Goal: Information Seeking & Learning: Learn about a topic

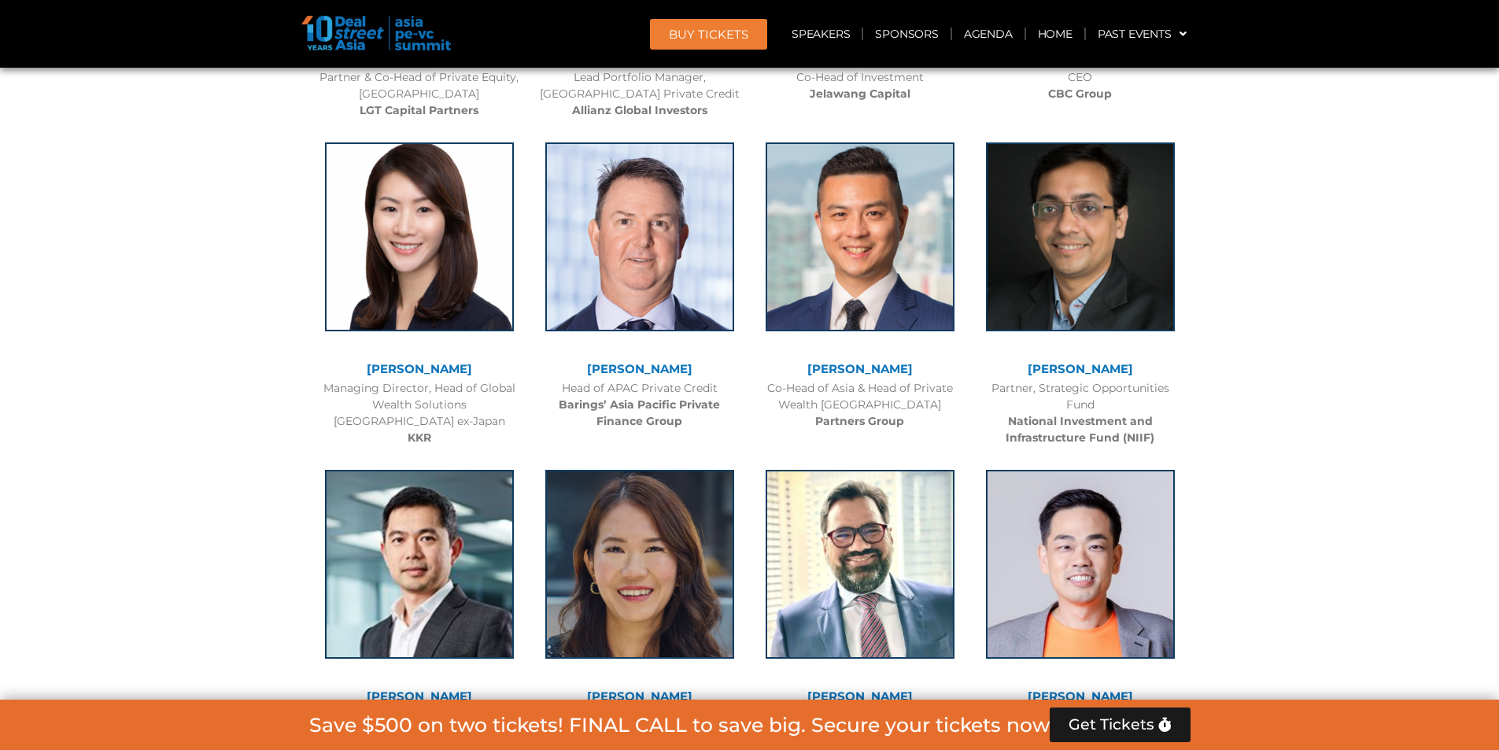
scroll to position [5222, 0]
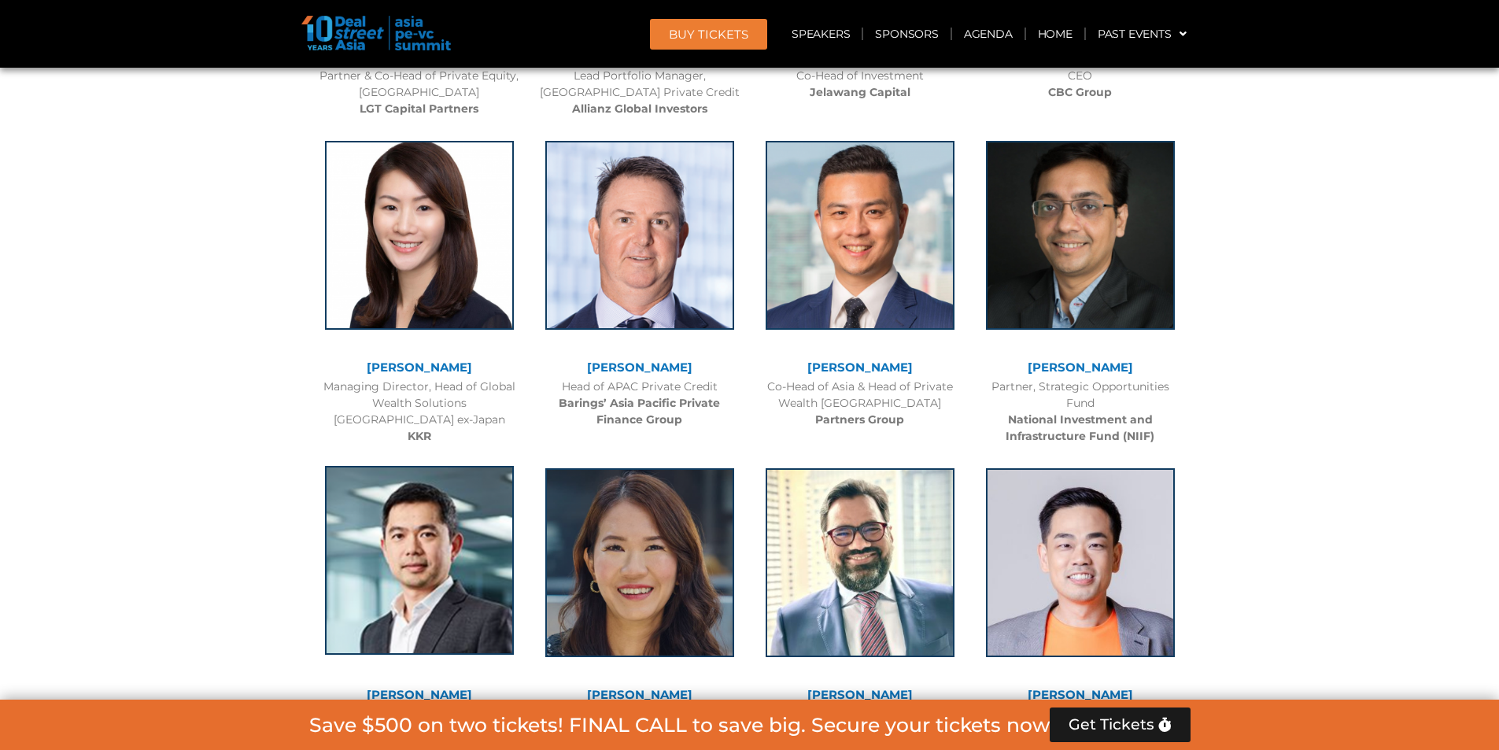
click at [409, 466] on img at bounding box center [419, 560] width 189 height 189
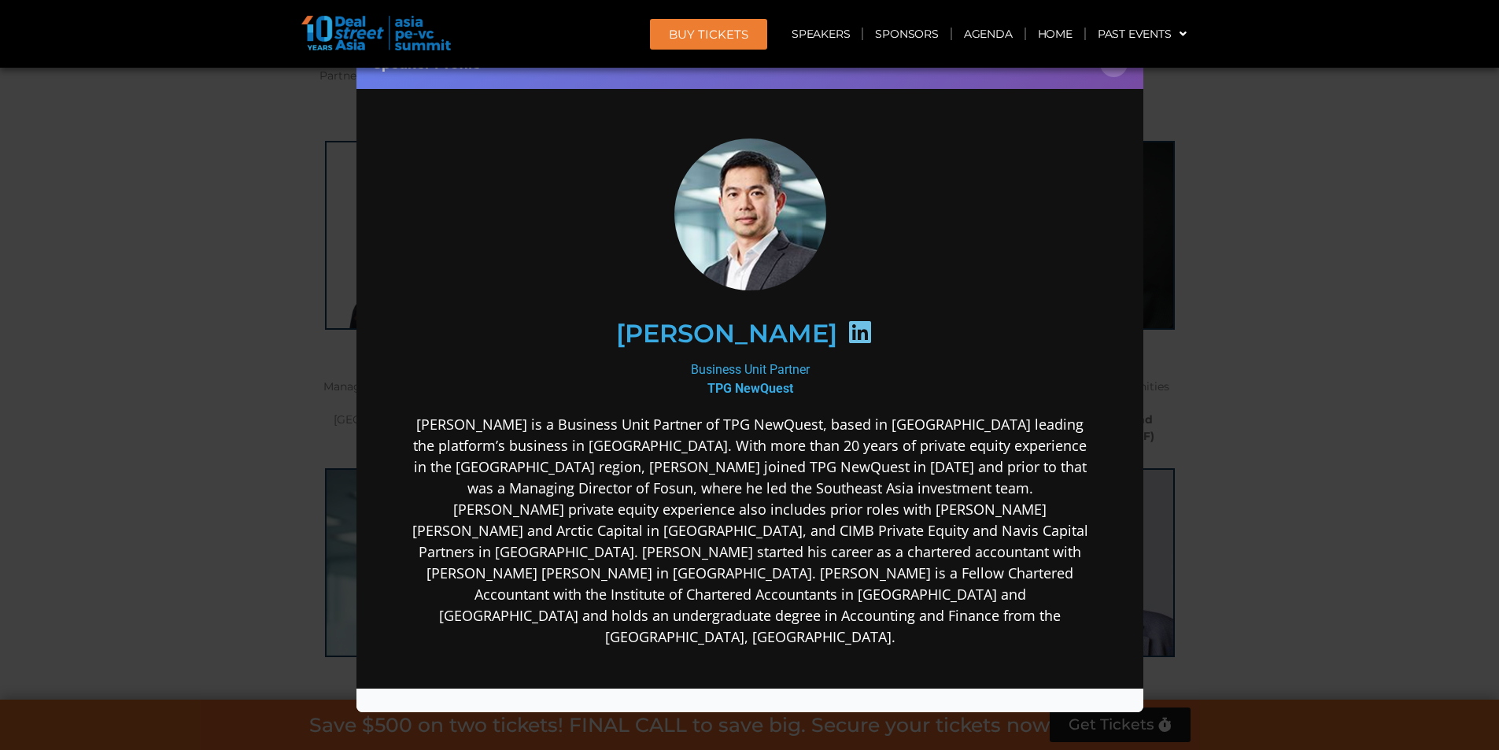
scroll to position [0, 0]
click at [1252, 264] on div "Speaker Profile ×" at bounding box center [749, 375] width 1499 height 750
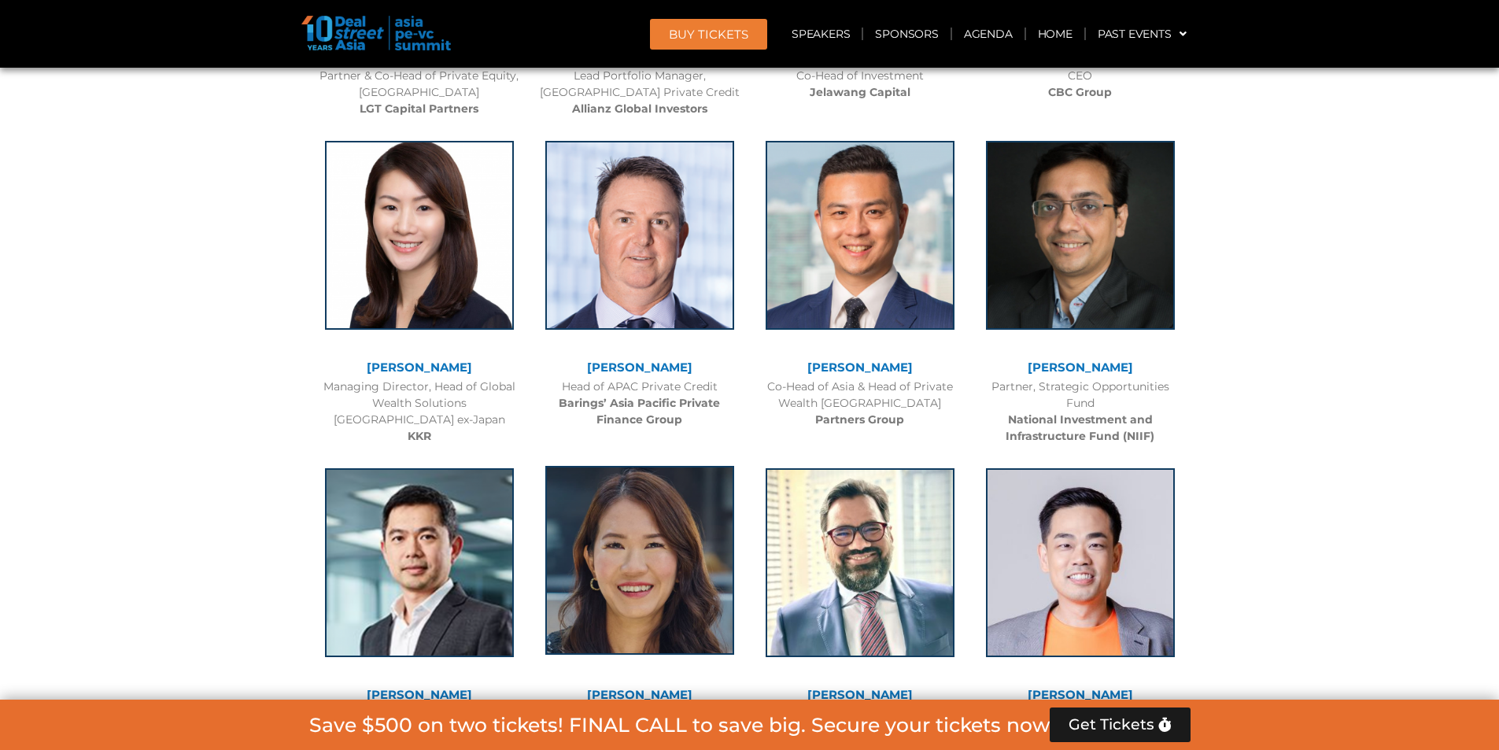
click at [710, 466] on img at bounding box center [639, 560] width 189 height 189
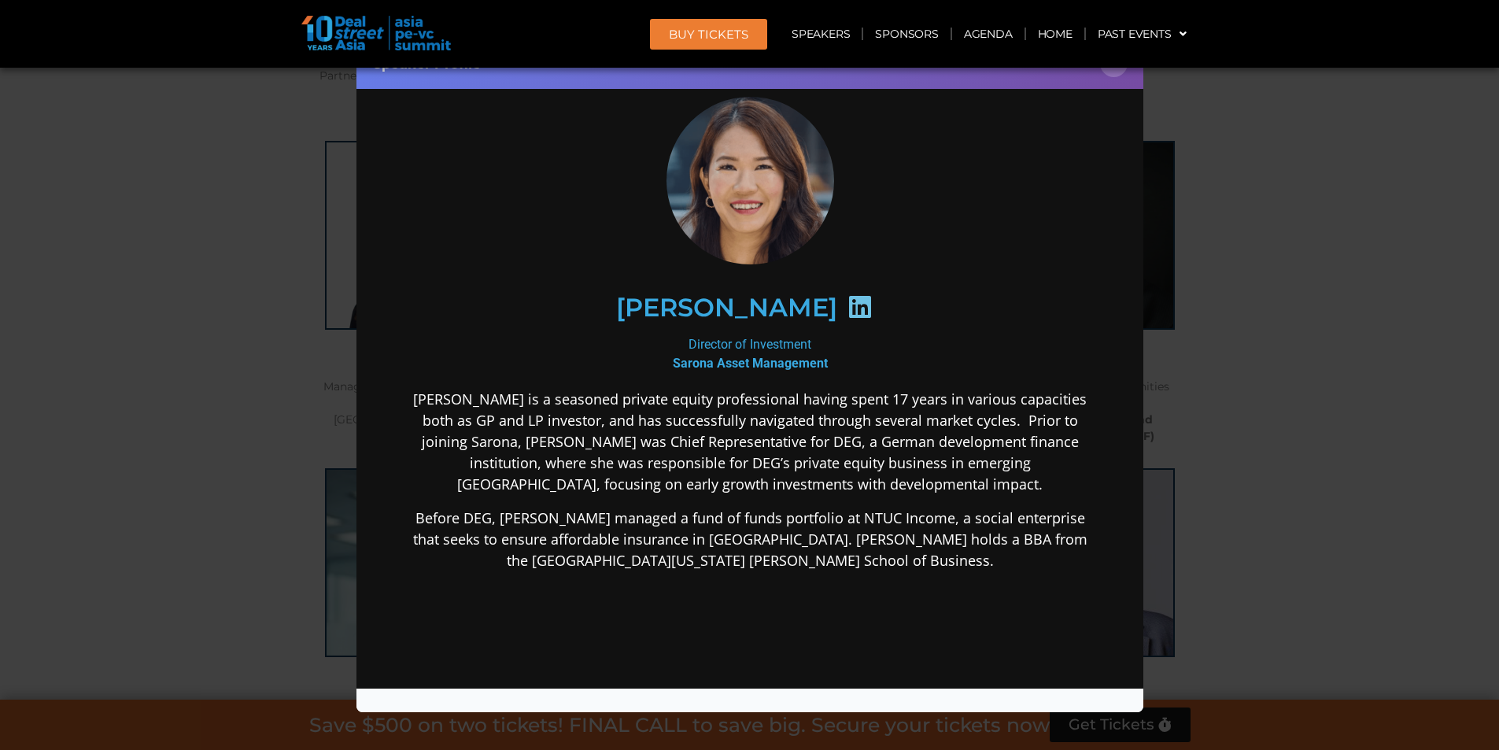
scroll to position [43, 0]
click at [1280, 283] on div "Speaker Profile ×" at bounding box center [749, 375] width 1499 height 750
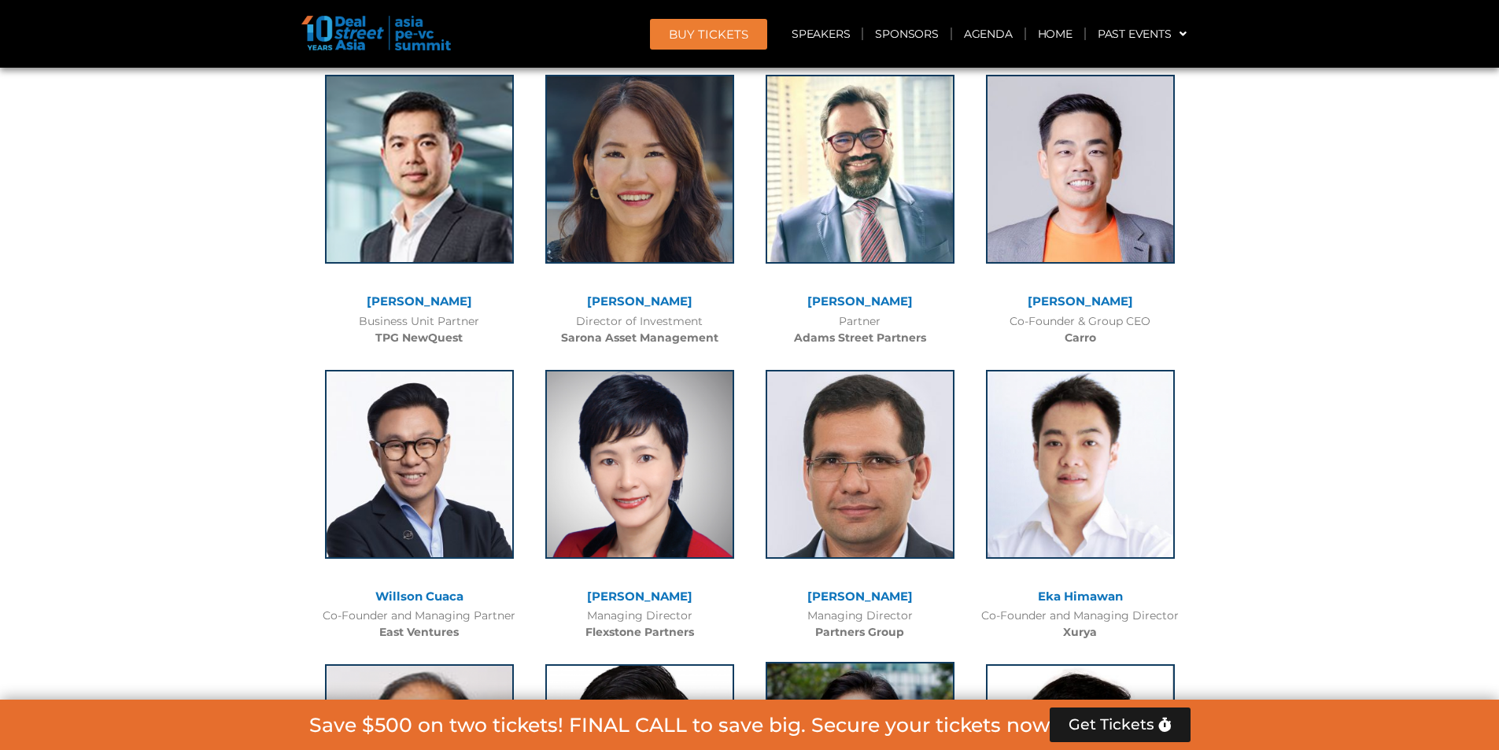
scroll to position [5695, 0]
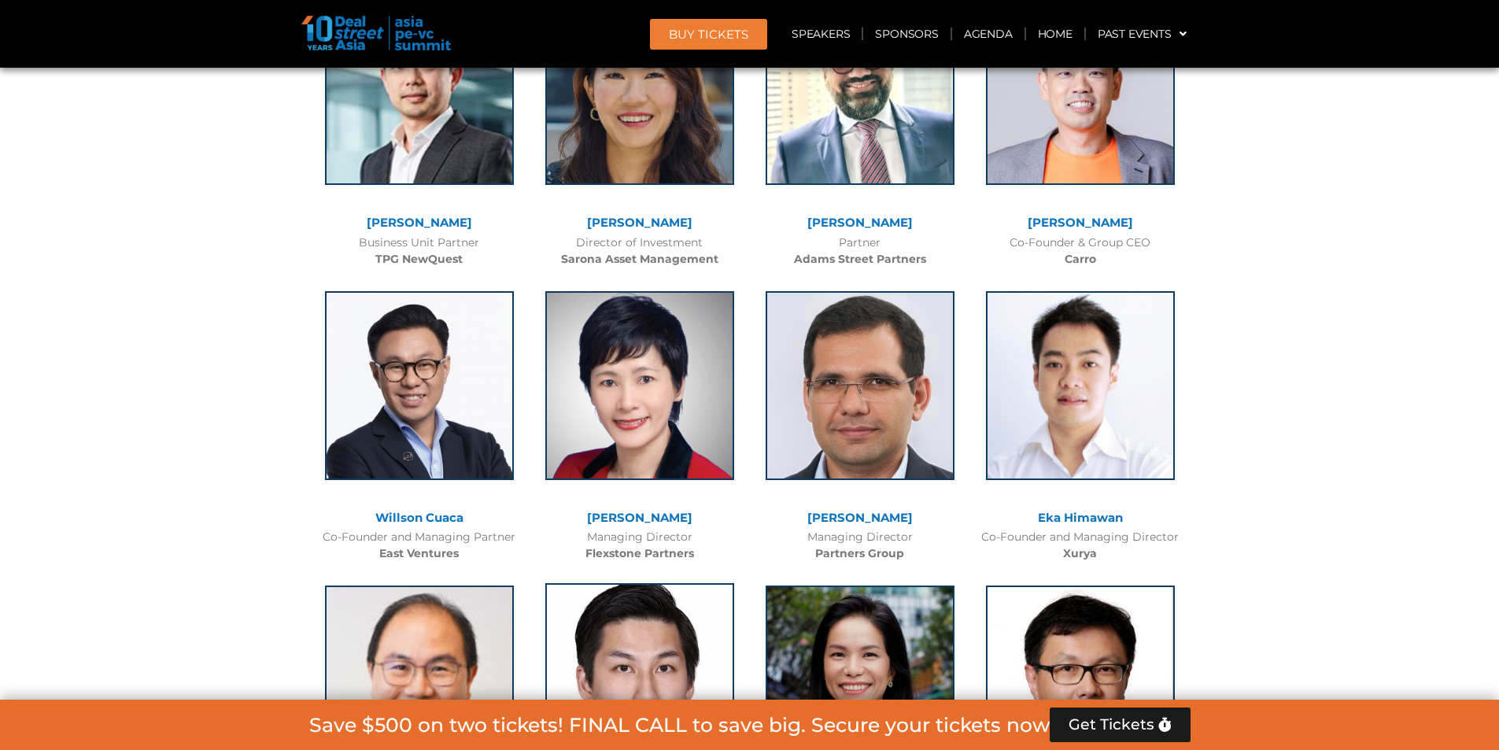
click at [672, 583] on img at bounding box center [639, 677] width 189 height 189
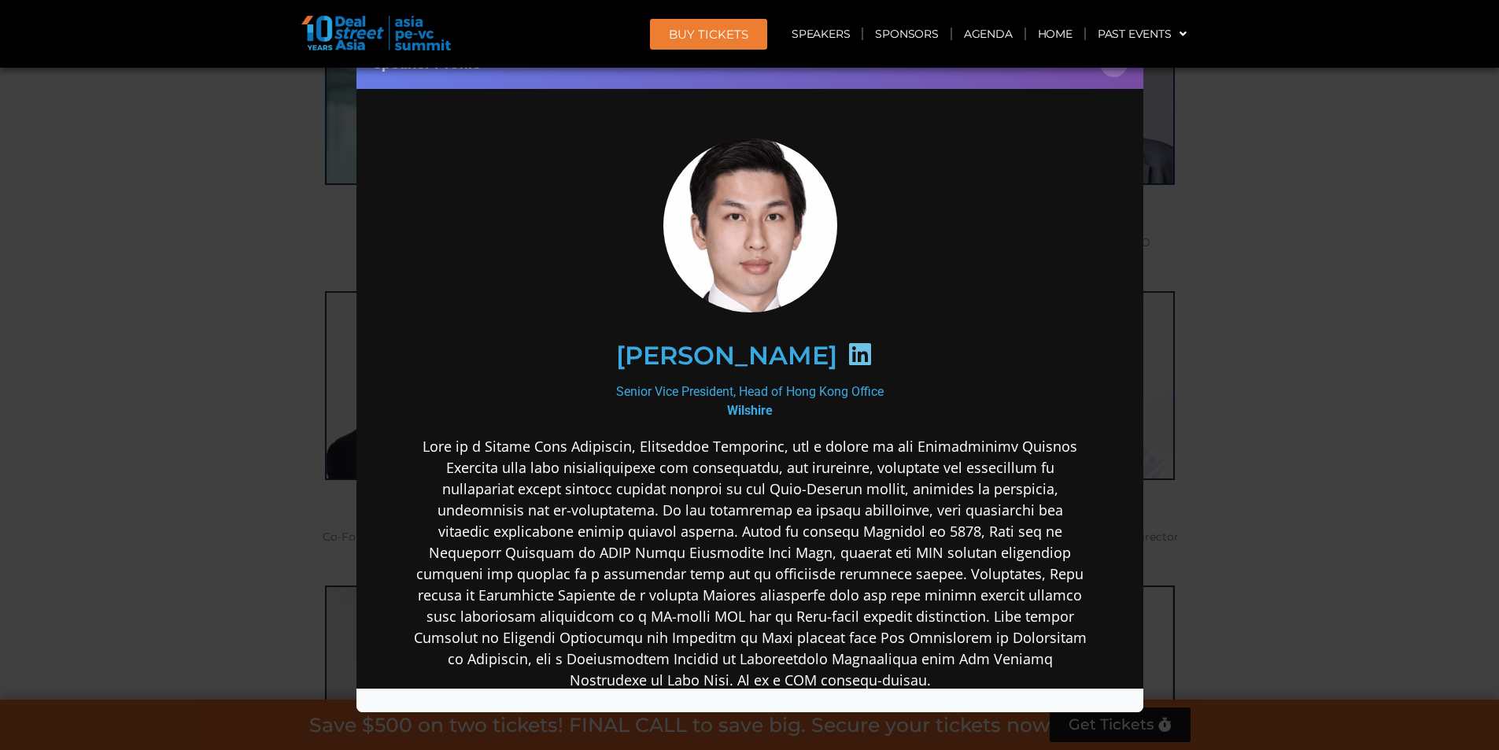
scroll to position [0, 0]
click at [1207, 334] on div "Speaker Profile ×" at bounding box center [749, 375] width 1499 height 750
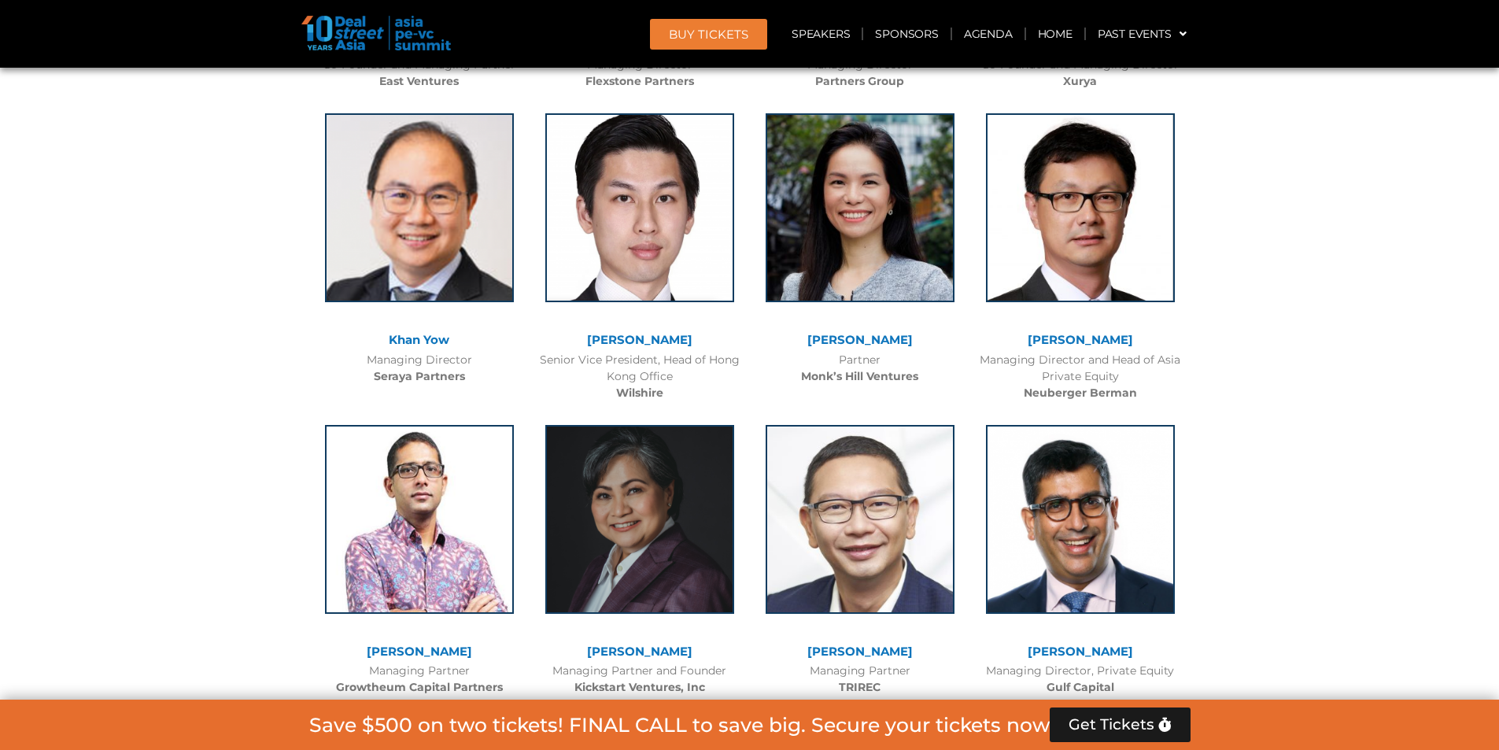
scroll to position [6403, 0]
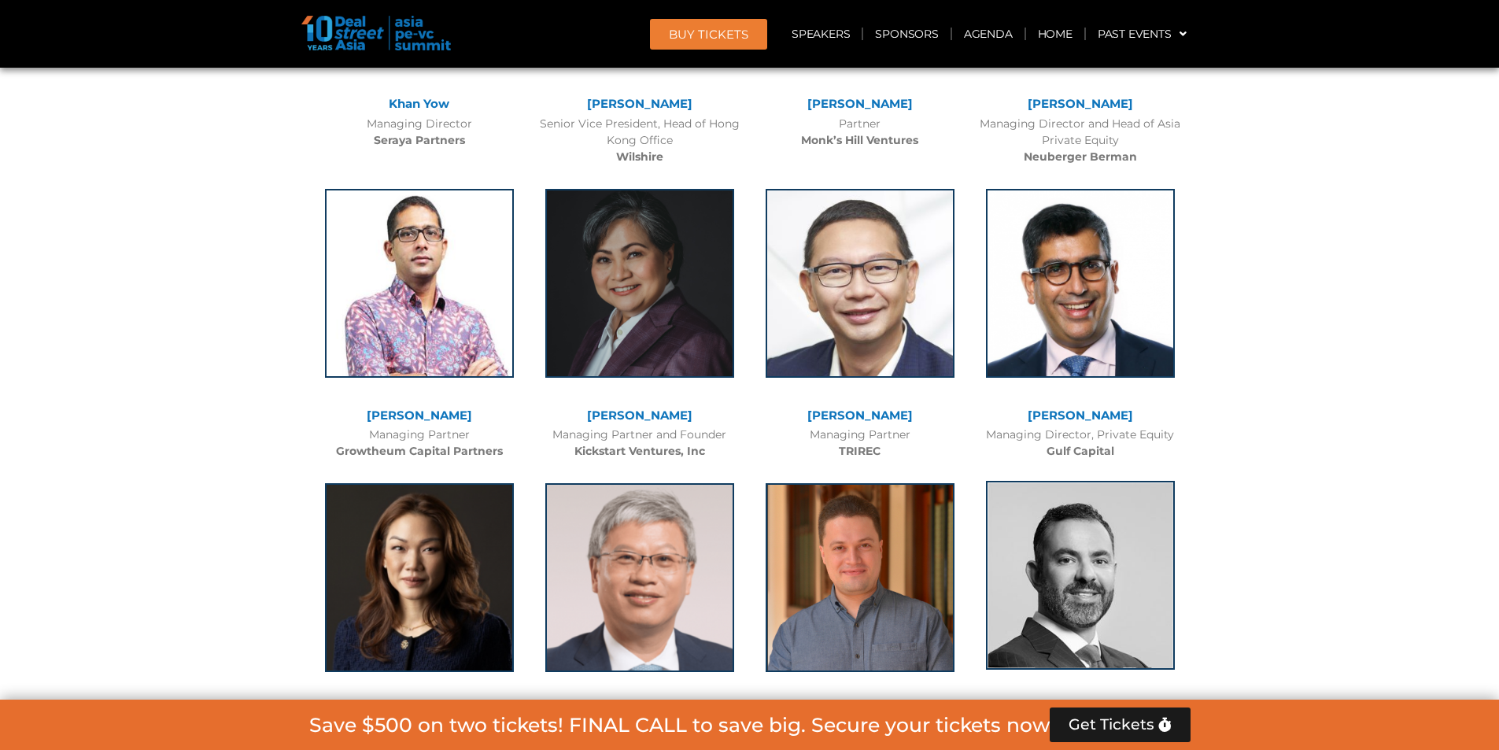
click at [1112, 481] on img at bounding box center [1080, 575] width 189 height 189
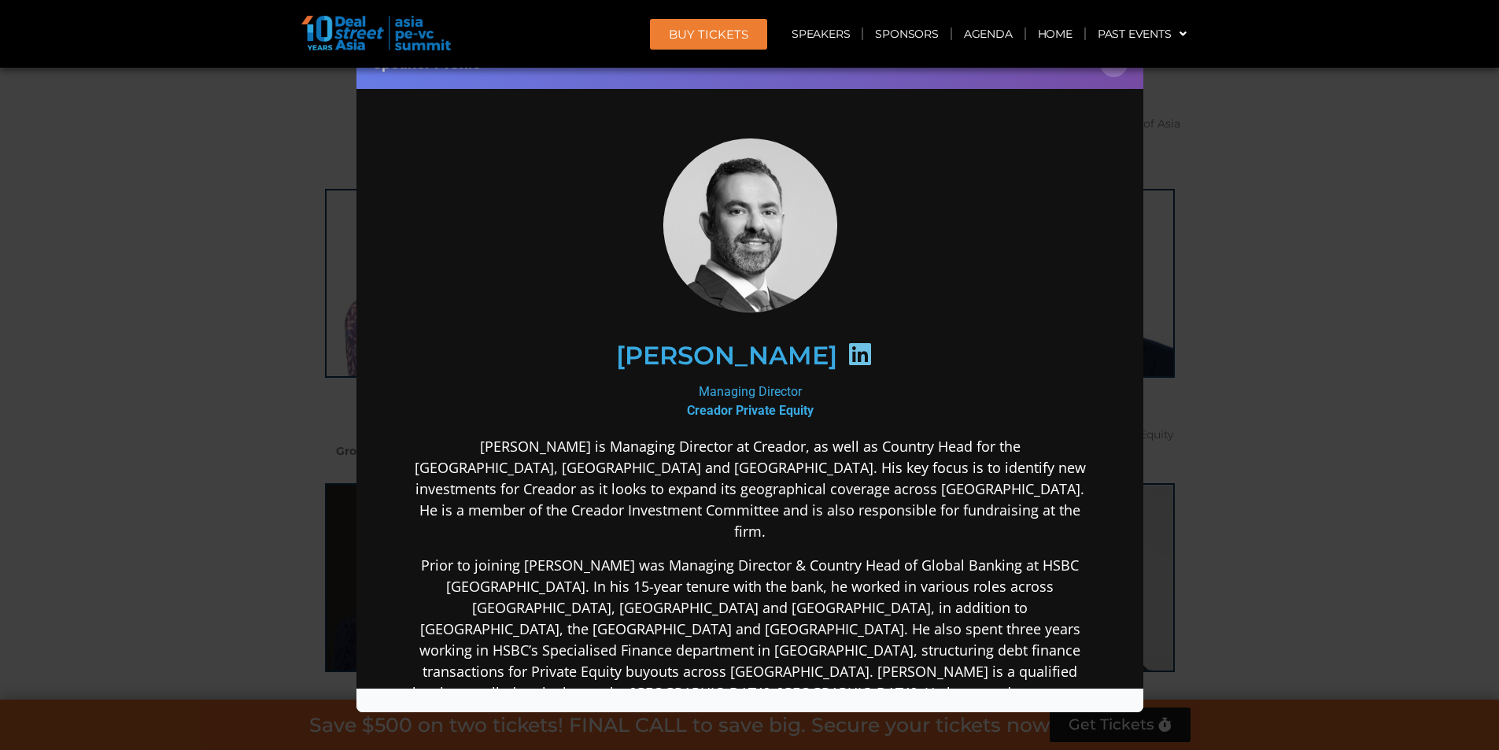
scroll to position [0, 0]
click at [1264, 289] on div "Speaker Profile ×" at bounding box center [749, 375] width 1499 height 750
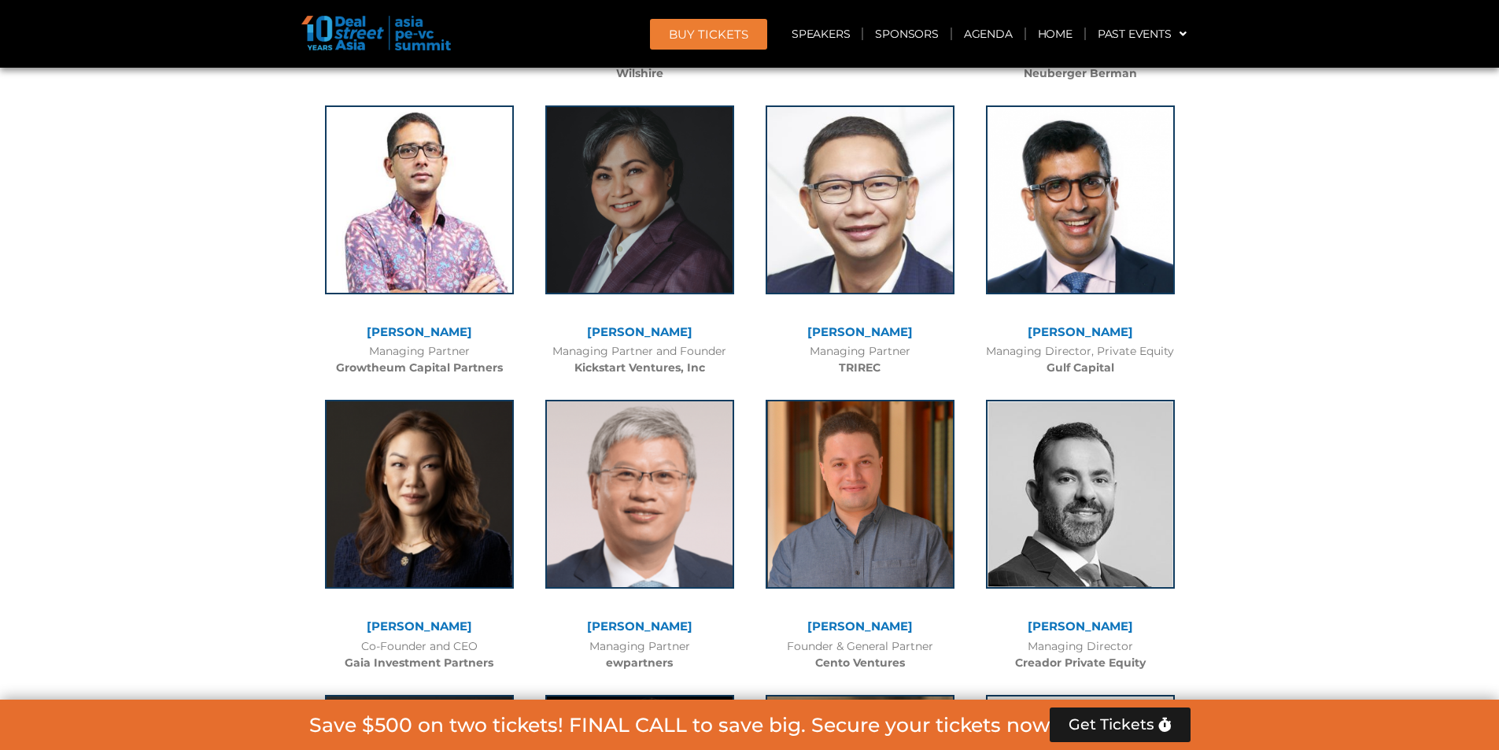
scroll to position [6639, 0]
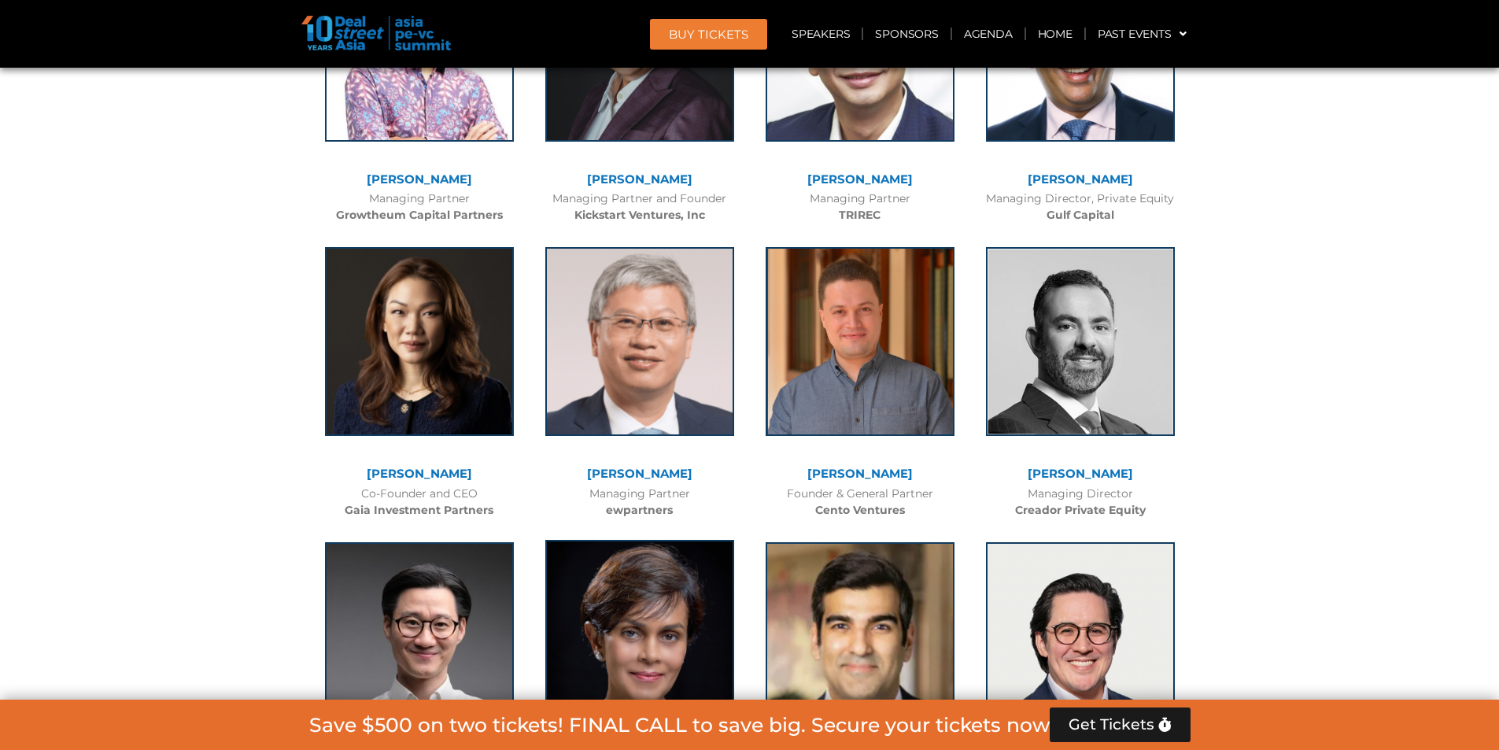
click at [693, 540] on img at bounding box center [639, 634] width 189 height 189
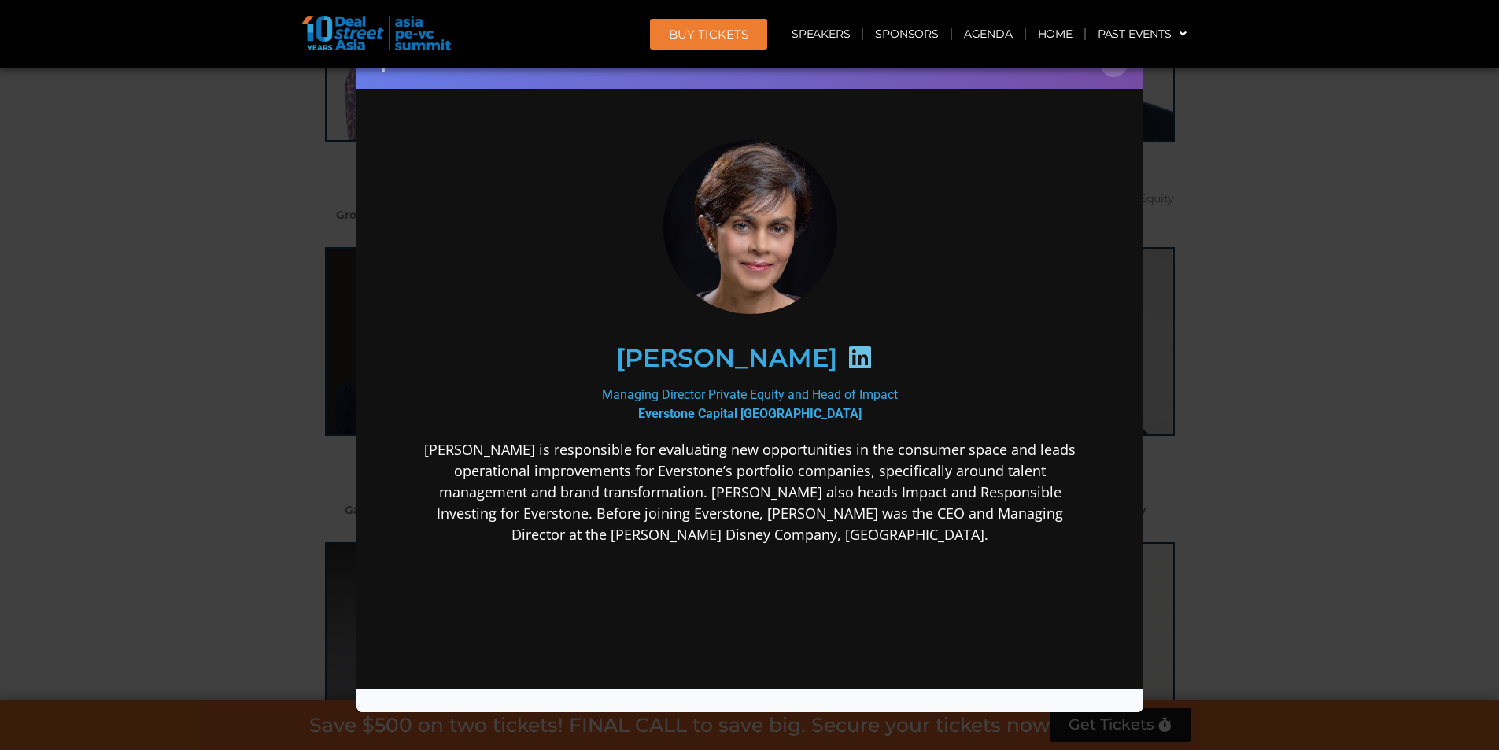
scroll to position [0, 0]
click at [1320, 337] on div "Speaker Profile ×" at bounding box center [749, 375] width 1499 height 750
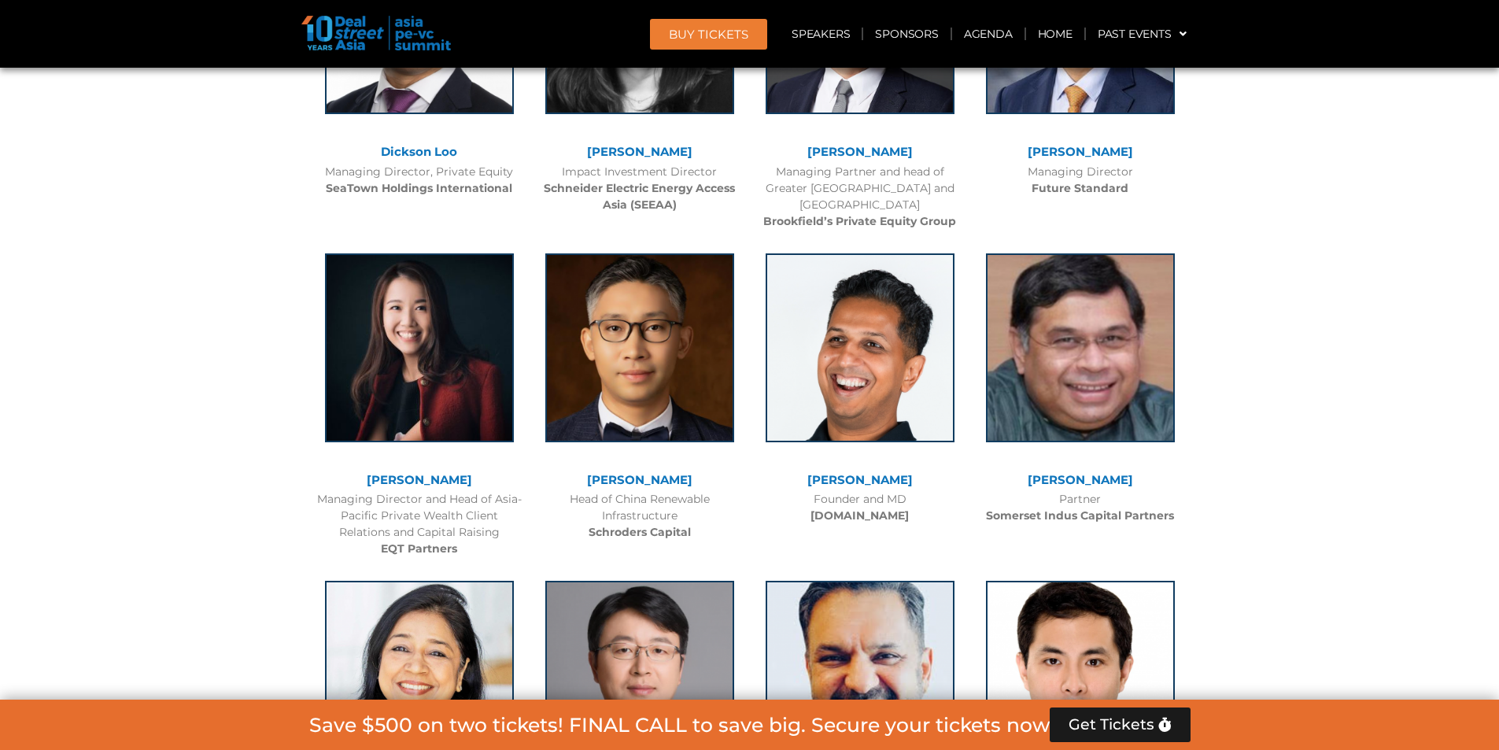
scroll to position [7820, 0]
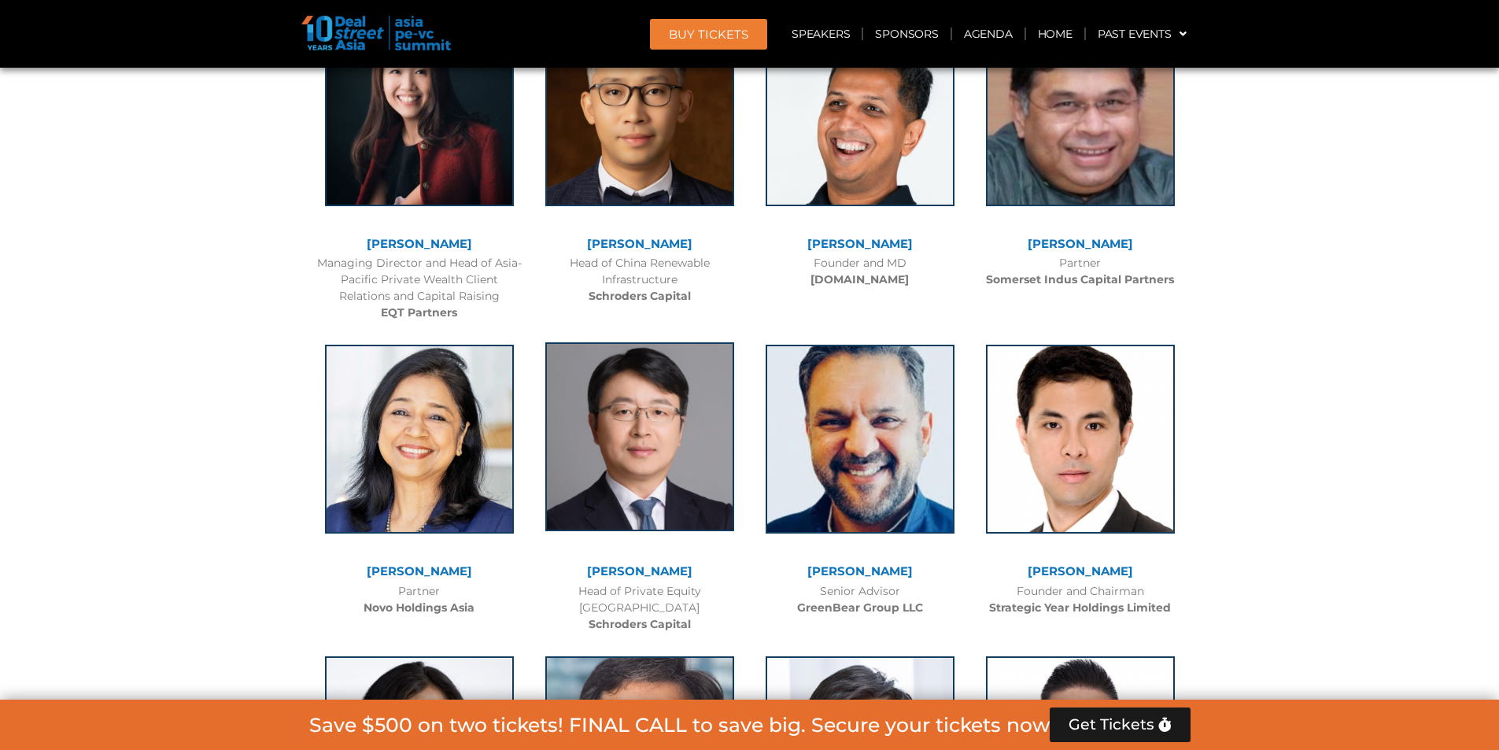
click at [718, 342] on img at bounding box center [639, 436] width 189 height 189
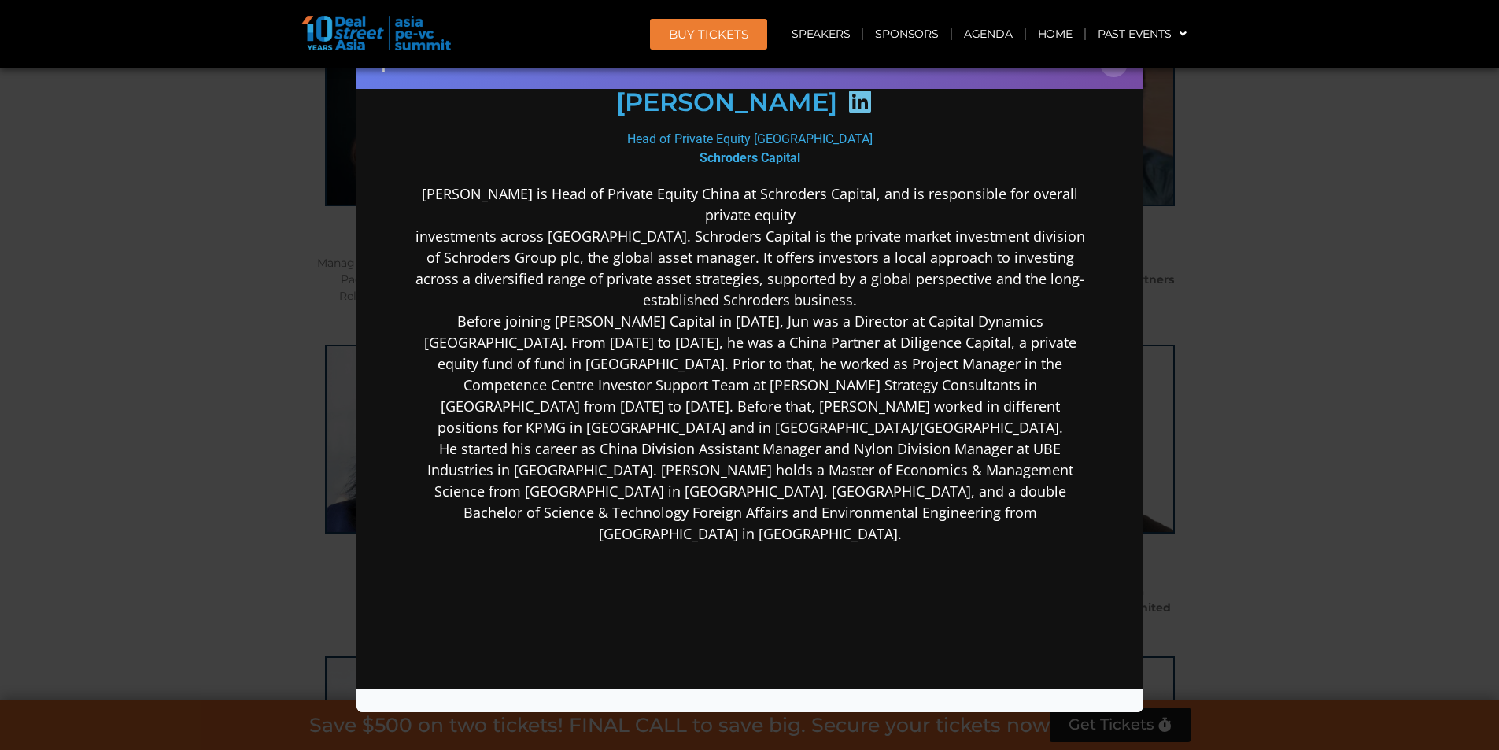
scroll to position [359, 0]
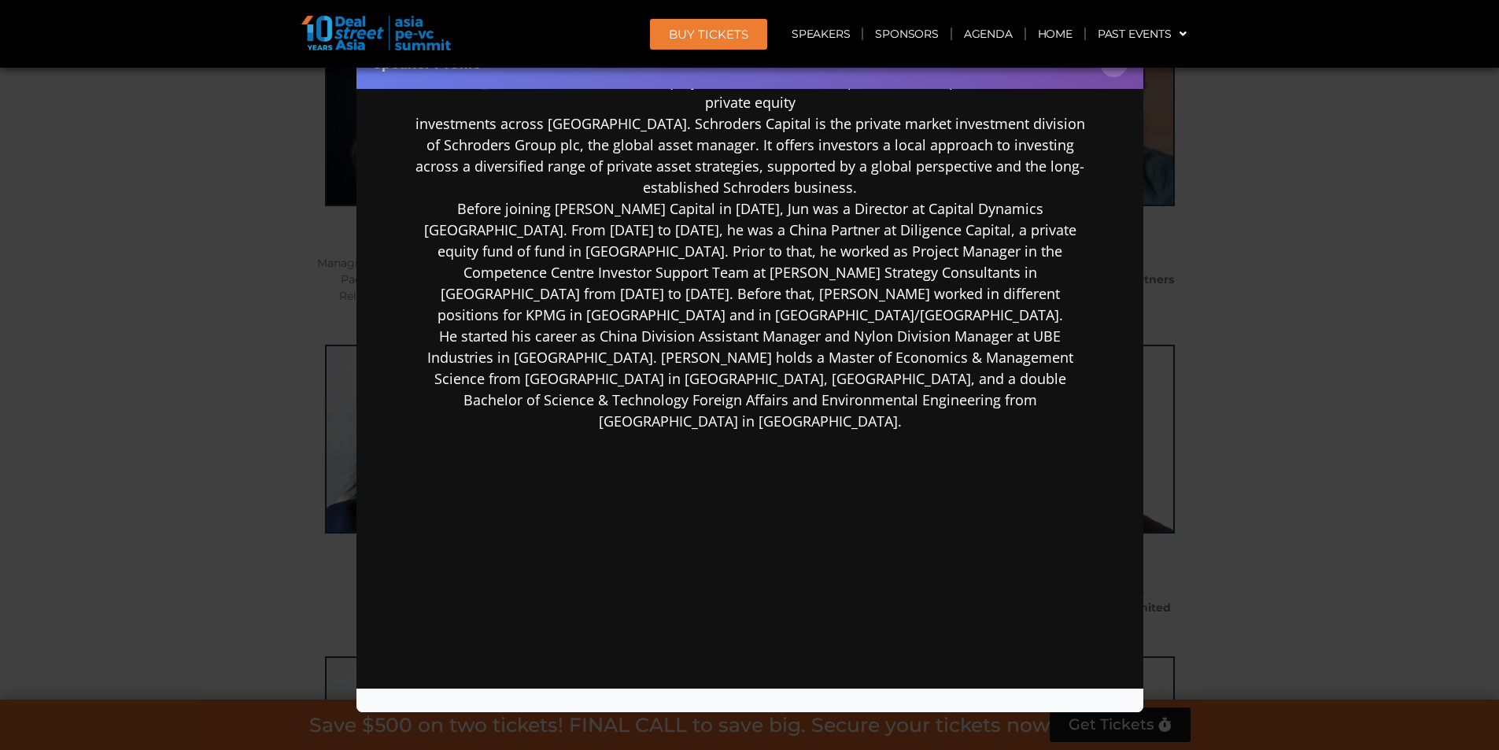
click at [1343, 435] on div "Speaker Profile ×" at bounding box center [749, 375] width 1499 height 750
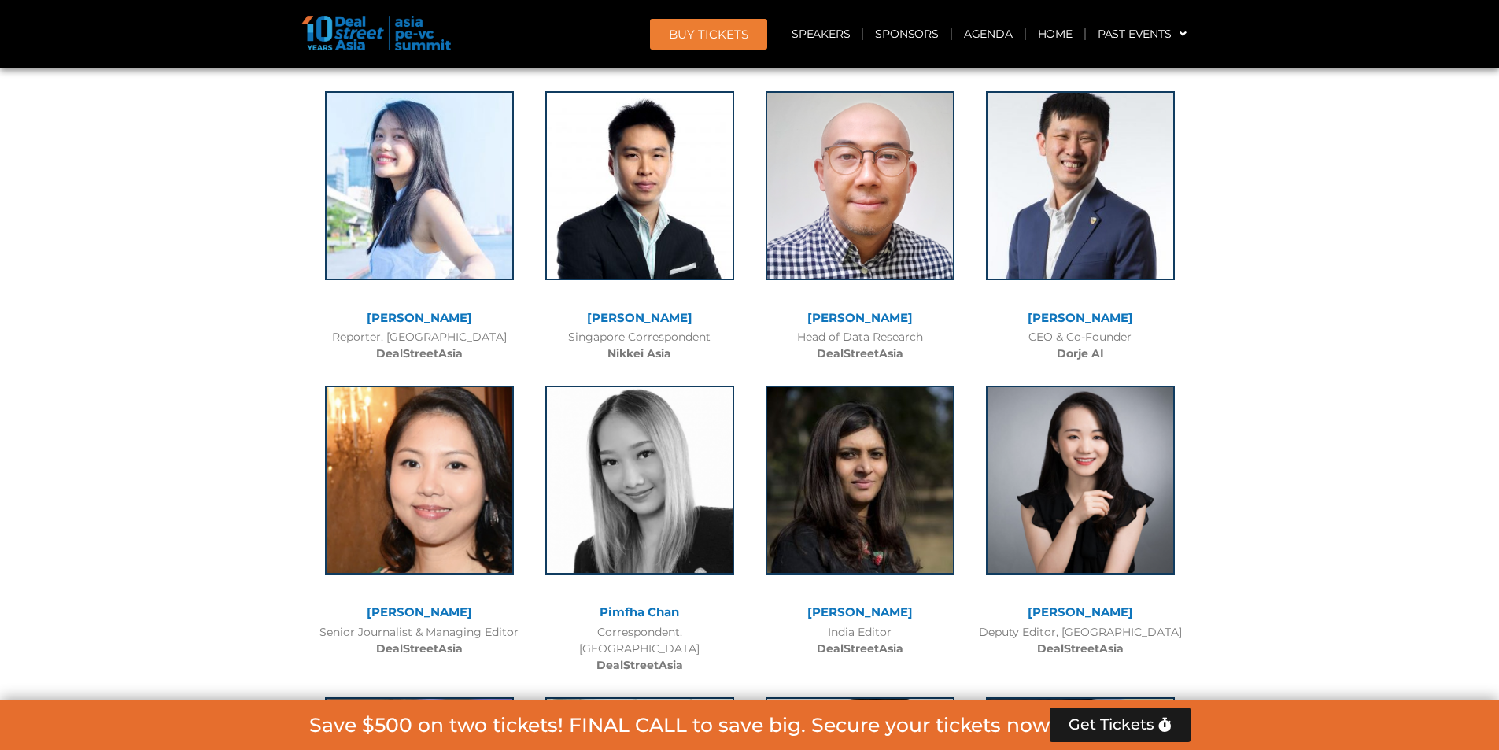
scroll to position [14216, 0]
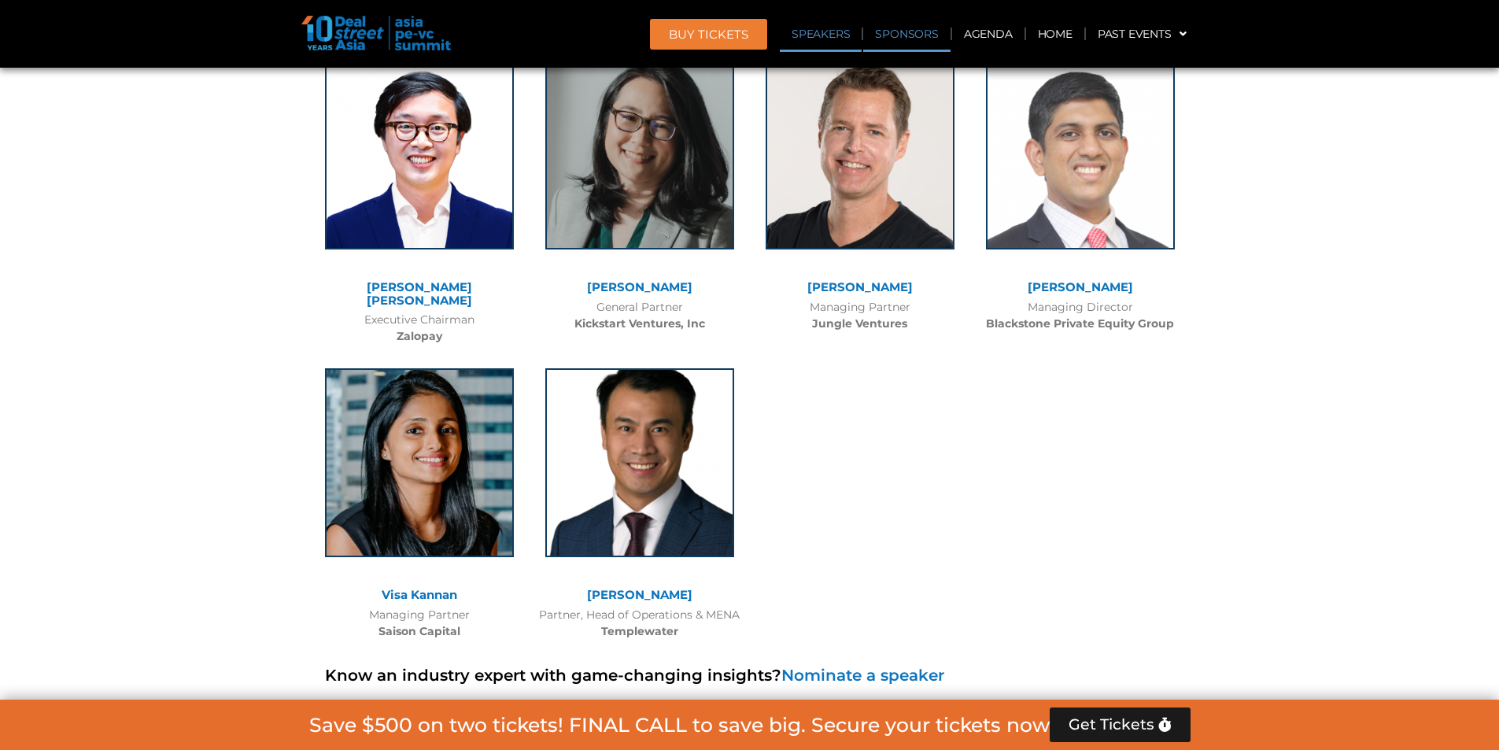
click at [813, 39] on link "Speakers" at bounding box center [821, 34] width 82 height 36
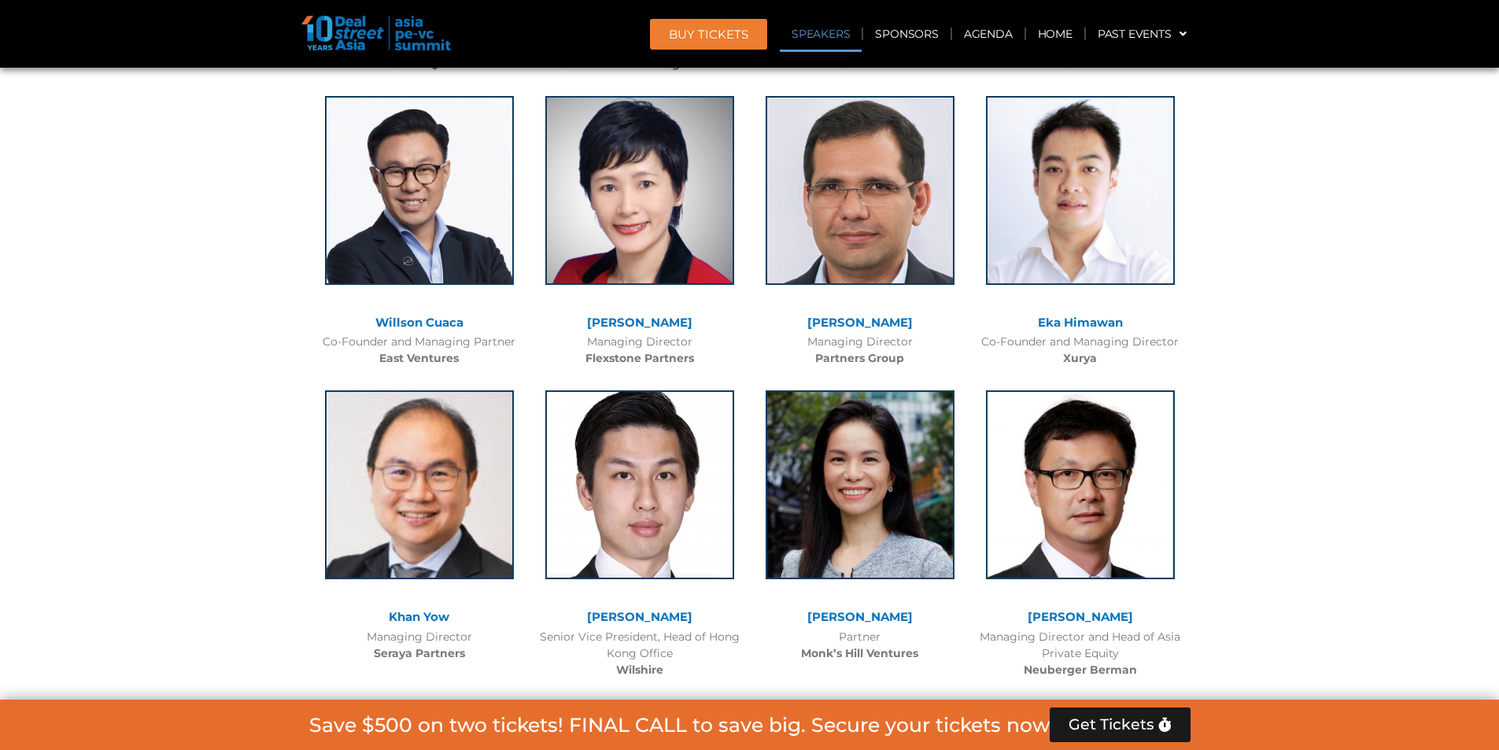
scroll to position [4032, 0]
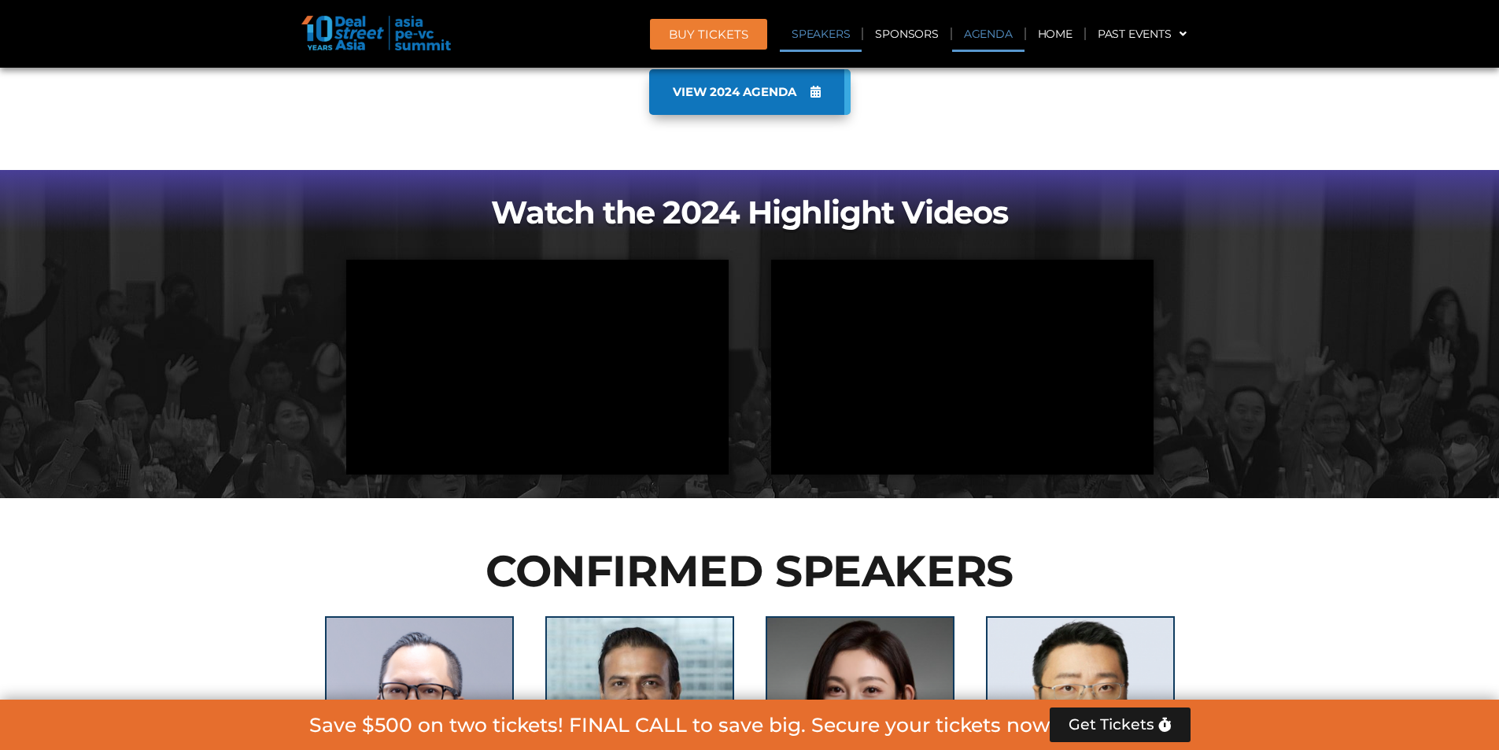
click at [985, 42] on link "Agenda" at bounding box center [988, 34] width 72 height 36
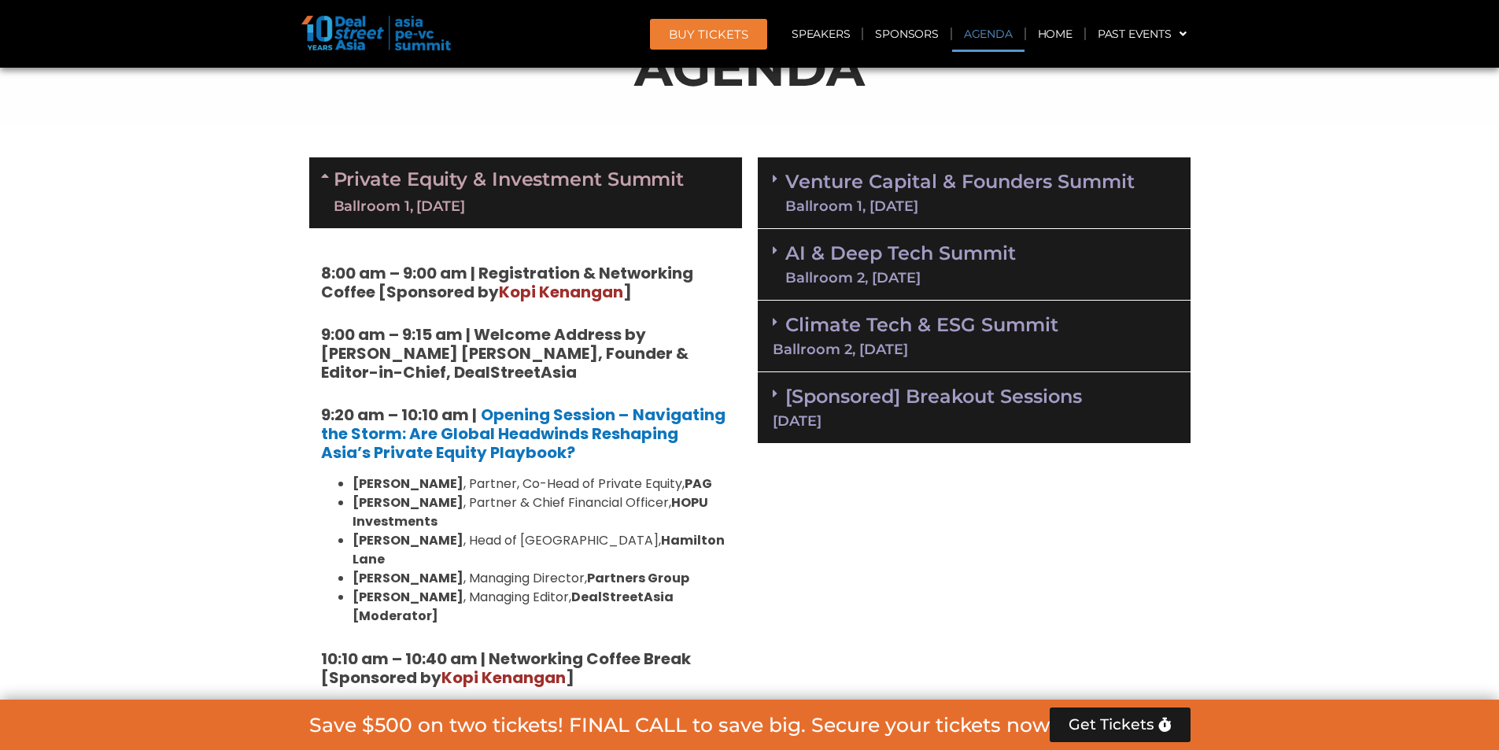
scroll to position [987, 0]
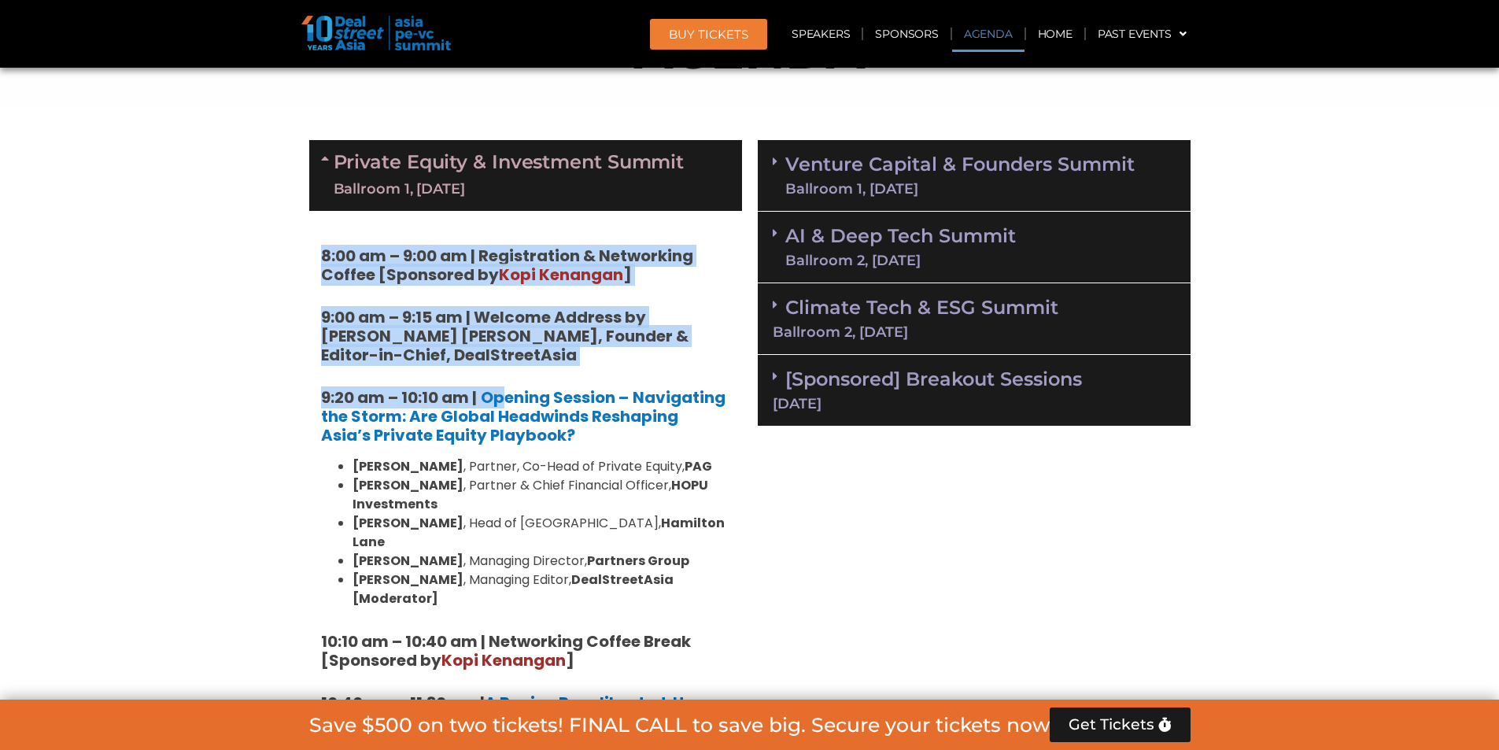
drag, startPoint x: 259, startPoint y: 259, endPoint x: 501, endPoint y: 369, distance: 265.6
copy div "8:00 am – 9:00 am | Registration & Networking Coffee [Sponsored by Kopi Kenanga…"
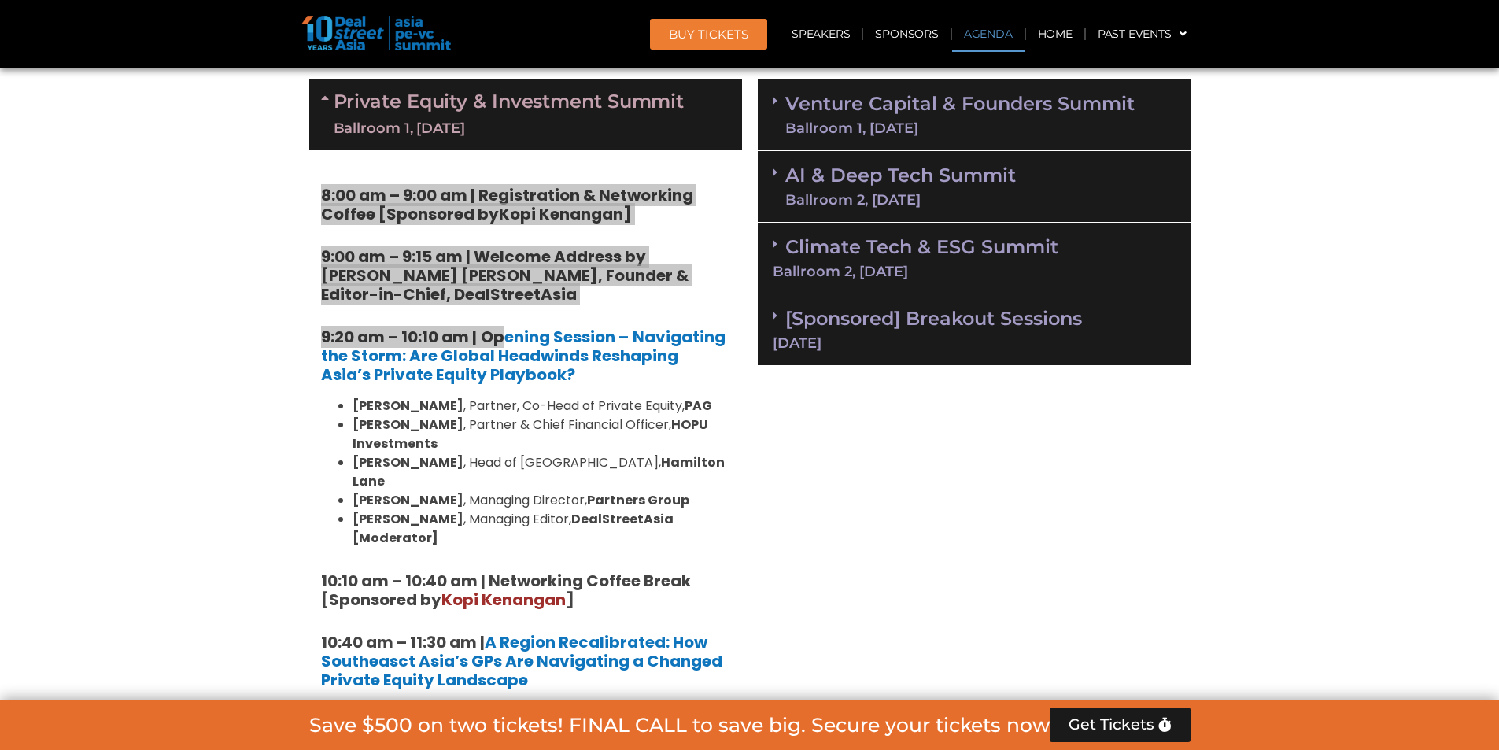
scroll to position [1066, 0]
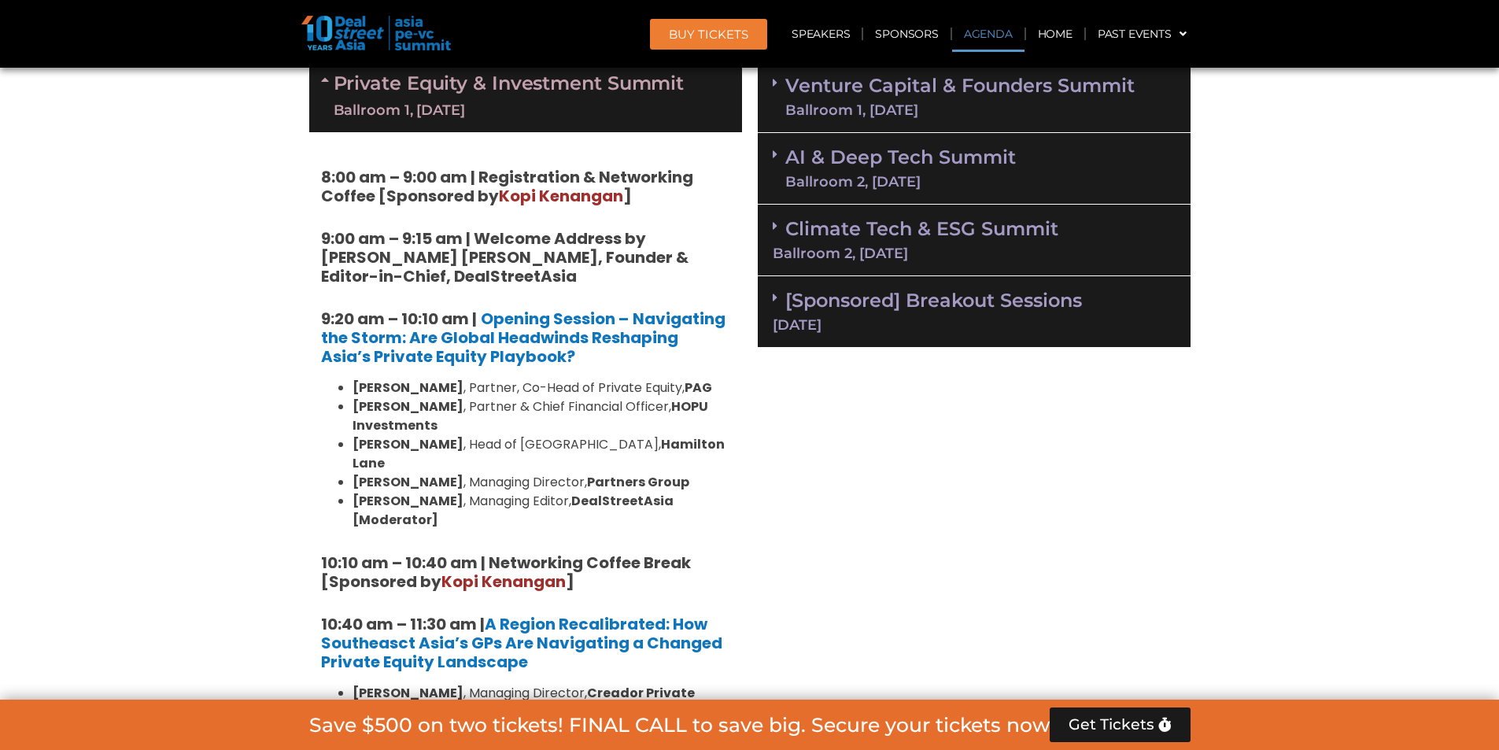
drag, startPoint x: 709, startPoint y: 443, endPoint x: 734, endPoint y: 468, distance: 34.5
click at [709, 443] on li "Kerrine Koh , Head of South East Asia, Hamilton Lane" at bounding box center [542, 454] width 378 height 38
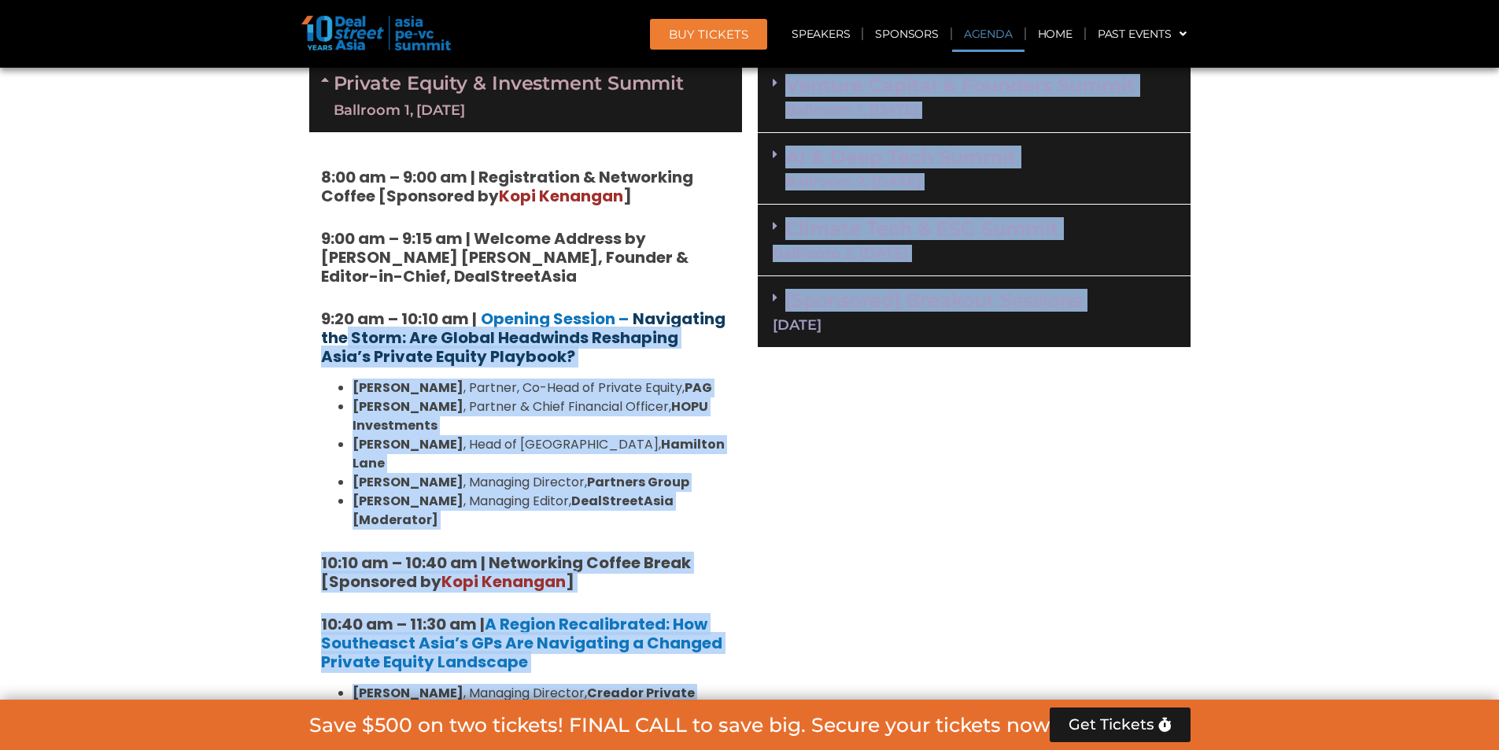
drag, startPoint x: 751, startPoint y: 487, endPoint x: 348, endPoint y: 339, distance: 429.3
click at [370, 348] on strong "Navigating the Storm: Are Global Headwinds Reshaping Asia’s Private Equity Play…" at bounding box center [523, 338] width 405 height 60
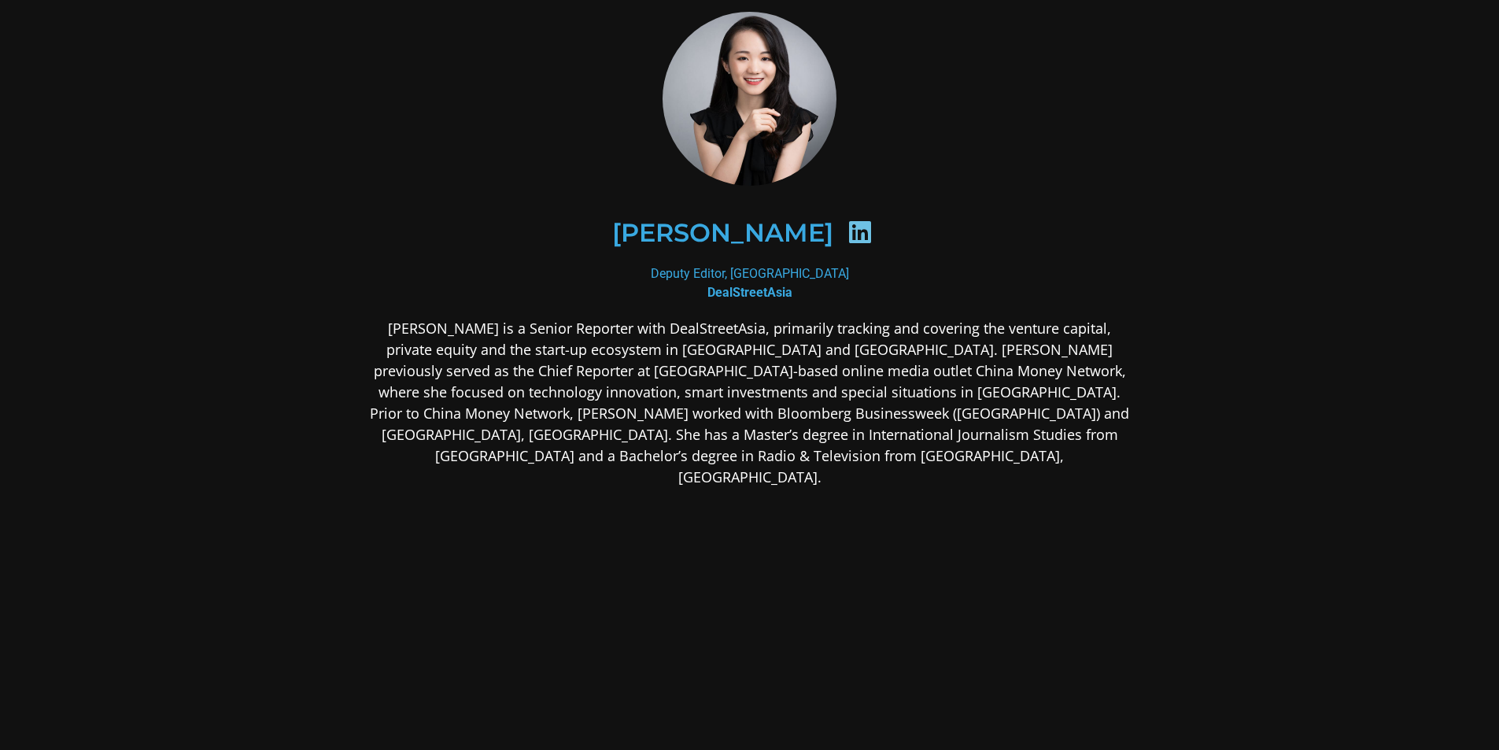
scroll to position [70, 0]
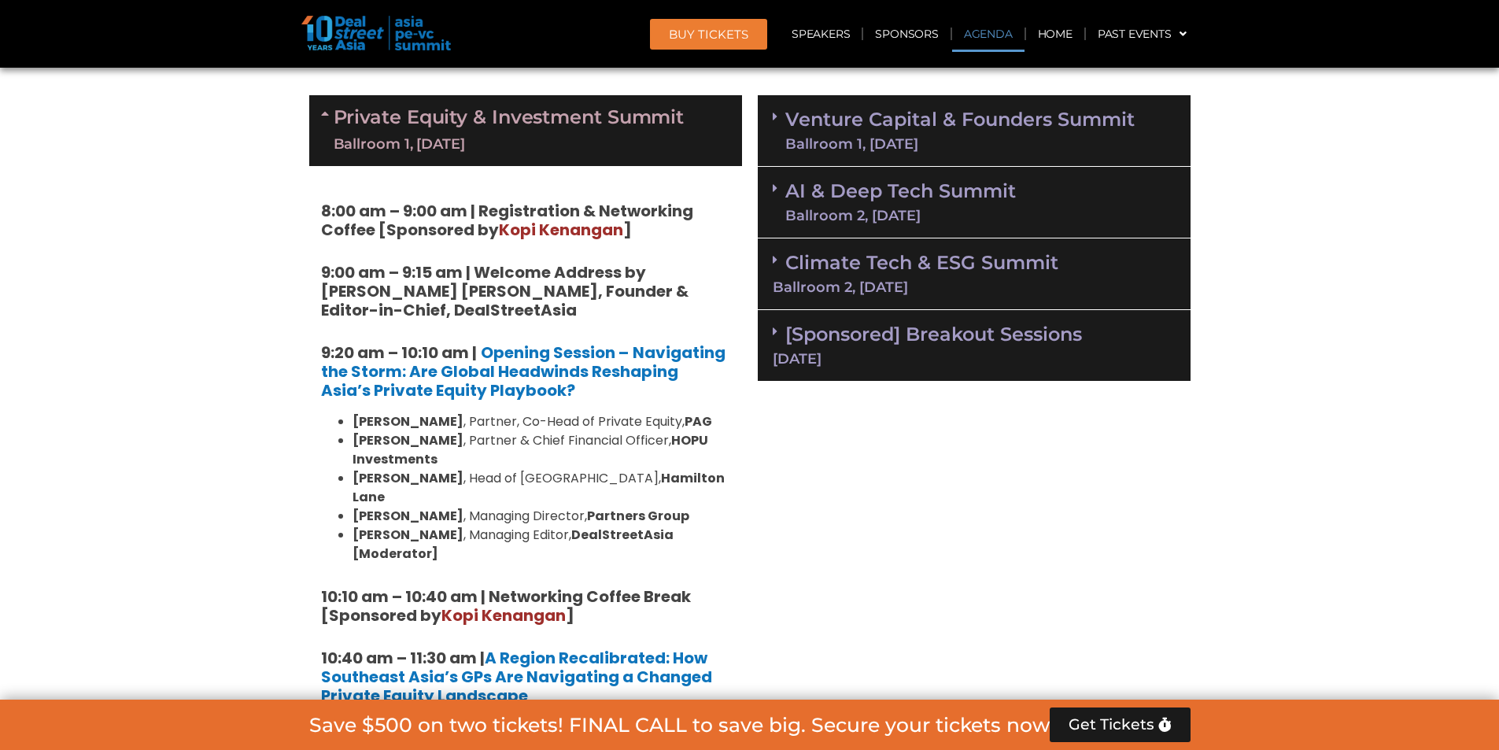
scroll to position [1172, 0]
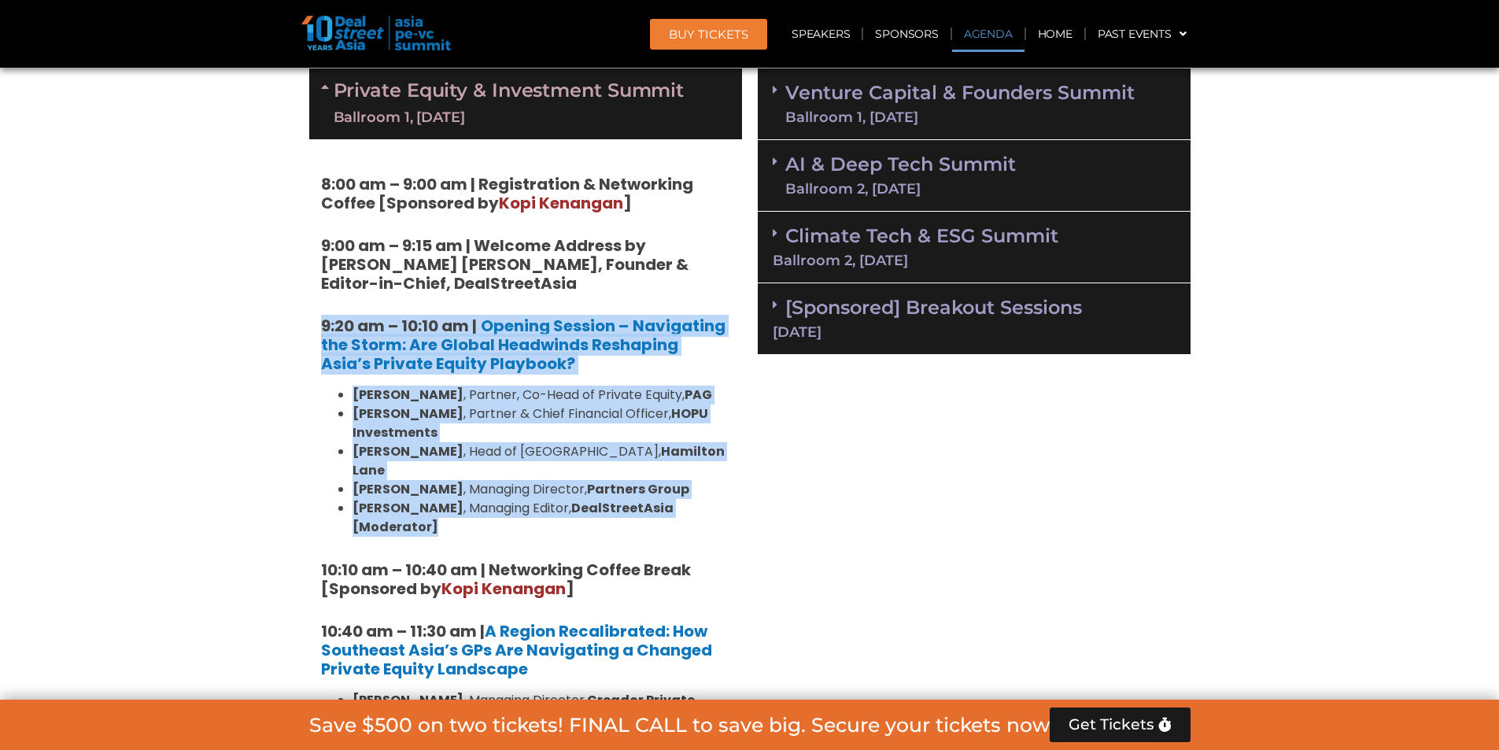
drag, startPoint x: 286, startPoint y: 326, endPoint x: 741, endPoint y: 486, distance: 482.4
copy div "9:20 am – 10:10 am | Opening Session – Navigating the Storm: Are Global Headwin…"
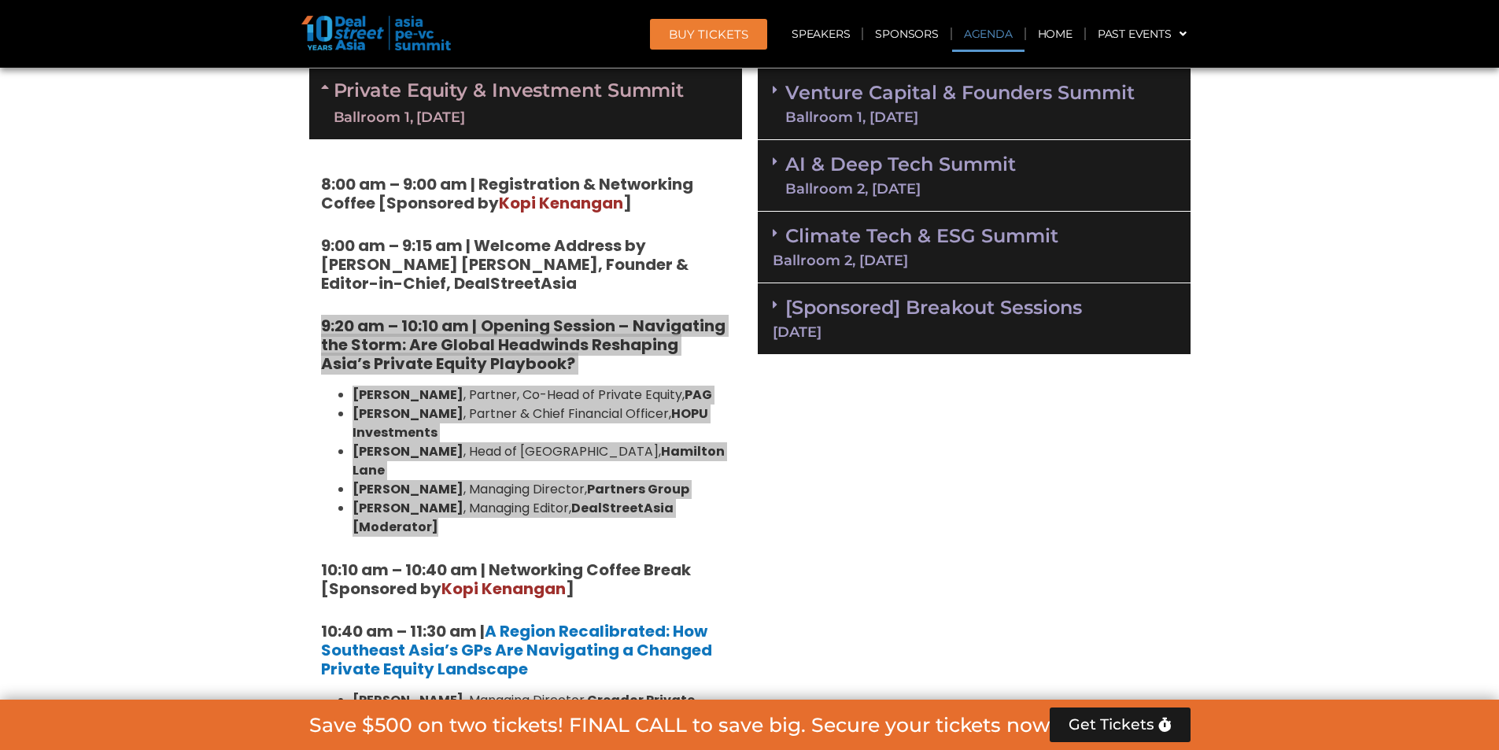
scroll to position [1251, 0]
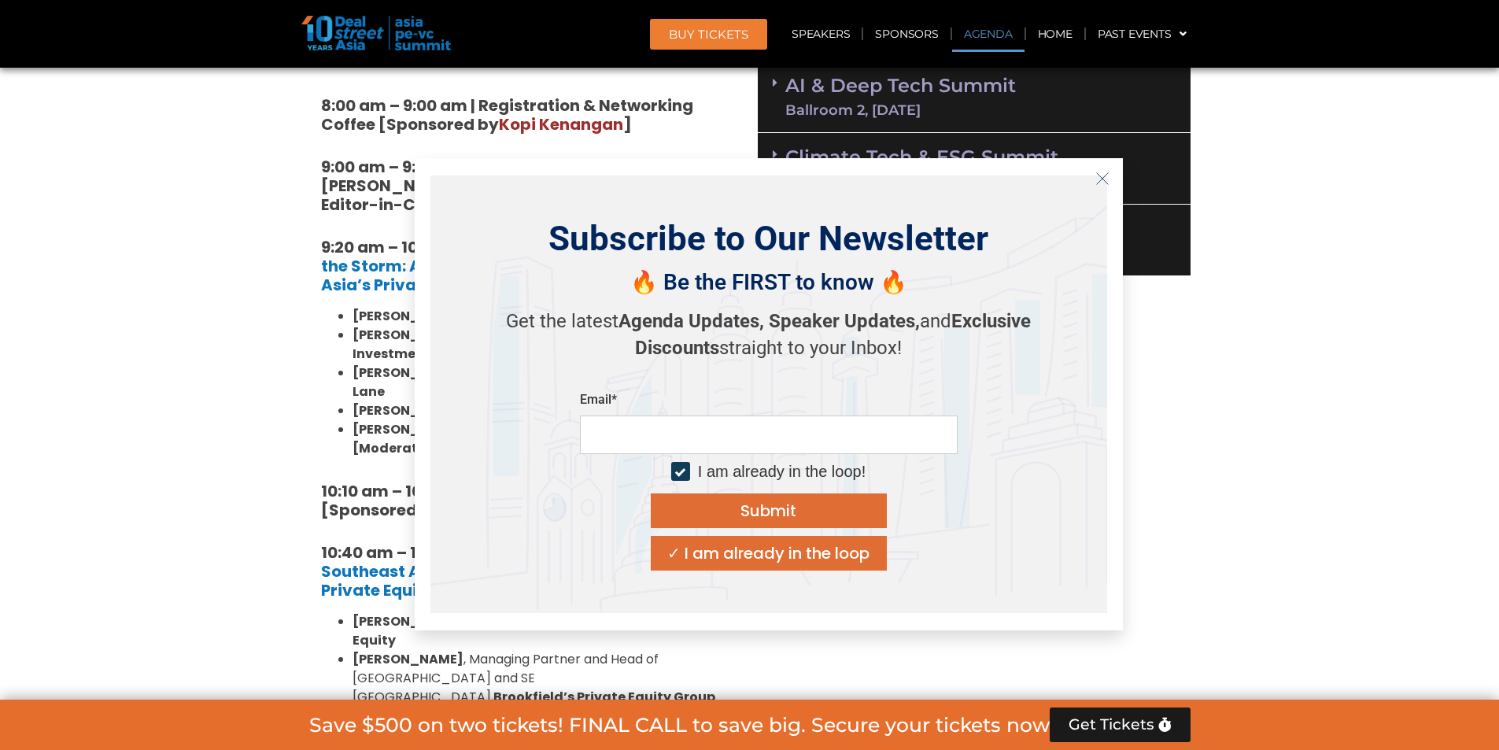
click at [1081, 173] on div "Subscribe to Our Newsletter 🔥 Be the FIRST to know 🔥 Get the latest Agenda Upda…" at bounding box center [769, 394] width 708 height 472
click at [1104, 178] on icon "Close" at bounding box center [1103, 179] width 14 height 14
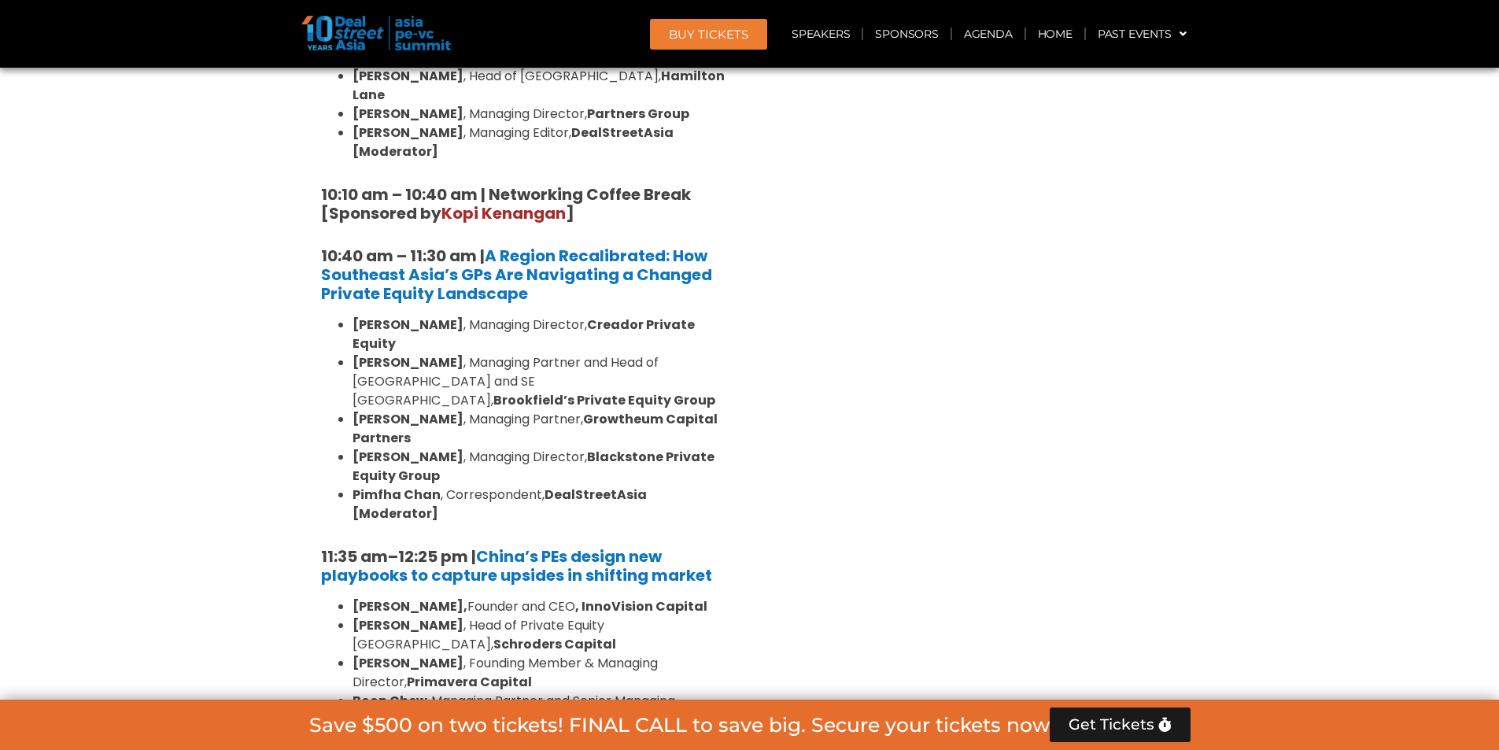
scroll to position [1566, 0]
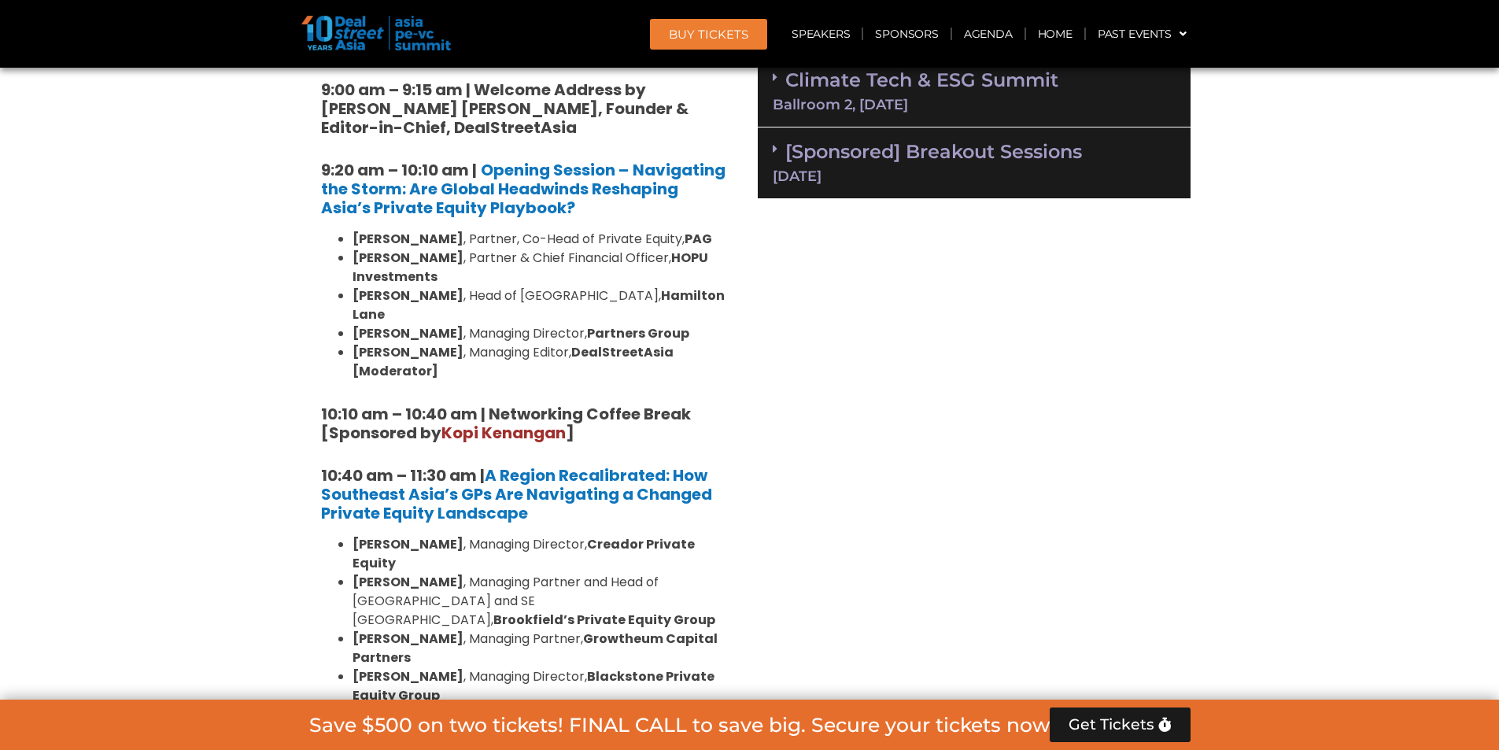
scroll to position [1329, 0]
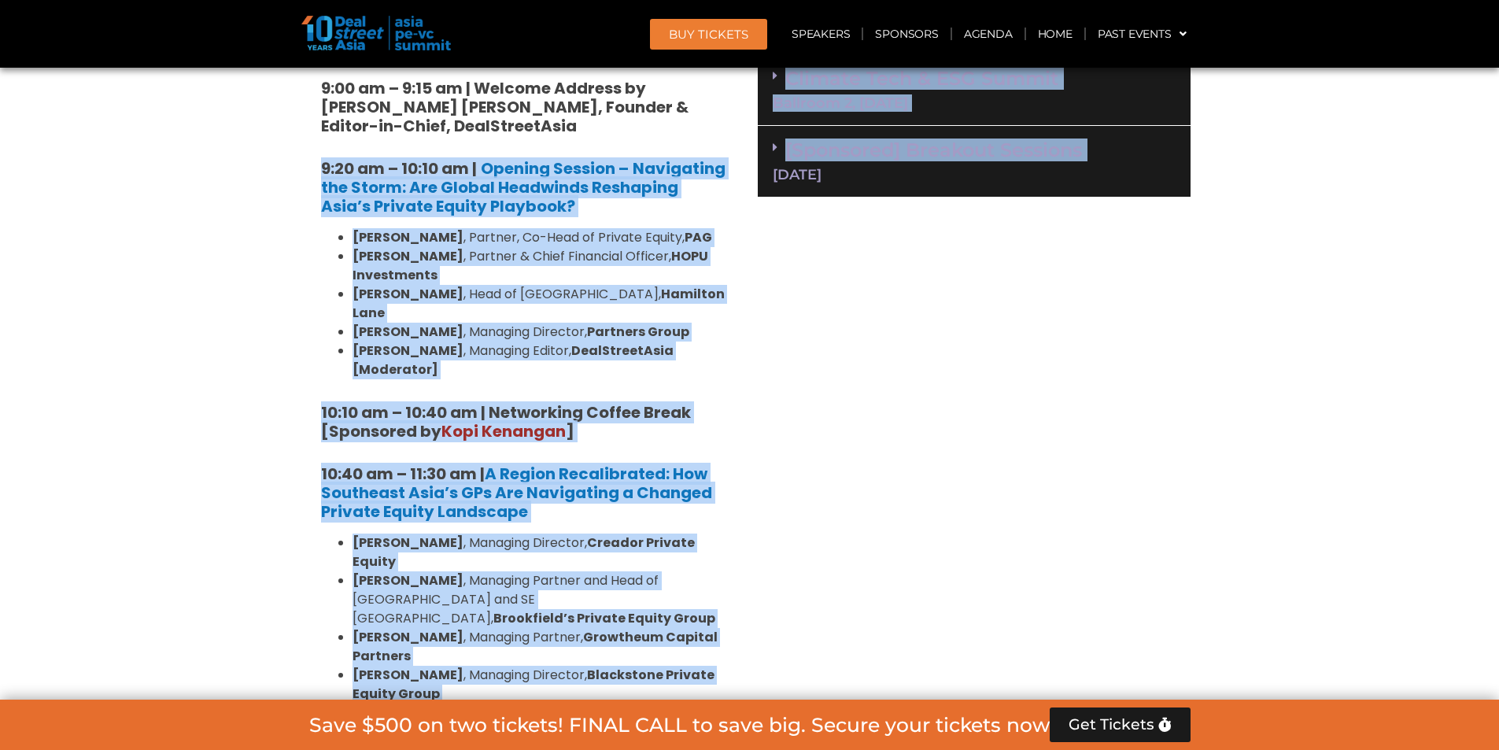
drag, startPoint x: 275, startPoint y: 169, endPoint x: 760, endPoint y: 323, distance: 508.6
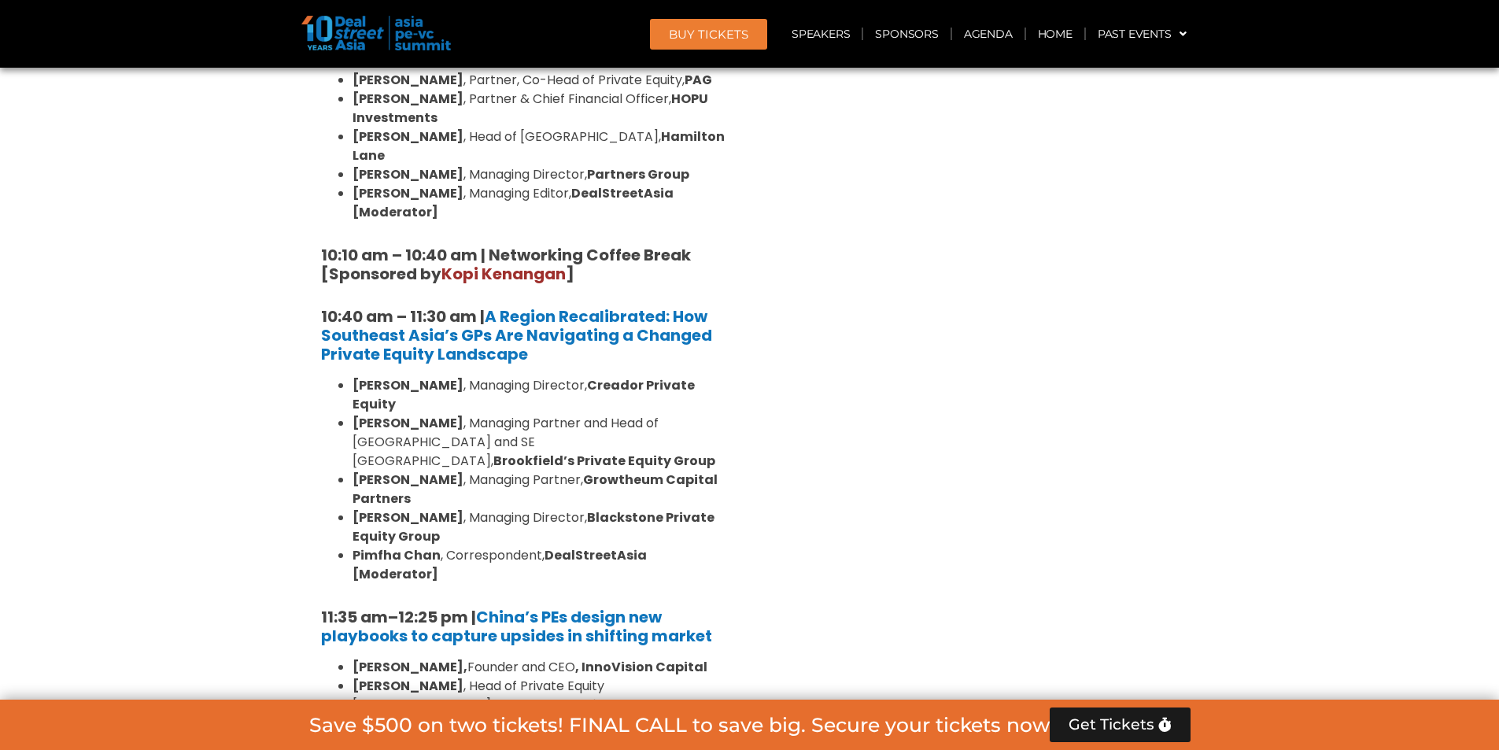
scroll to position [1566, 0]
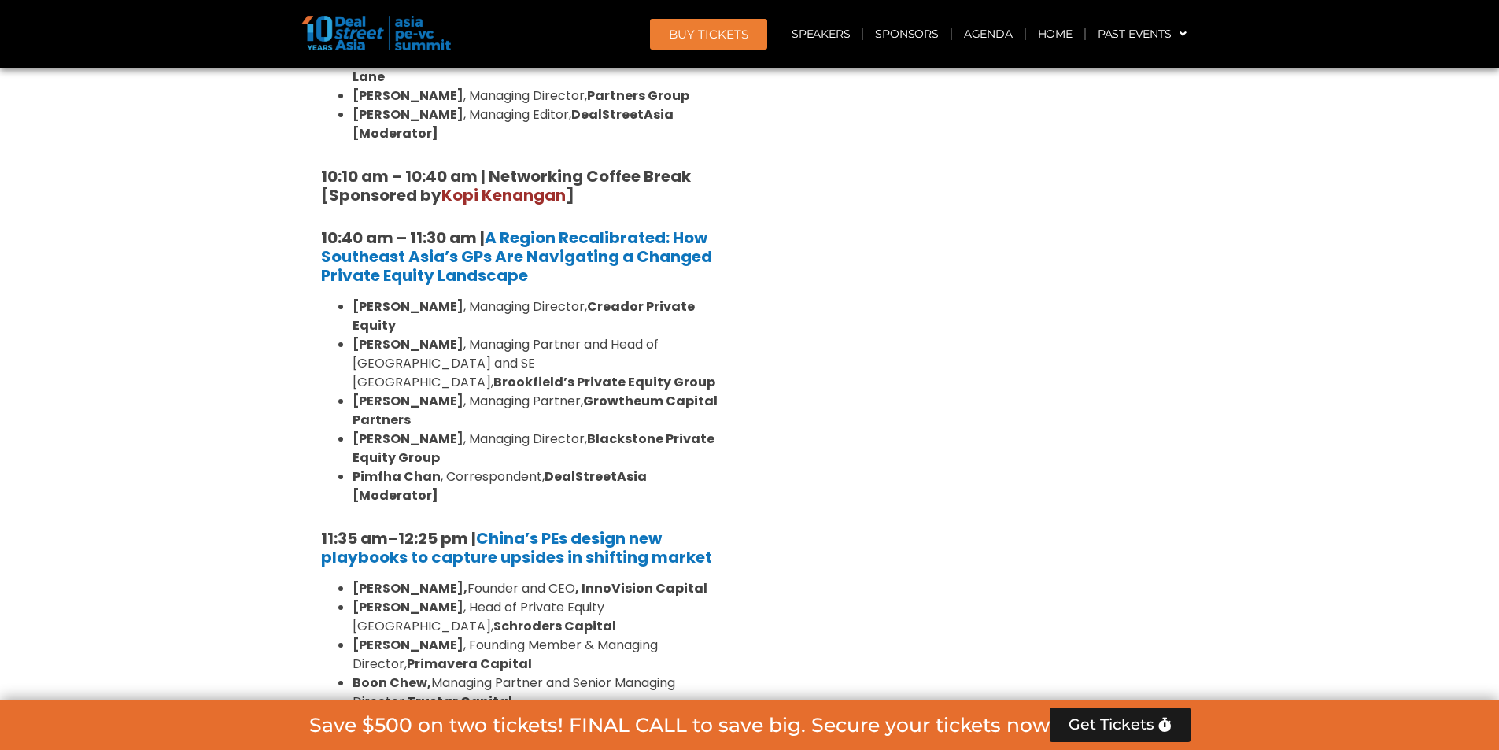
drag, startPoint x: 285, startPoint y: 458, endPoint x: 746, endPoint y: 608, distance: 484.9
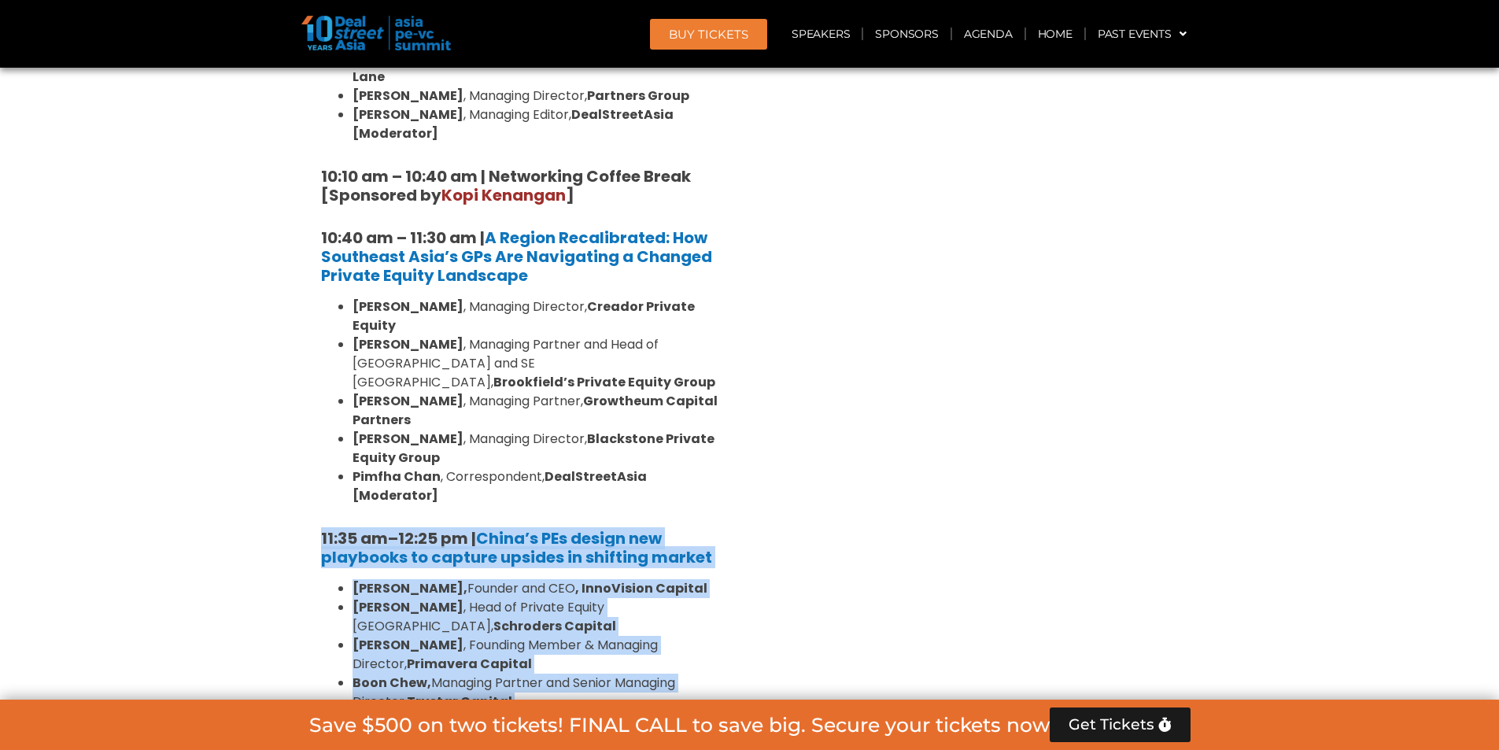
drag, startPoint x: 741, startPoint y: 630, endPoint x: 319, endPoint y: 471, distance: 451.6
copy div "11:35 am – 12:25 pm | China’s PEs design new playbooks to capture upsides in sh…"
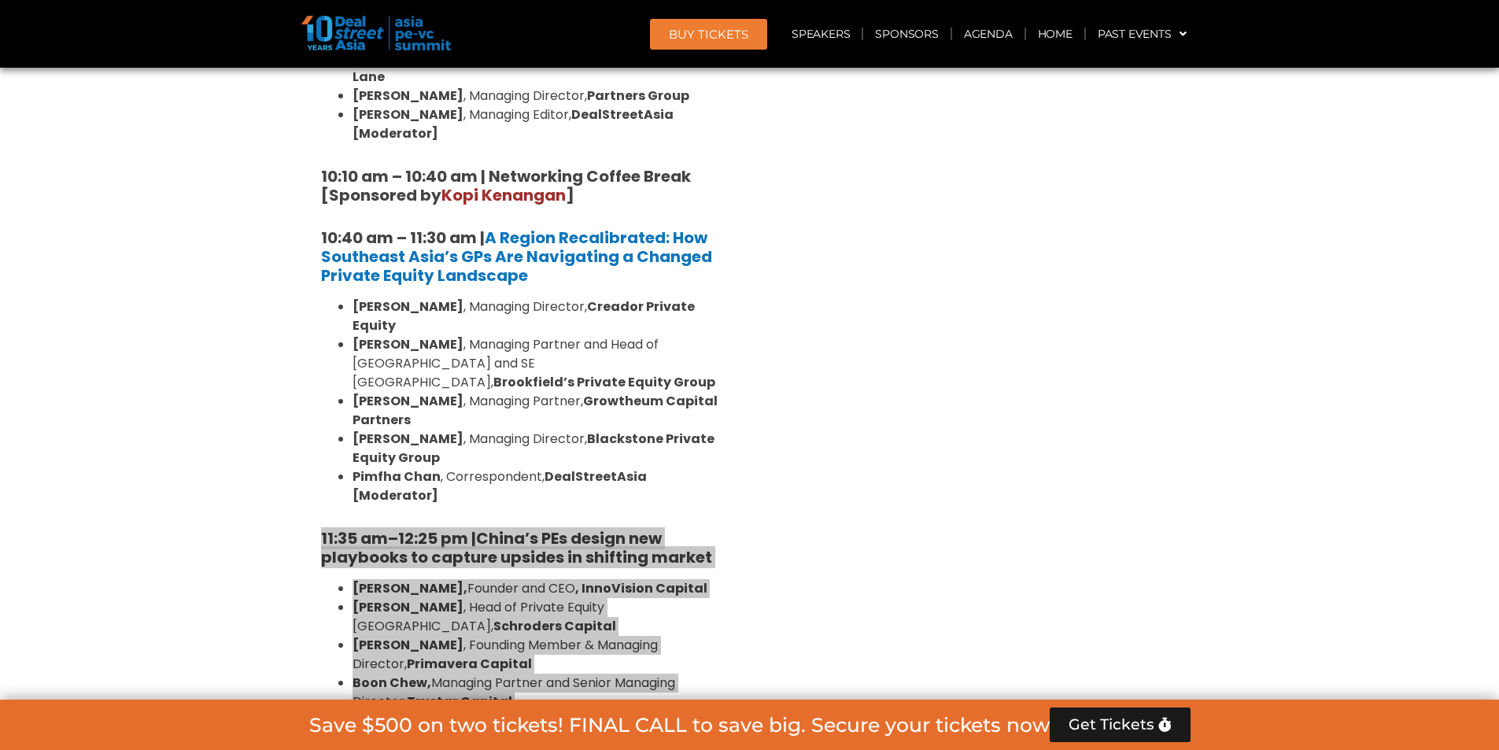
scroll to position [1723, 0]
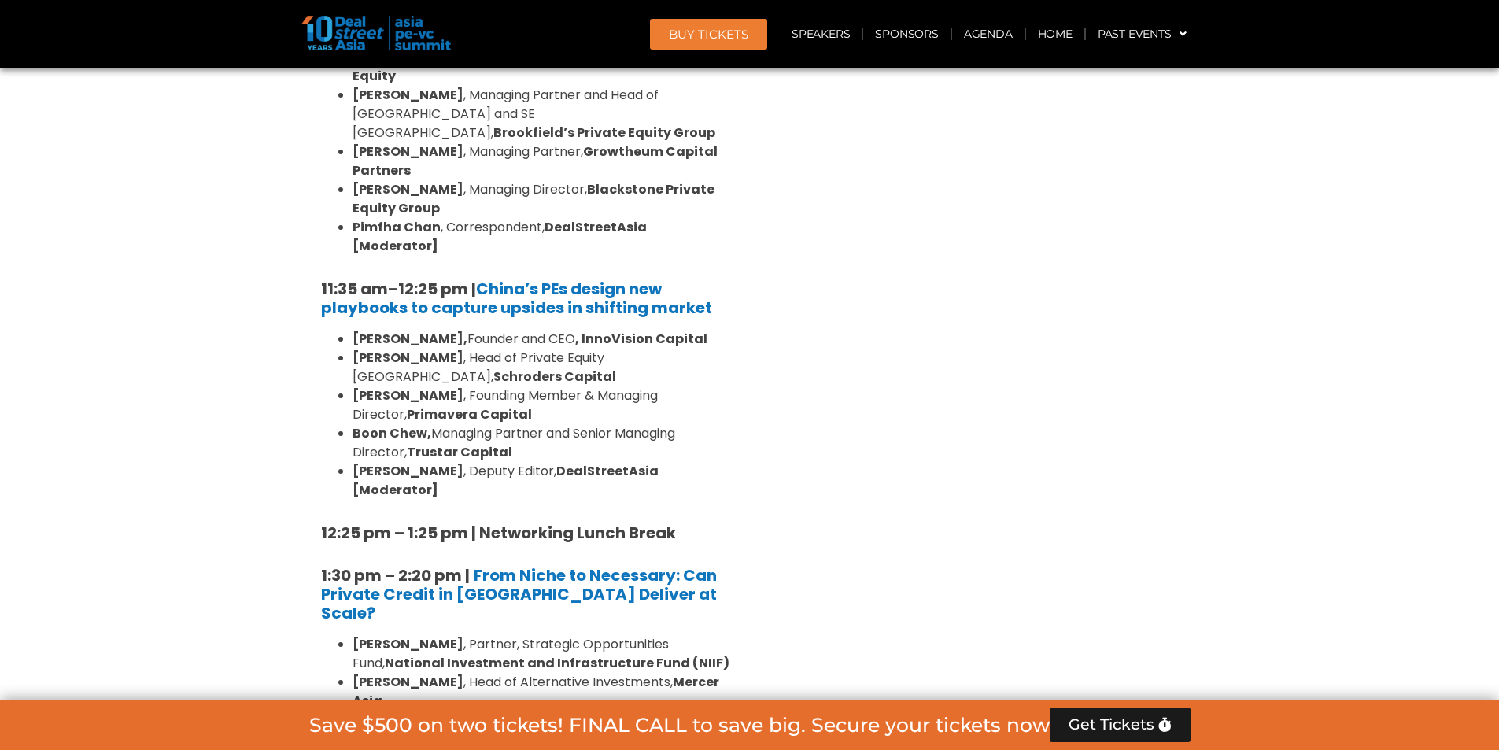
scroll to position [1959, 0]
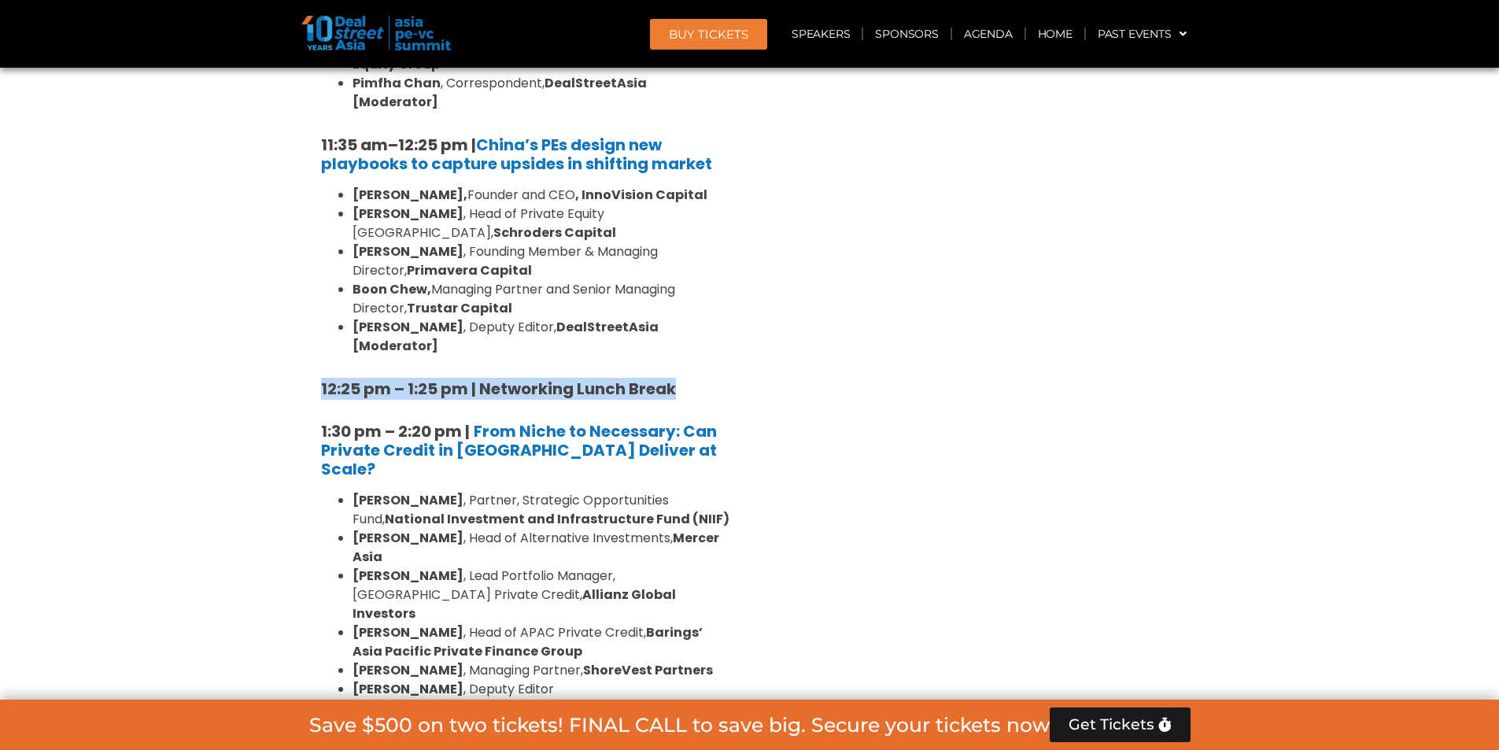
drag, startPoint x: 709, startPoint y: 278, endPoint x: 304, endPoint y: 272, distance: 405.4
click at [304, 272] on div "Private Equity & Investment Summit Ballroom 1, 10 Sept 8:00 am – 9:00 am | Regi…" at bounding box center [525, 631] width 449 height 2715
copy strong "12:25 pm – 1:25 pm | Networking Lunch Break"
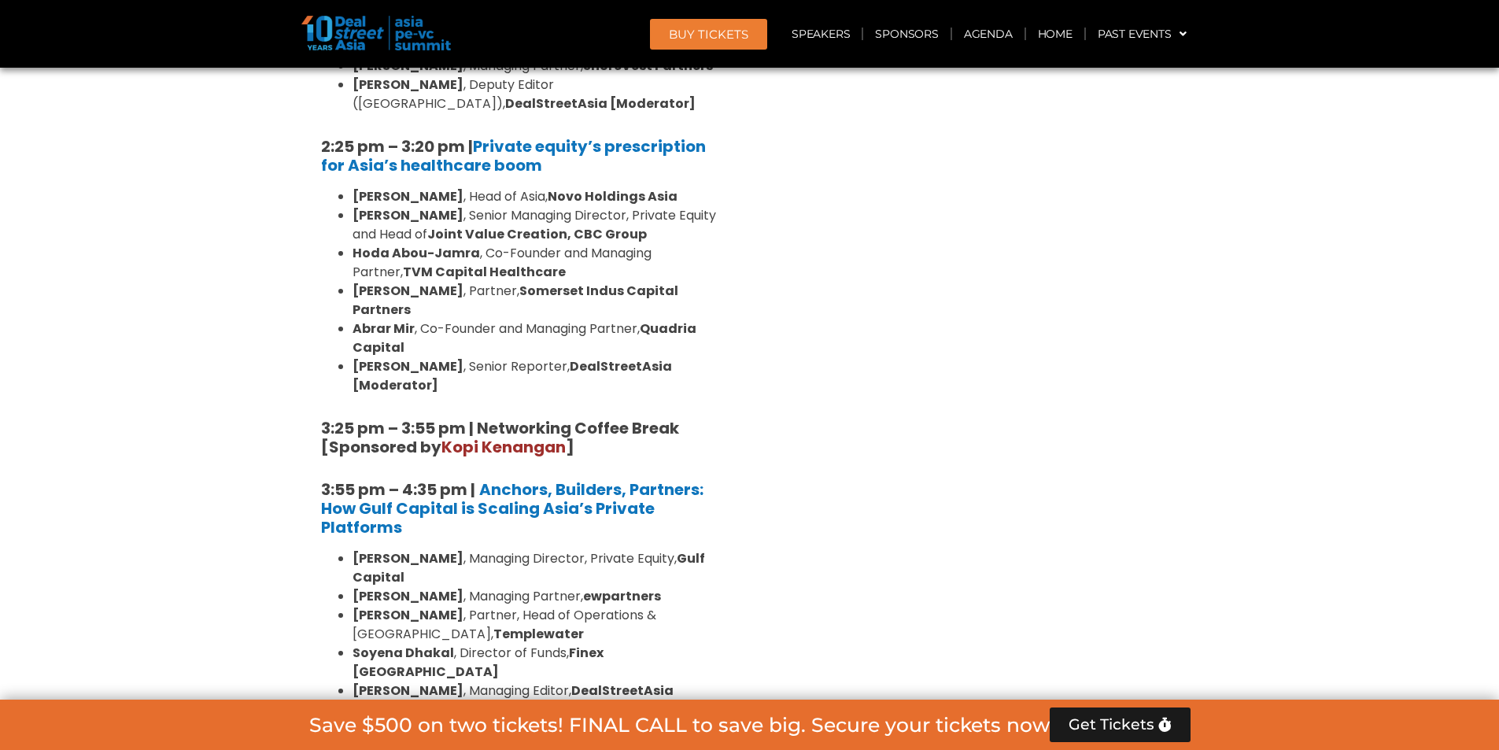
scroll to position [2589, 0]
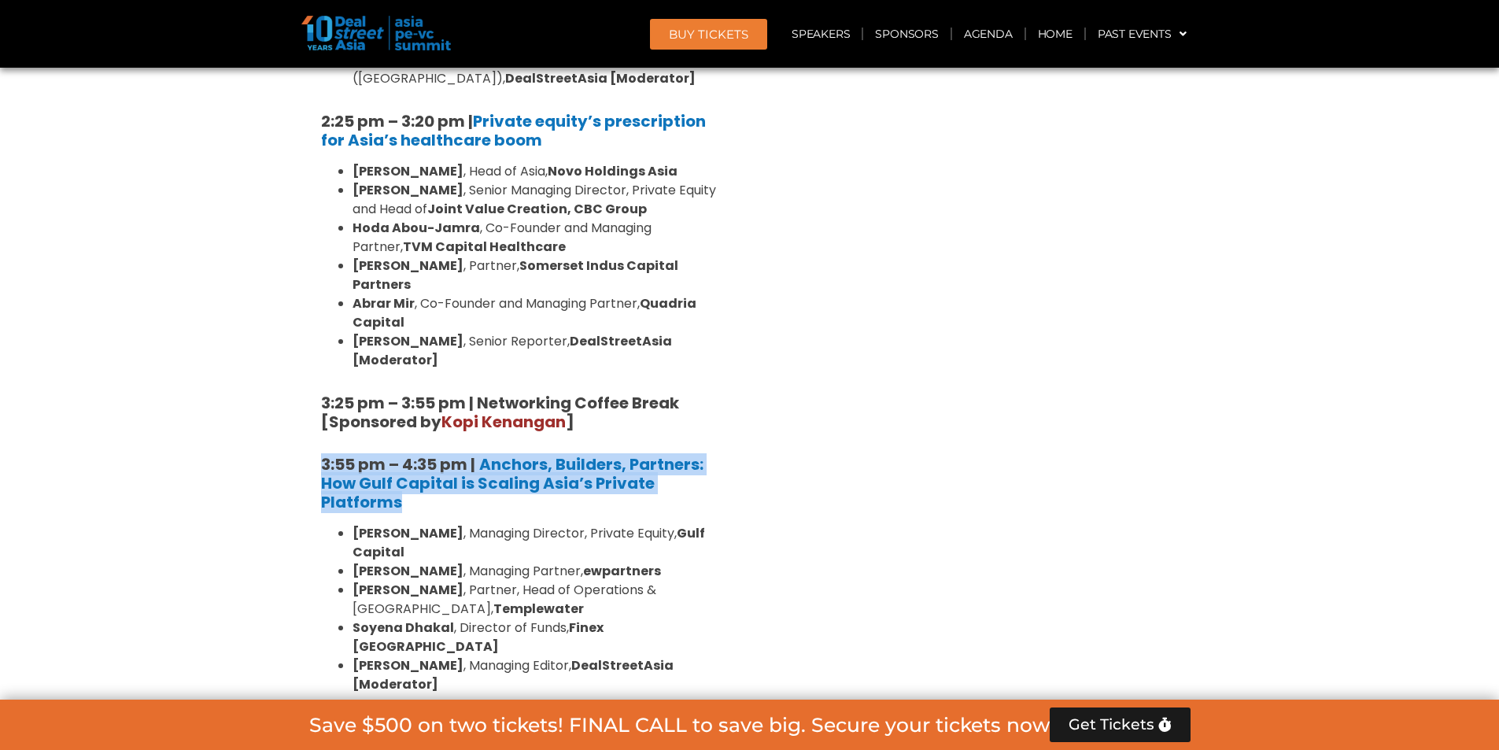
drag, startPoint x: 290, startPoint y: 253, endPoint x: 429, endPoint y: 302, distance: 147.9
click at [429, 302] on section "Private Equity & Investment Summit Ballroom 1, [DATE] 8:00 am – 9:00 am | Regis…" at bounding box center [749, 1] width 1499 height 2715
copy h5 "3:55 pm – 4:35 pm | Anchors, Builders, Partners: How Gulf Capital is Scaling As…"
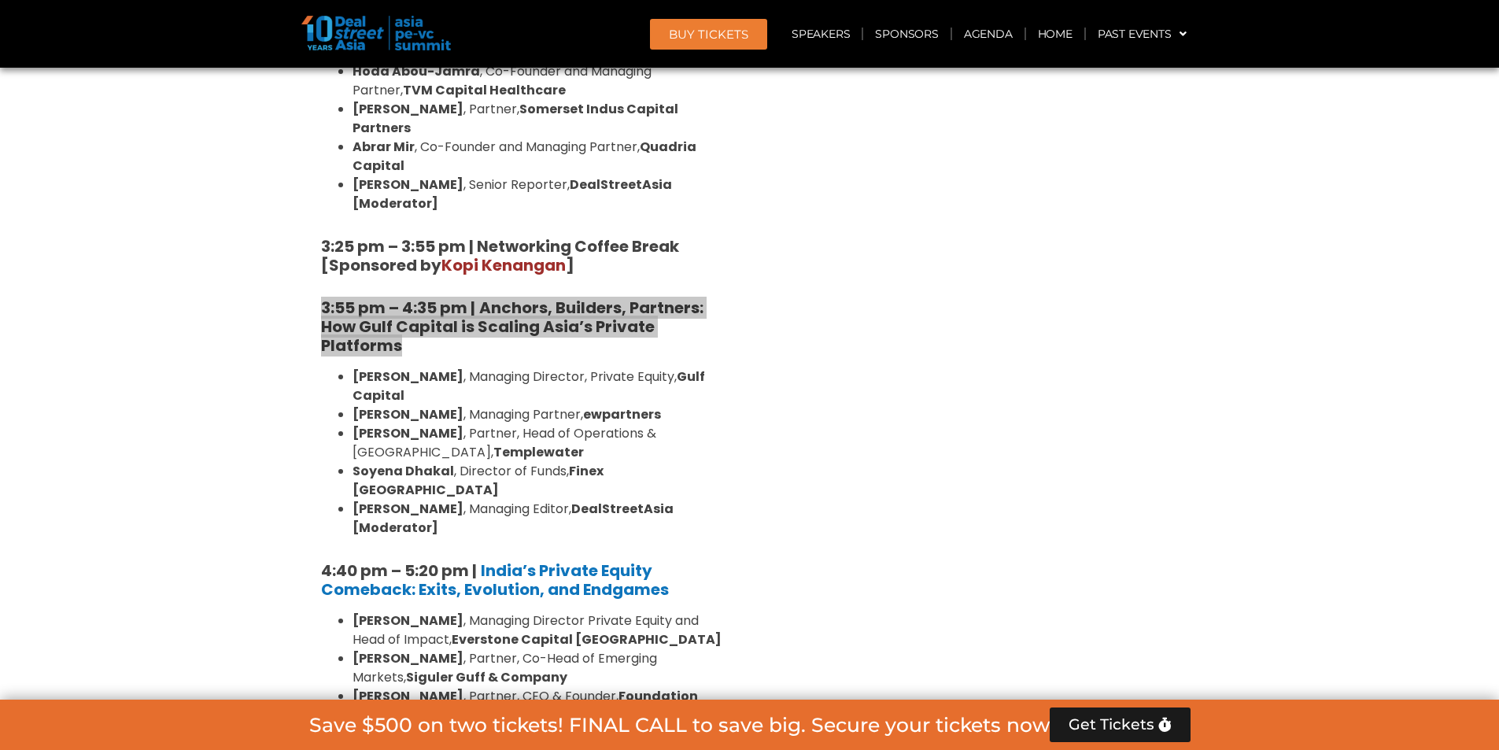
scroll to position [2746, 0]
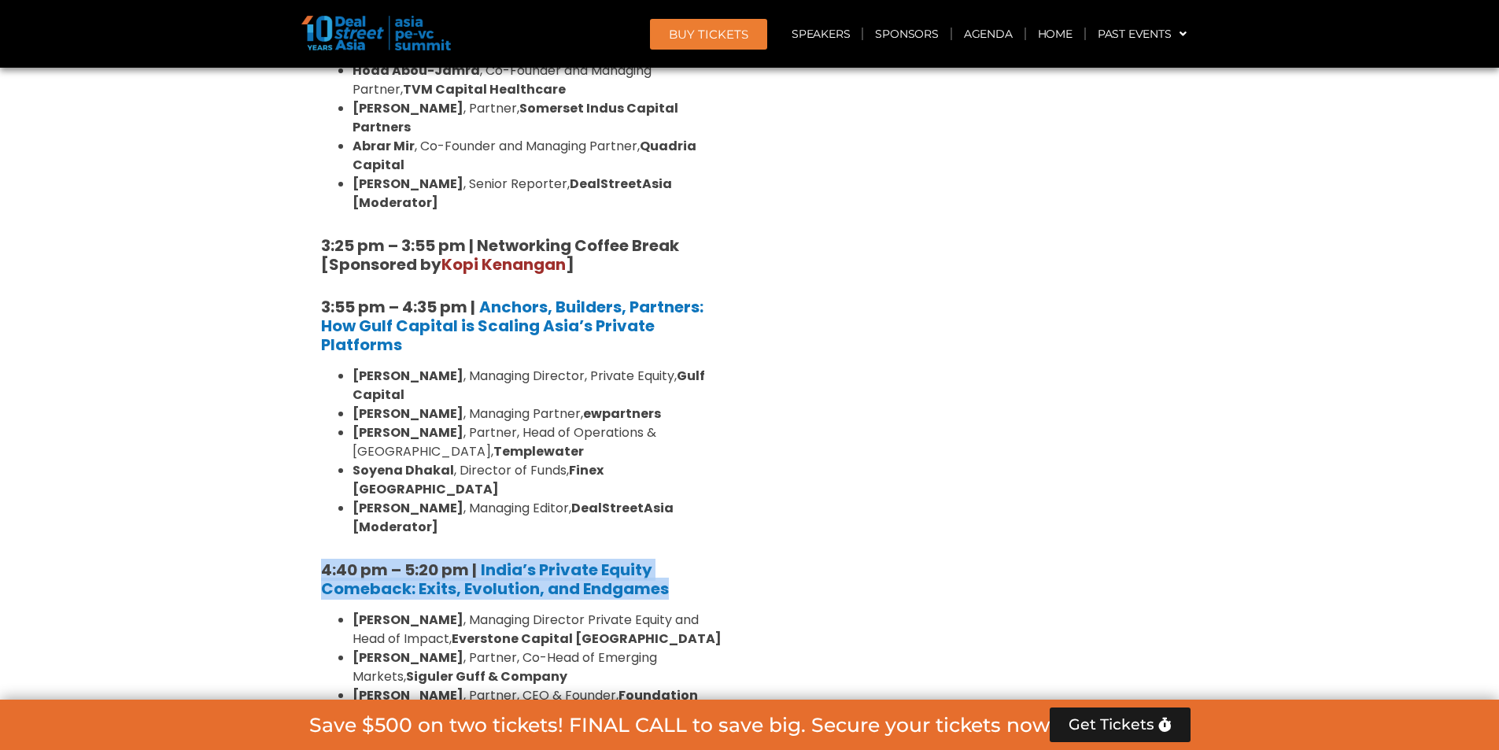
drag, startPoint x: 305, startPoint y: 320, endPoint x: 720, endPoint y: 348, distance: 416.5
copy h5 "4:40 pm – 5:20 pm | India’s Private Equity Comeback: Exits, Evolution, and Endg…"
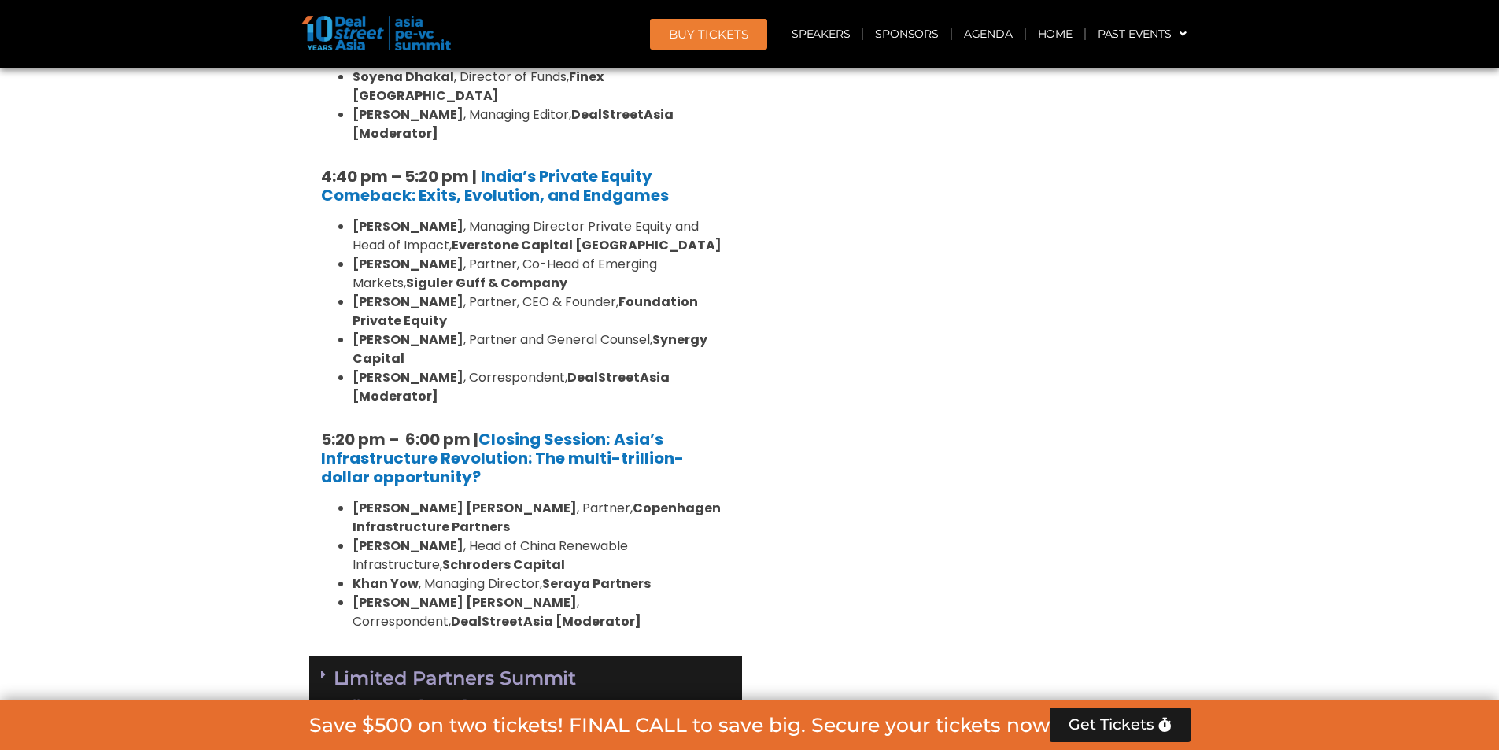
click at [650, 656] on div "Limited Partners Summit Ballroom 2, 10 Sept" at bounding box center [525, 692] width 433 height 72
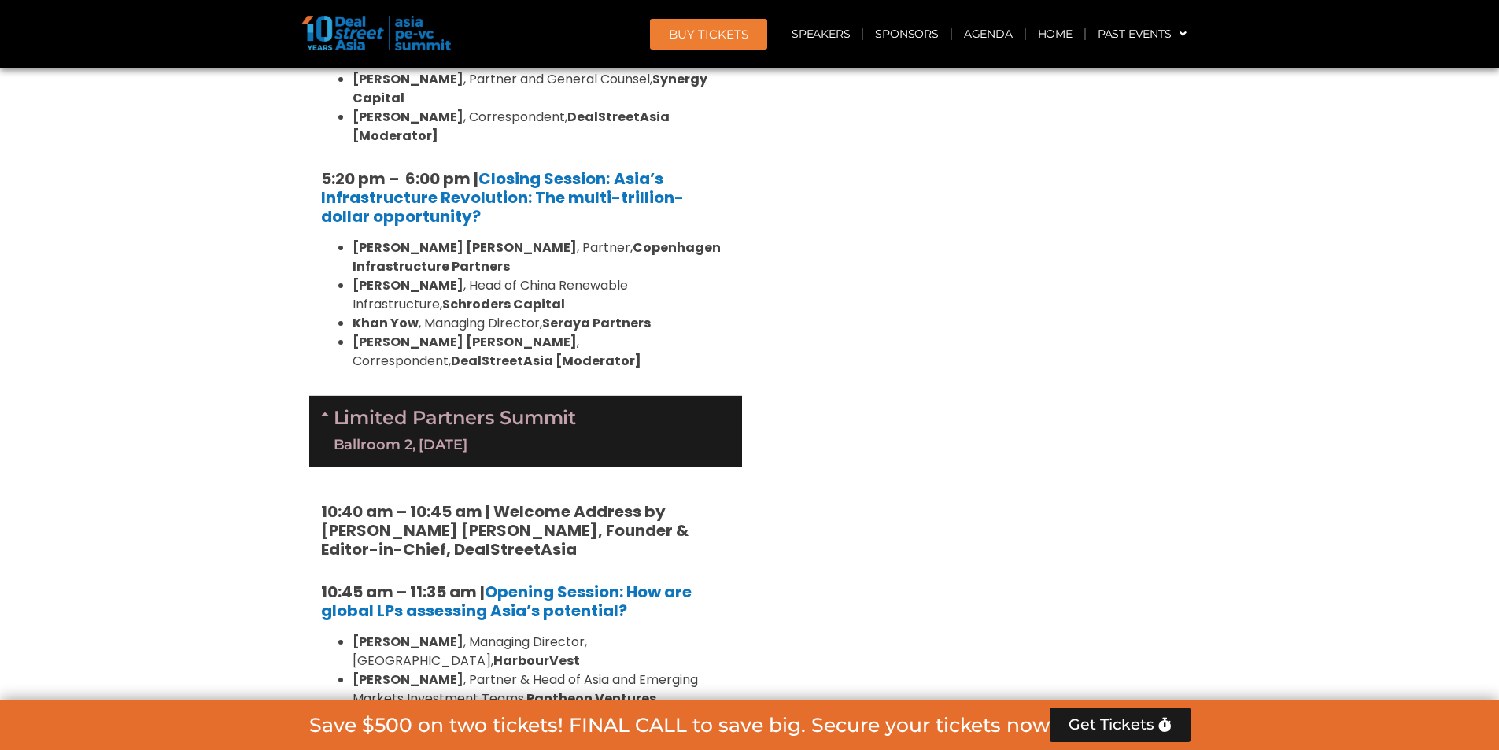
scroll to position [3366, 0]
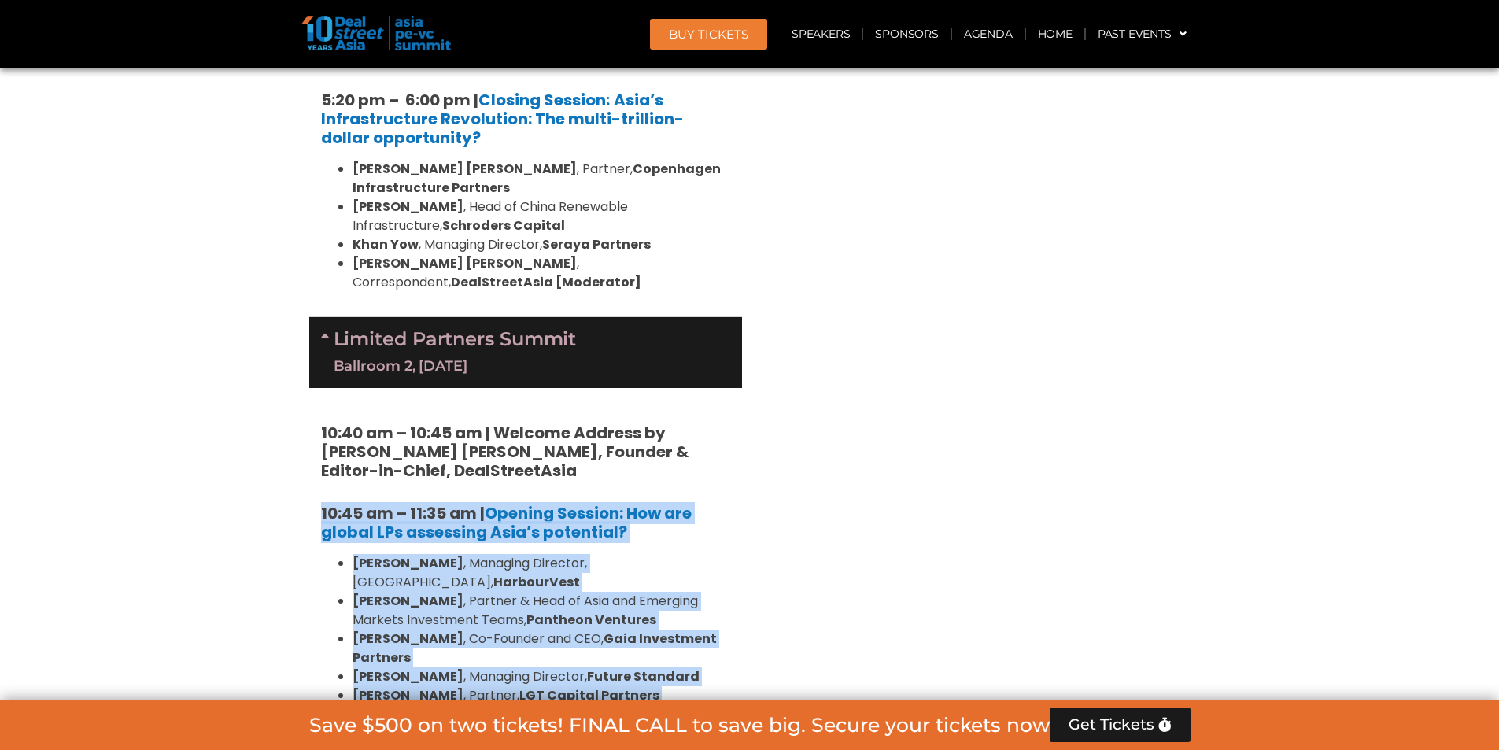
drag, startPoint x: 269, startPoint y: 262, endPoint x: 734, endPoint y: 453, distance: 502.2
click at [734, 453] on section "Private Equity & Investment Summit Ballroom 1, [DATE] 8:00 am – 9:00 am | Regis…" at bounding box center [749, 3] width 1499 height 4498
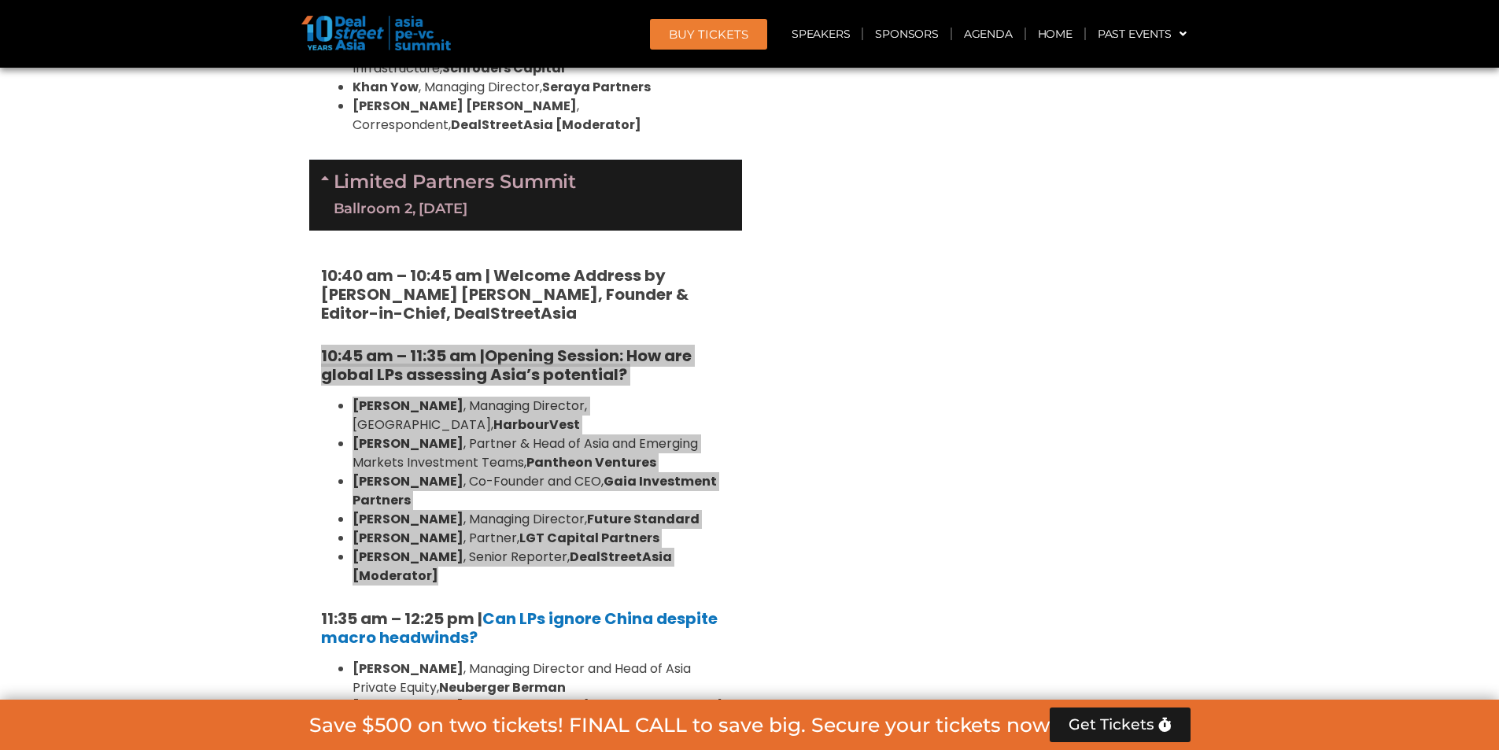
scroll to position [3444, 0]
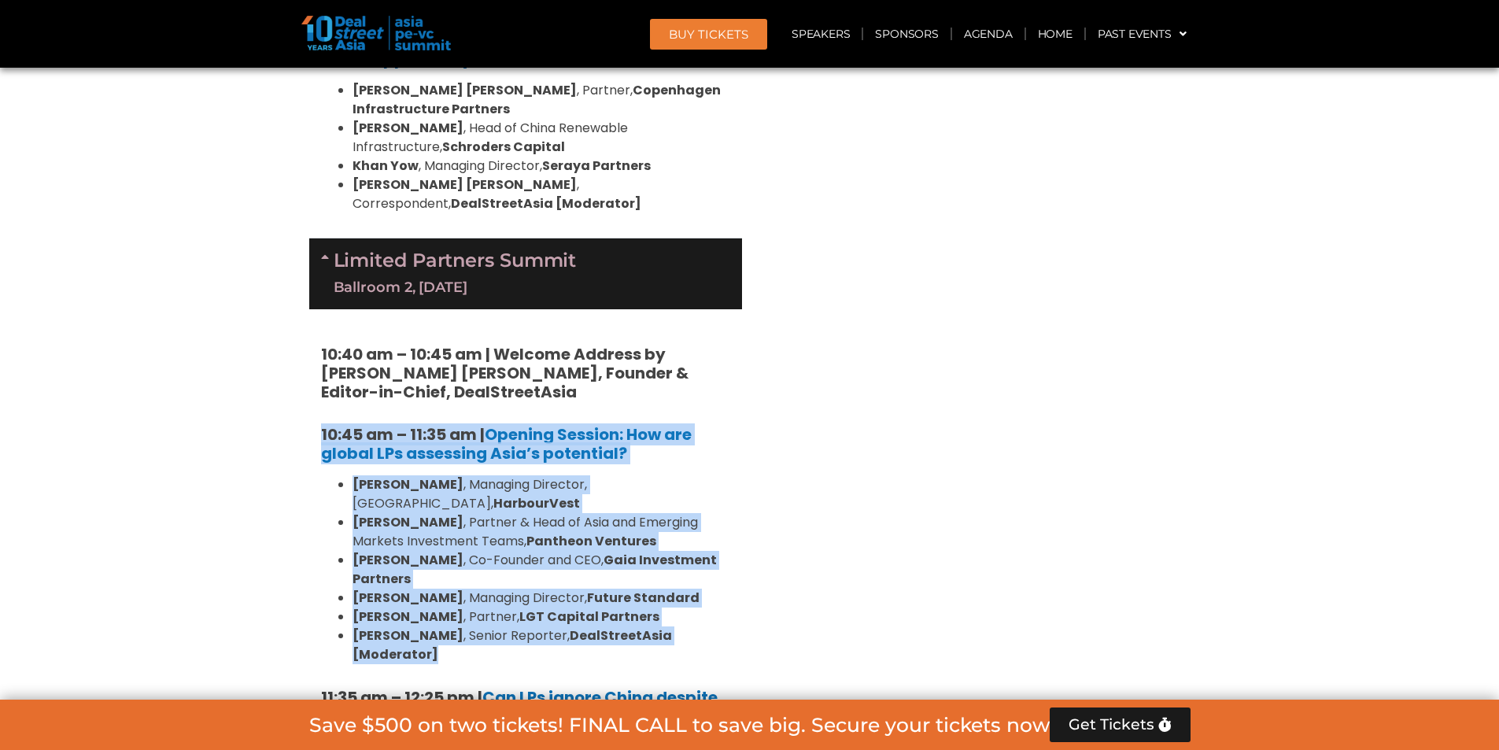
drag, startPoint x: 471, startPoint y: 231, endPoint x: 745, endPoint y: 373, distance: 307.7
copy div "10:45 am – 11:35 am | Opening Session: How are global LPs assessing Asia’s pote…"
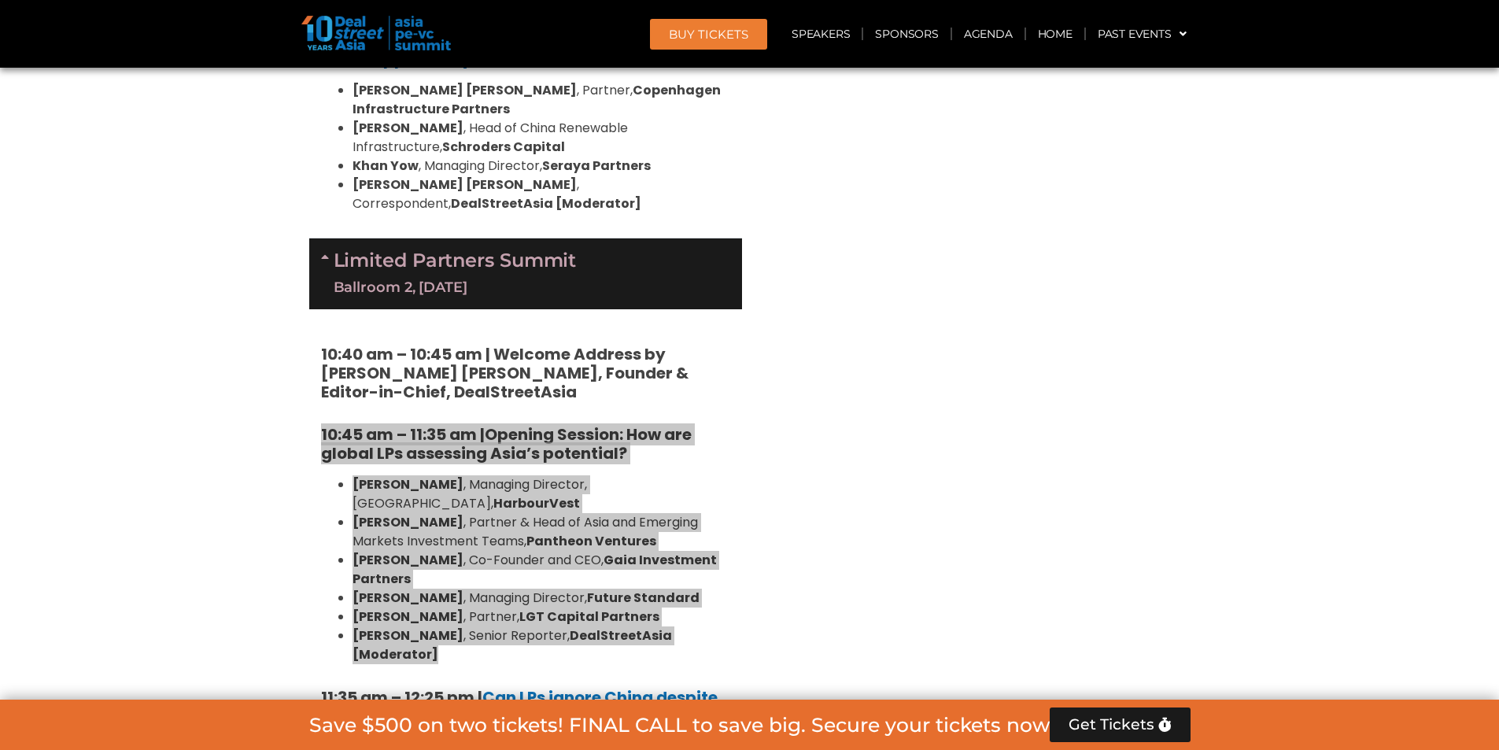
scroll to position [3523, 0]
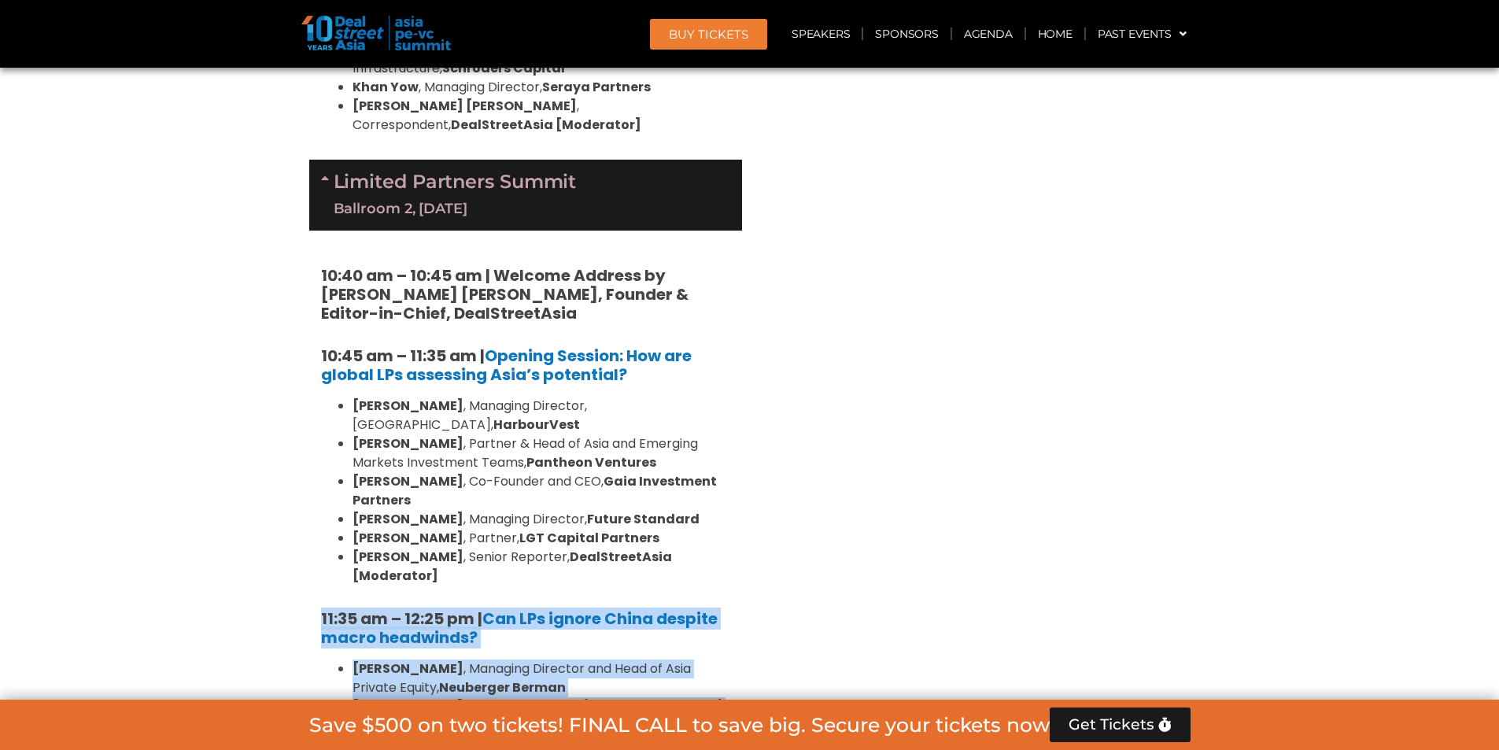
drag, startPoint x: 290, startPoint y: 328, endPoint x: 697, endPoint y: 529, distance: 453.7
copy div "11:35 am – 12:25 pm | Can LPs ignore China despite macro headwinds? Kent Chen ,…"
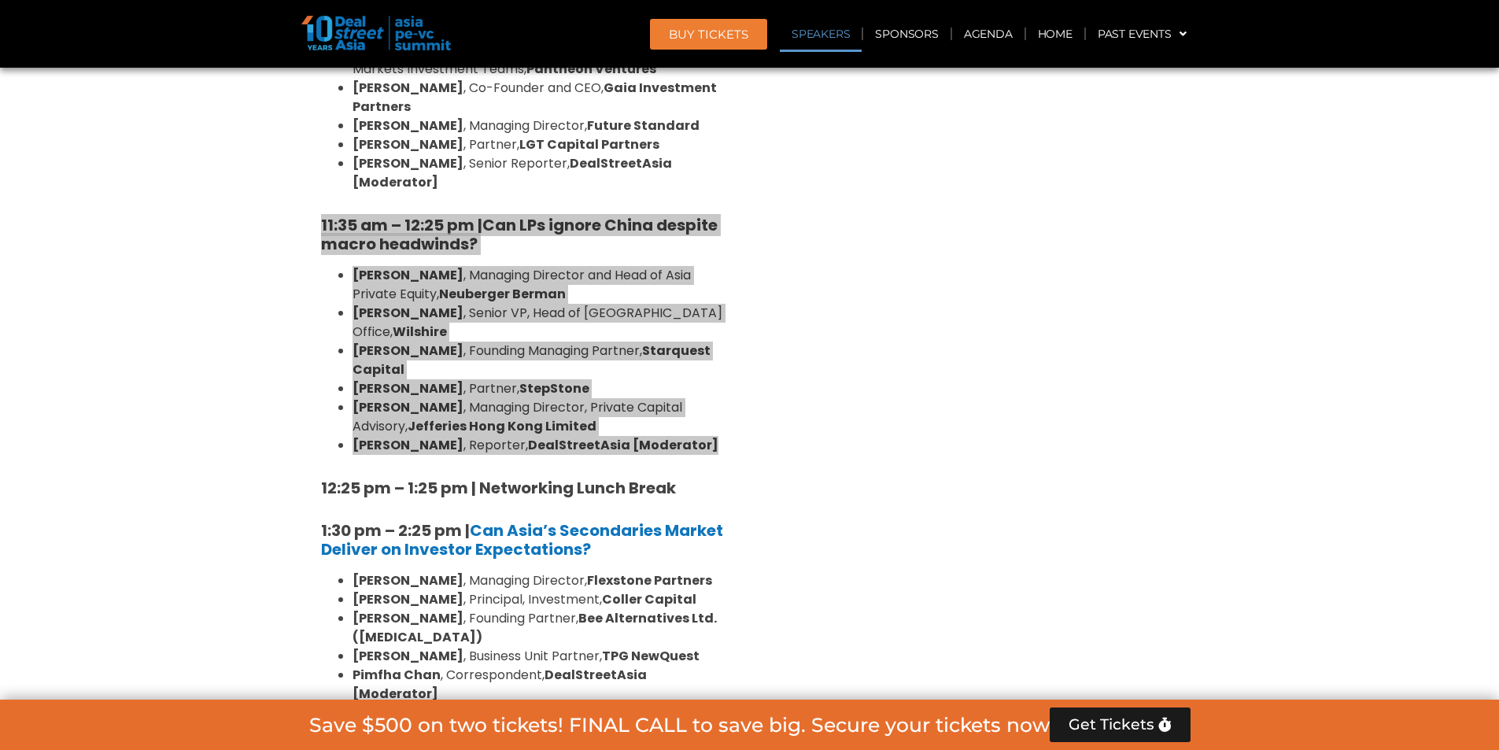
scroll to position [3995, 0]
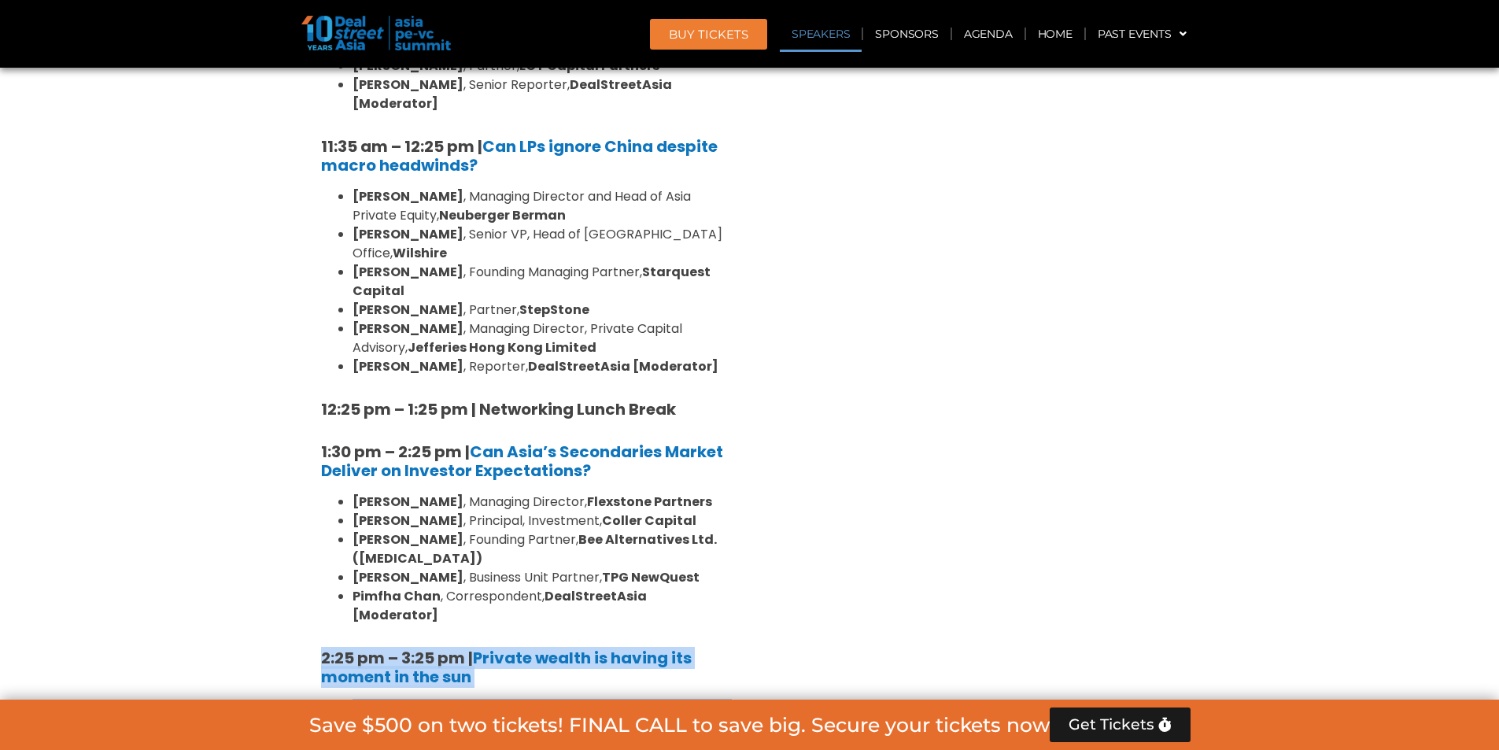
drag, startPoint x: 265, startPoint y: 308, endPoint x: 560, endPoint y: 553, distance: 382.9
copy div "2:25 pm – 3:25 pm | Private wealth is having its moment in the sun Henry Chui ,…"
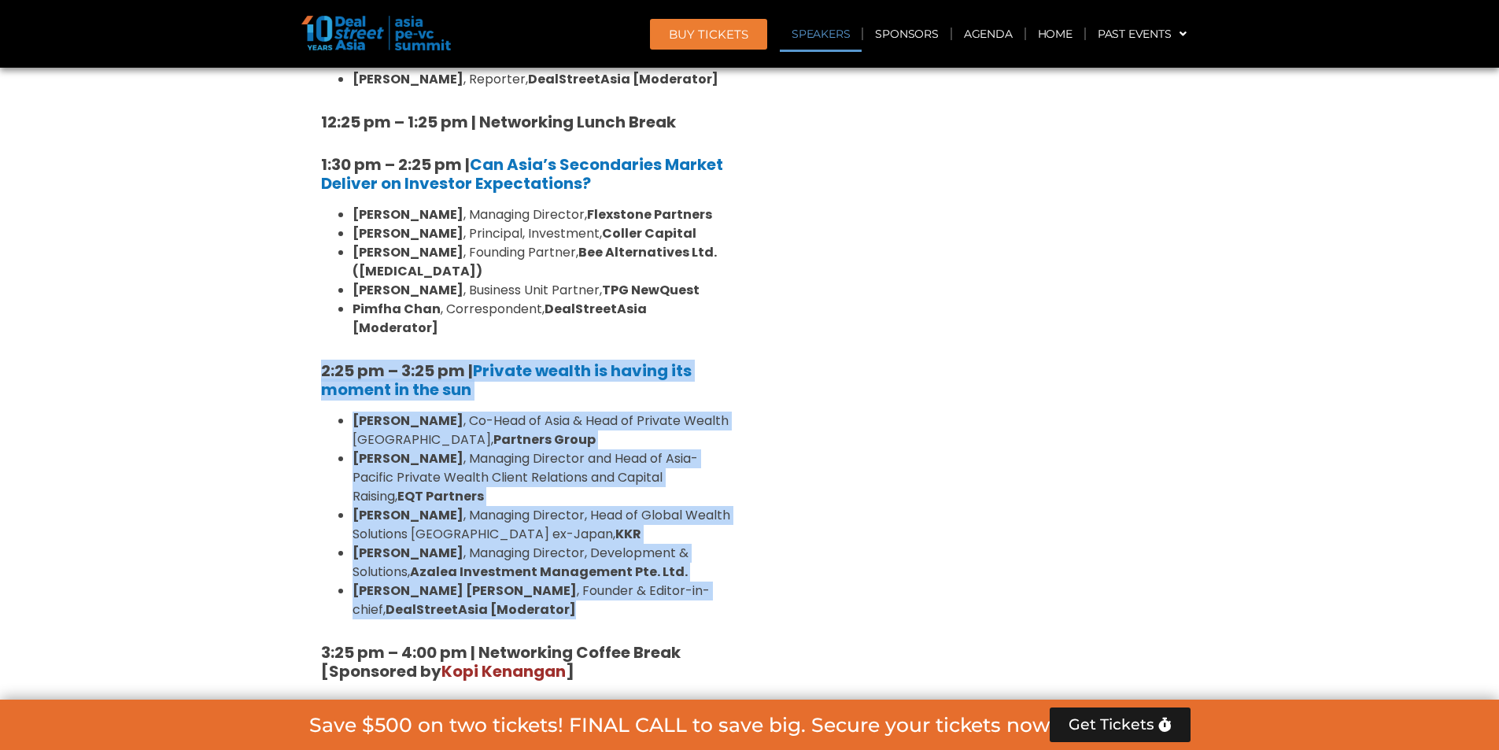
scroll to position [4310, 0]
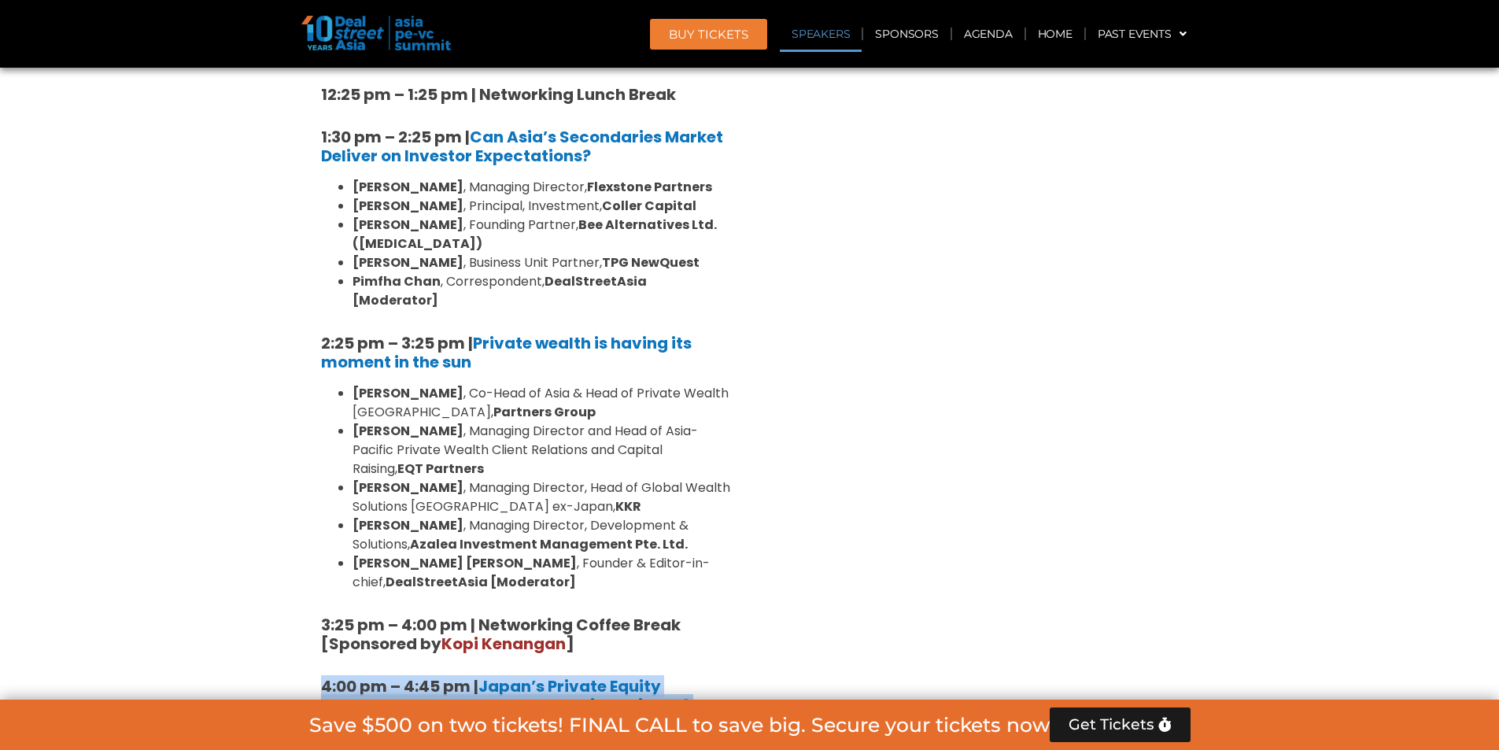
drag, startPoint x: 273, startPoint y: 334, endPoint x: 704, endPoint y: 516, distance: 467.4
drag, startPoint x: 730, startPoint y: 516, endPoint x: 283, endPoint y: 338, distance: 480.9
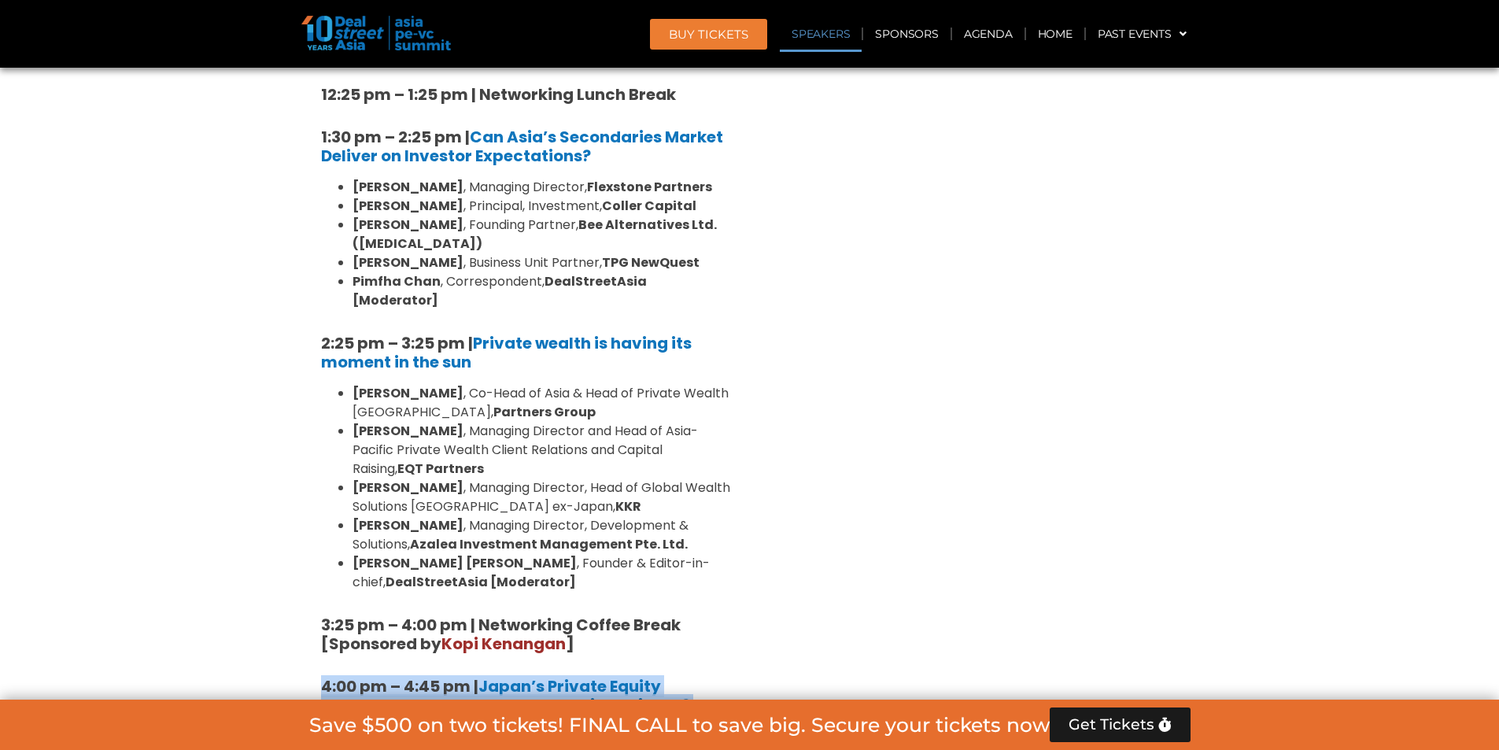
copy div "4:00 pm – 4:45 pm | Japan’s Private Equity Moment: Real Momentum or Cyclical Mi…"
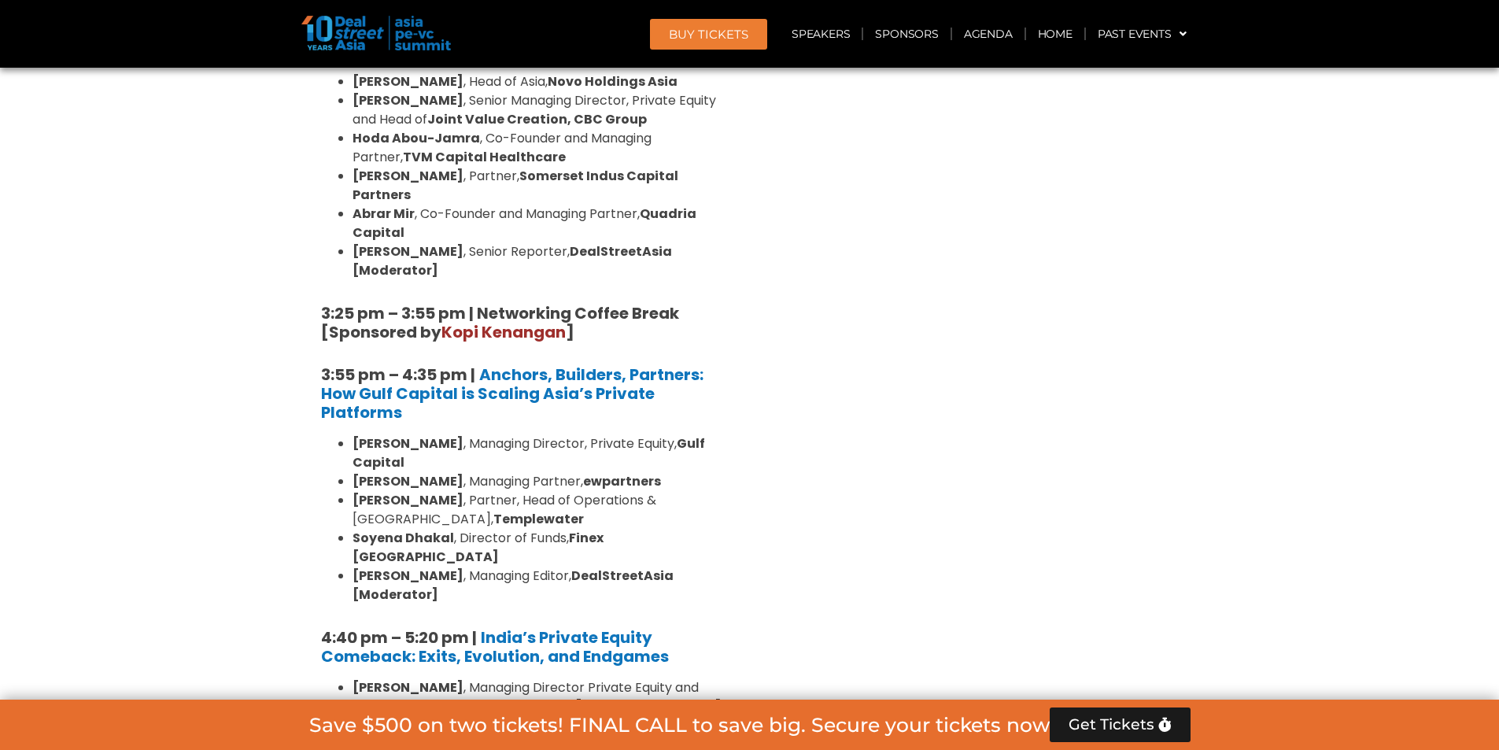
scroll to position [2644, 0]
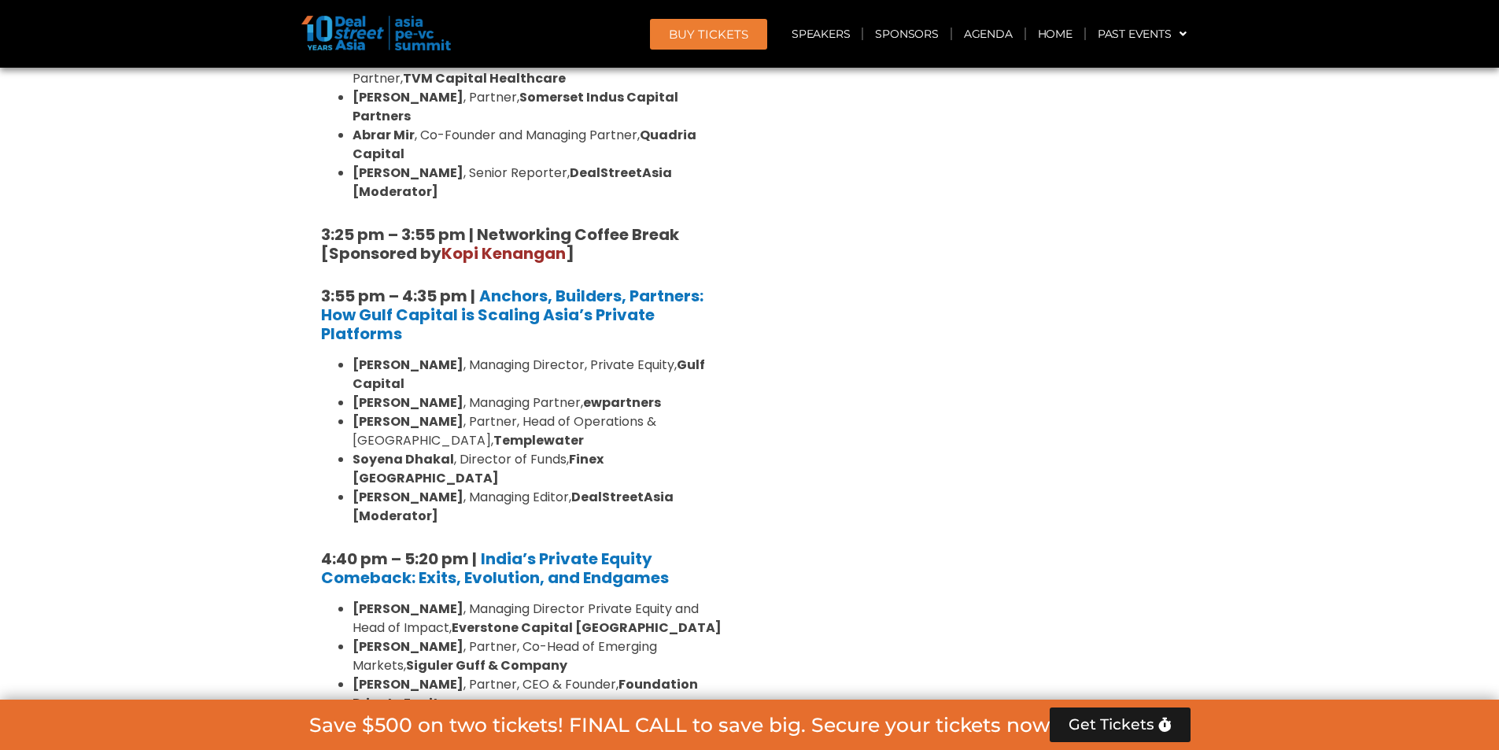
click at [945, 330] on div "Venture Capital & Founders​ Summit Ballroom 1, 11 Sept 8:00 am – 9:00 am | Regi…" at bounding box center [974, 724] width 449 height 4498
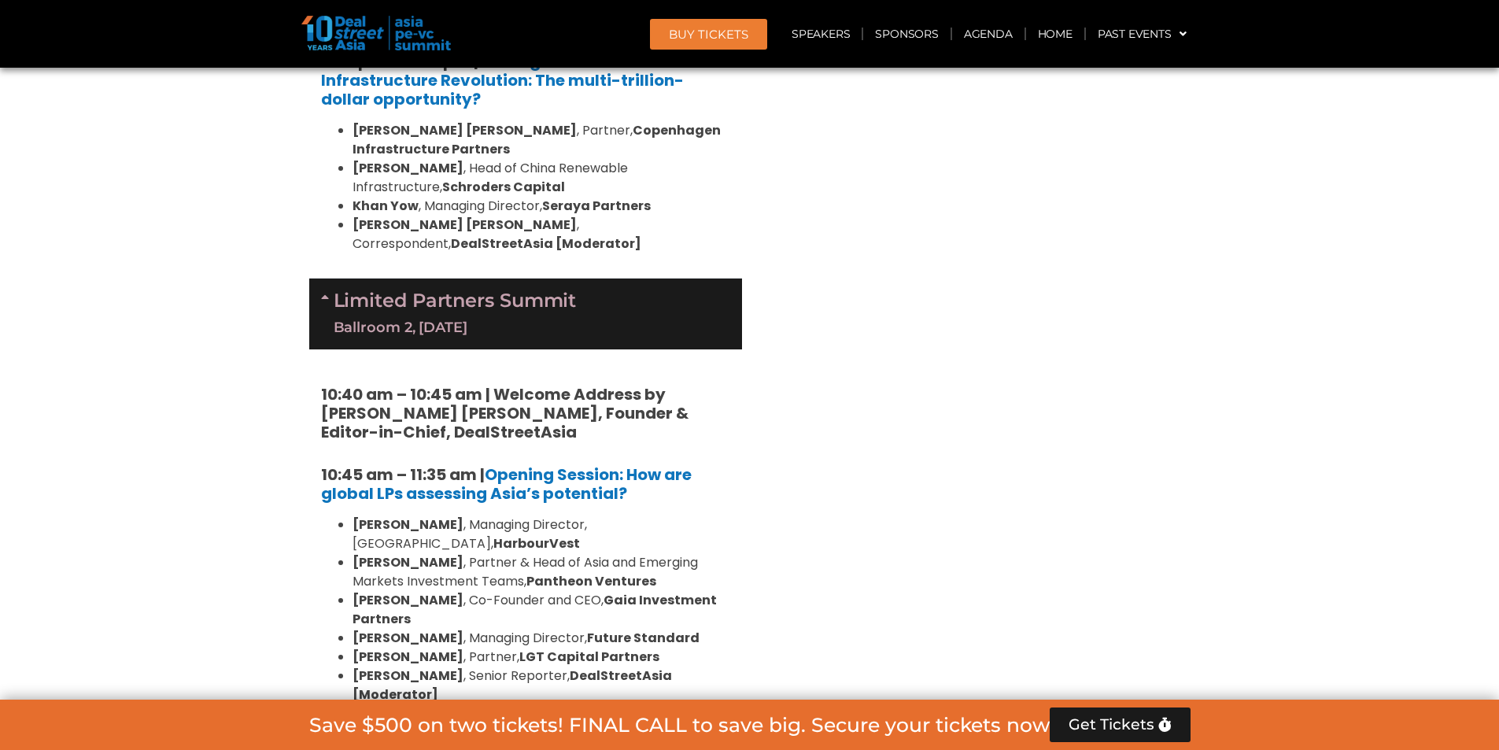
scroll to position [3431, 0]
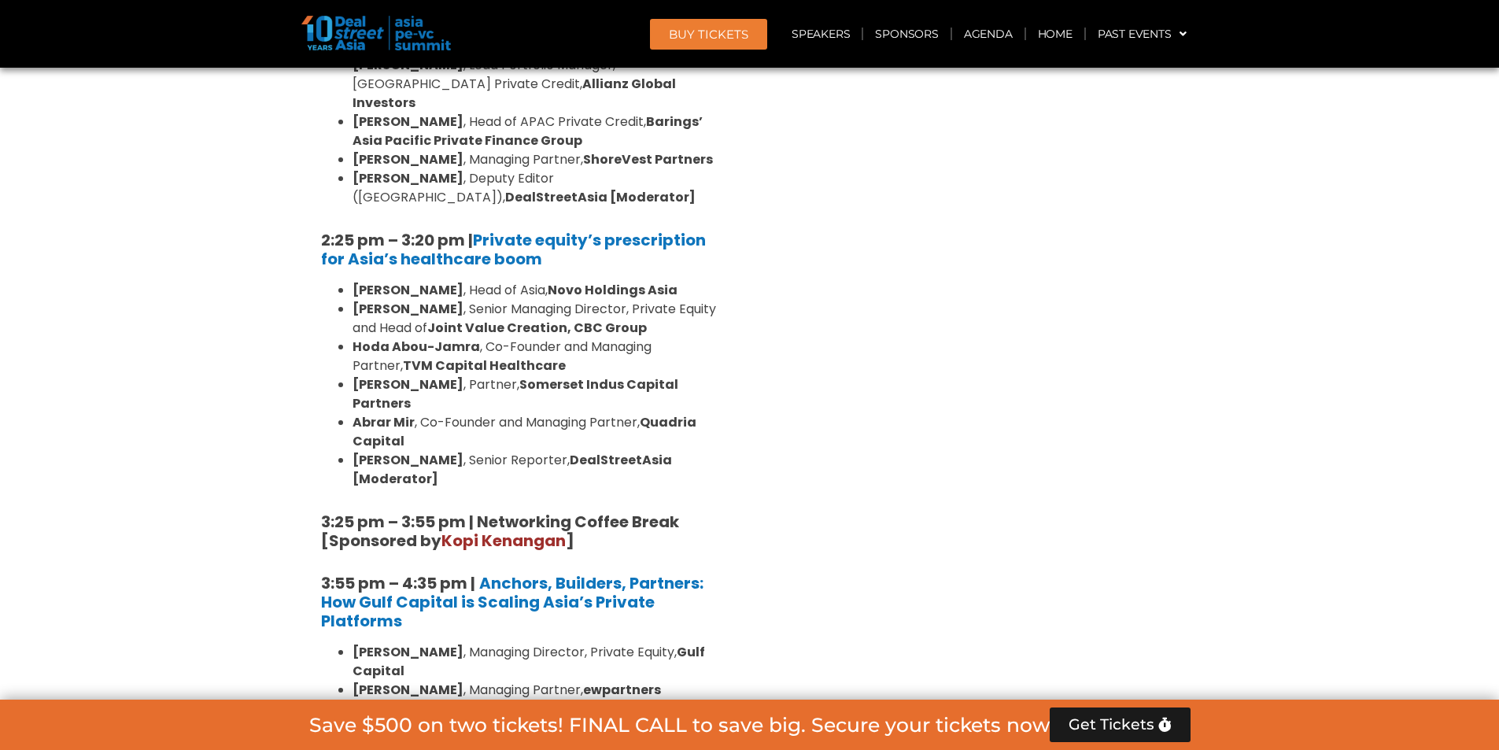
drag, startPoint x: 826, startPoint y: 555, endPoint x: 367, endPoint y: 435, distance: 474.2
click at [445, 643] on li "Shantanu Mukerji , Managing Director, Private Equity, Gulf Capital" at bounding box center [542, 662] width 378 height 38
drag, startPoint x: 659, startPoint y: 519, endPoint x: 401, endPoint y: 464, distance: 263.2
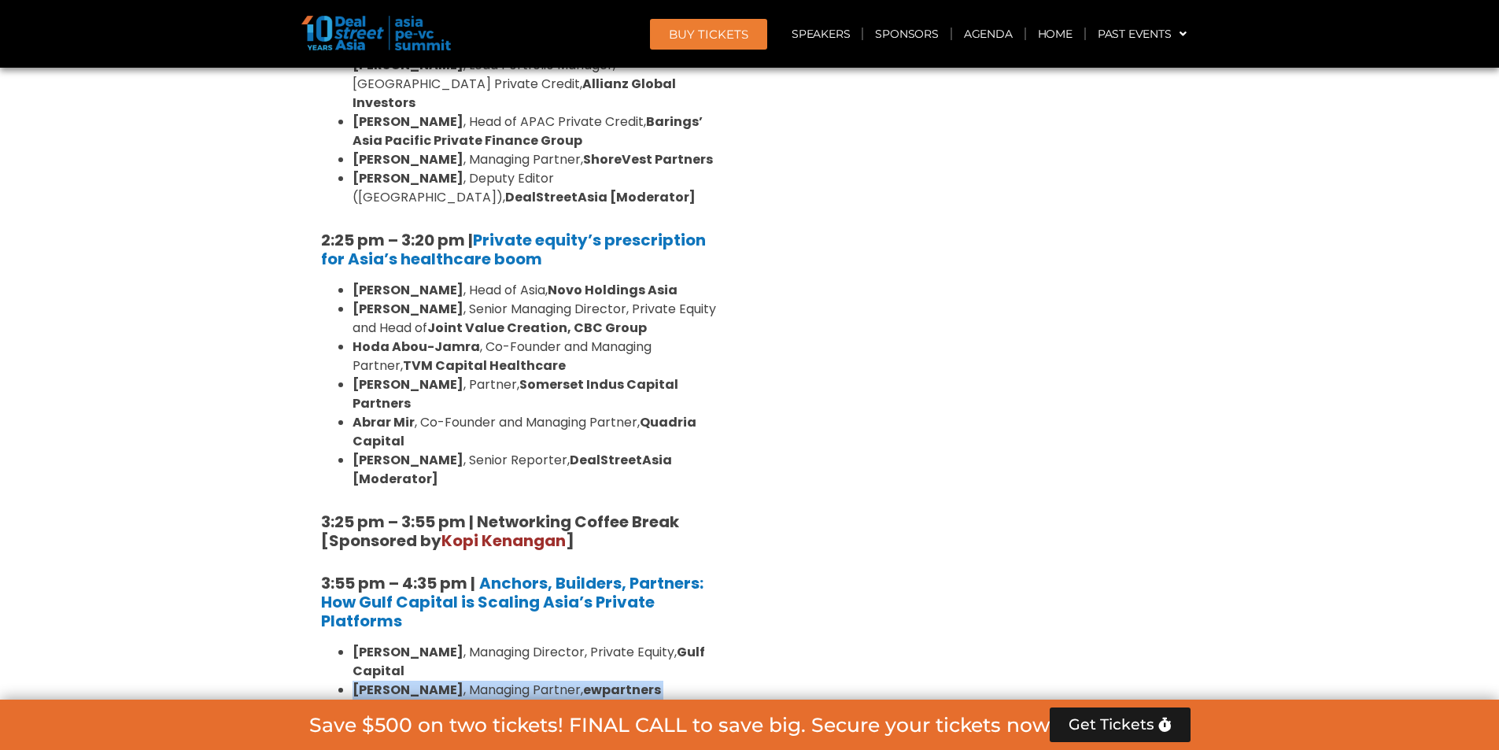
click at [400, 643] on strong "Gulf Capital" at bounding box center [529, 661] width 353 height 37
drag, startPoint x: 338, startPoint y: 438, endPoint x: 732, endPoint y: 556, distance: 411.9
click at [732, 556] on div "8:00 am – 9:00 am | Registration & Networking Coffee [Sponsored by Kopi Kenanga…" at bounding box center [525, 83] width 433 height 2485
copy ul "Shantanu Mukerji , Managing Director, Private Equity, Gulf Capital Cliff Chau ,…"
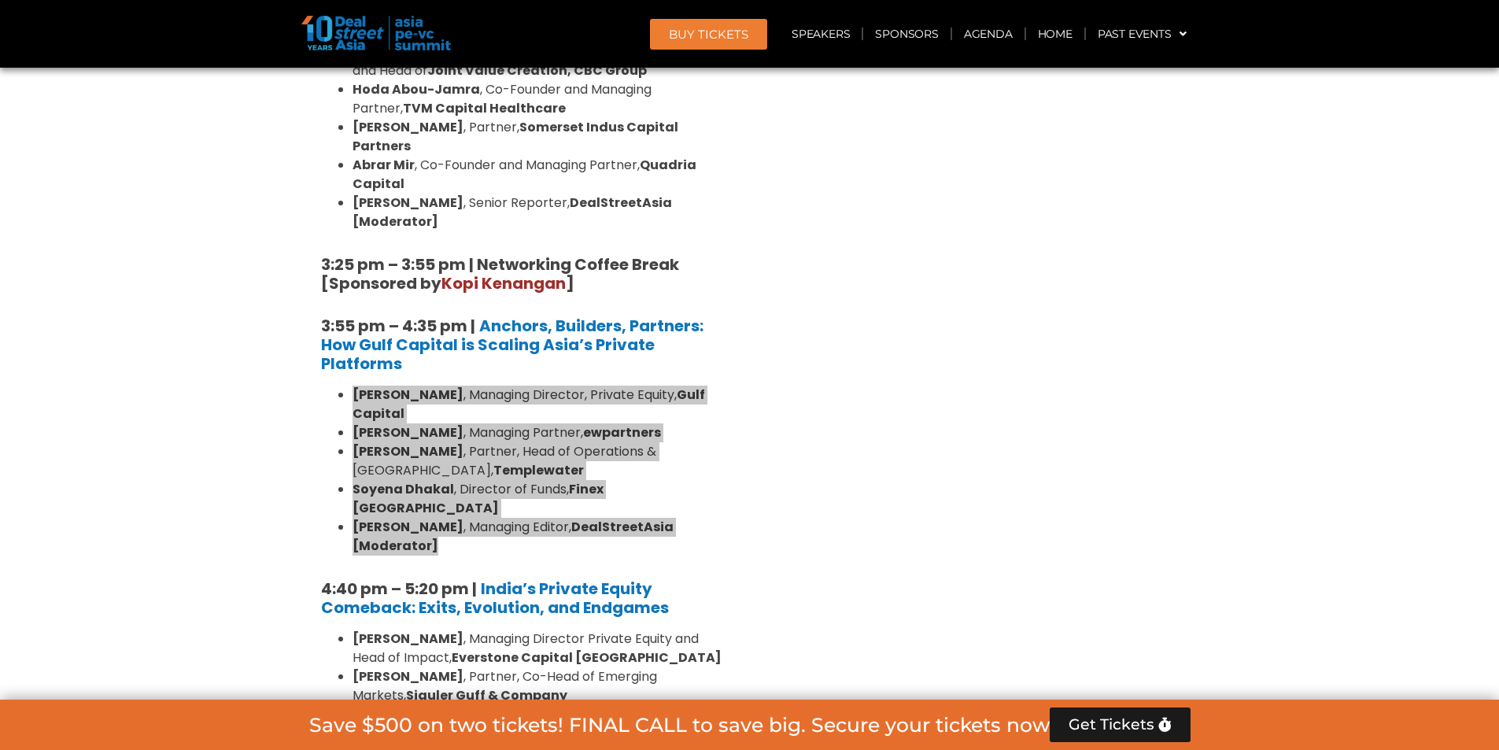
scroll to position [2671, 0]
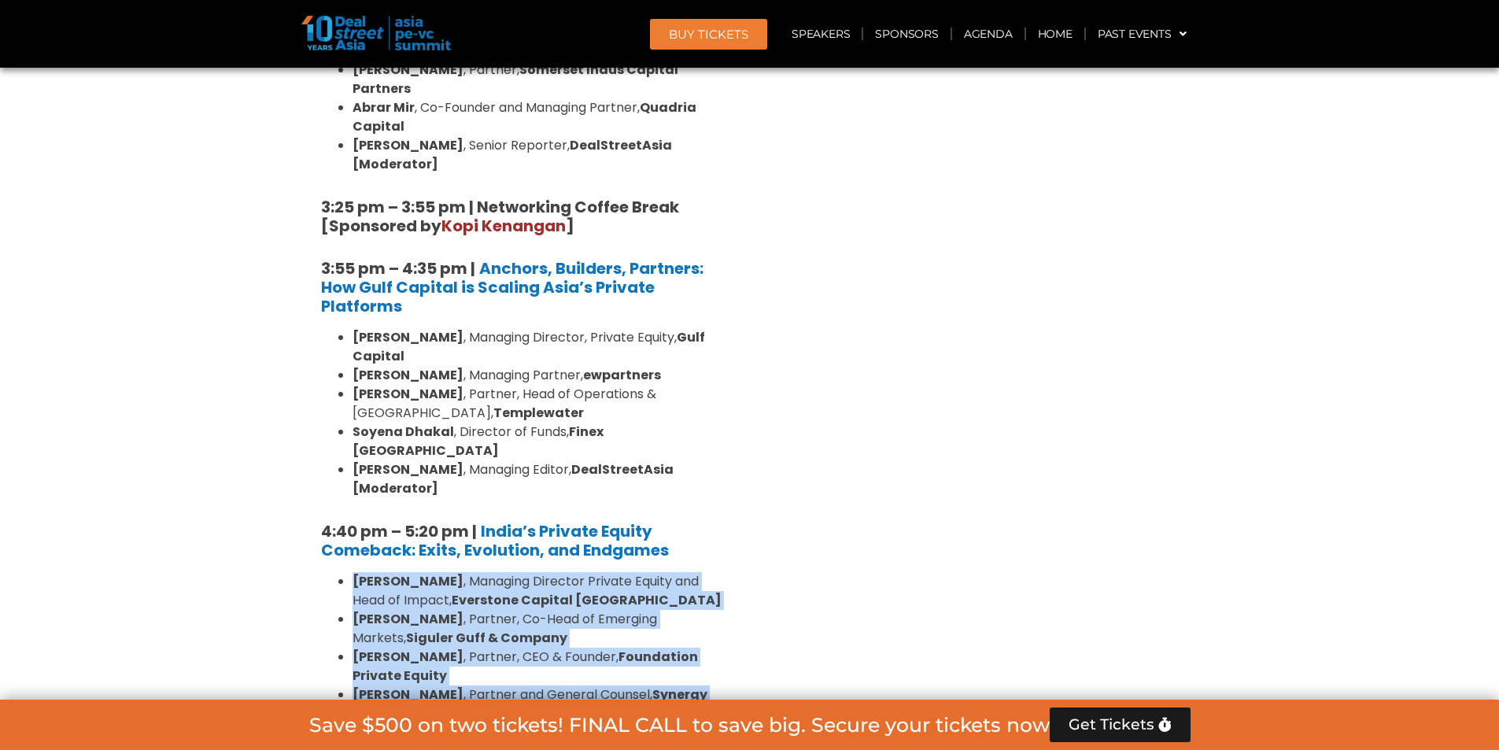
drag, startPoint x: 482, startPoint y: 510, endPoint x: 328, endPoint y: 339, distance: 230.2
click at [328, 572] on ul "Roshini Bakshi , Managing Director Private Equity and Head of Impact, Everstone…" at bounding box center [525, 666] width 409 height 189
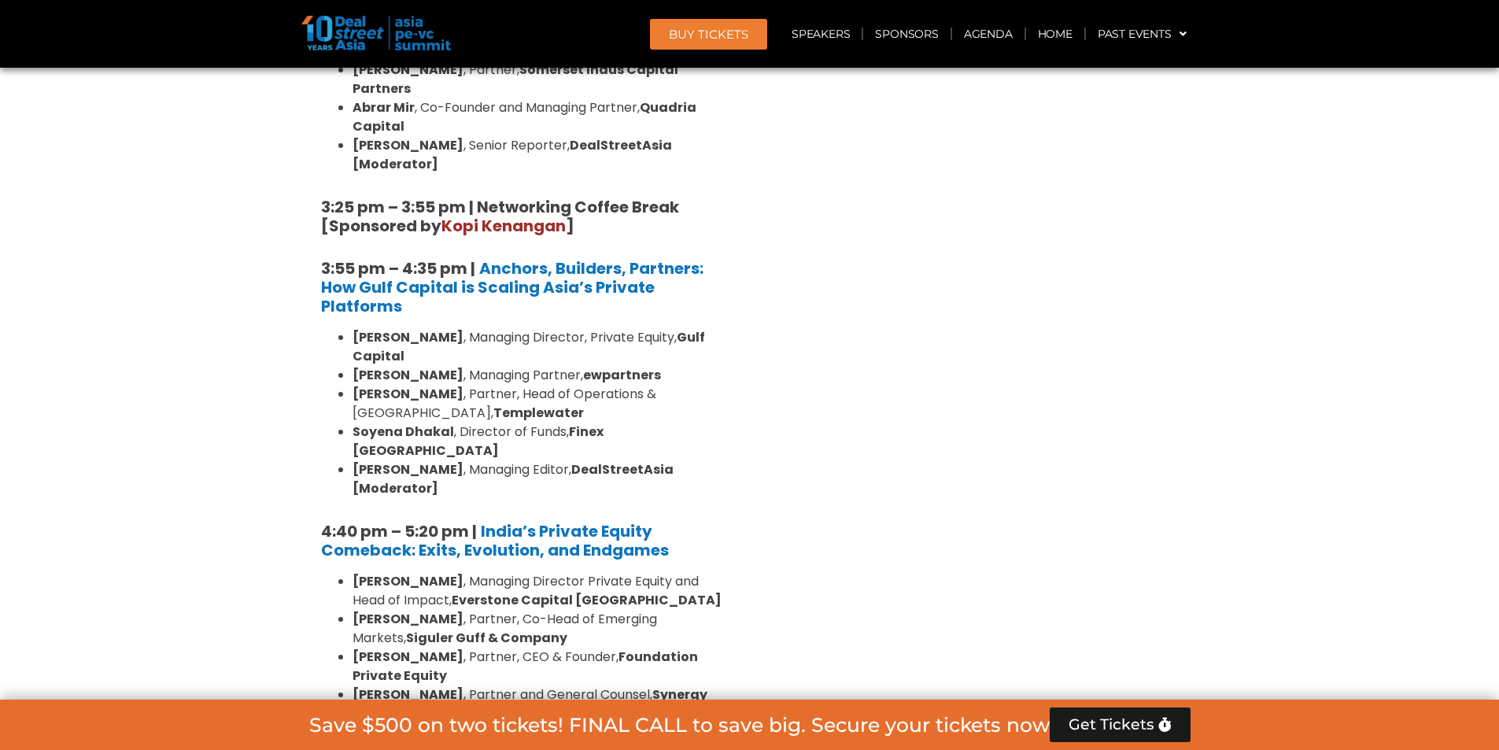
click at [967, 348] on div "Venture Capital & Founders​ Summit Ballroom 1, 11 Sept 8:00 am – 9:00 am | Regi…" at bounding box center [974, 697] width 449 height 4498
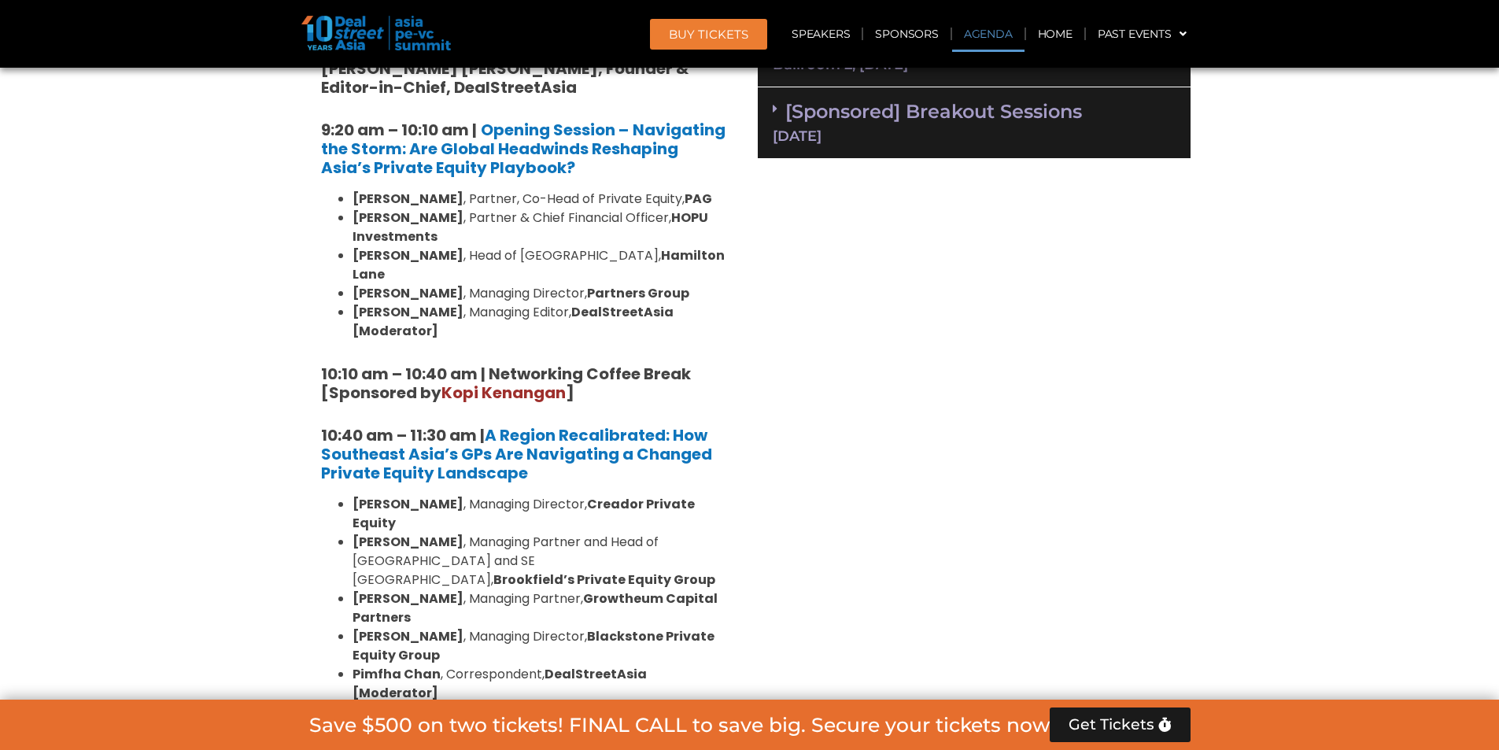
scroll to position [1648, 0]
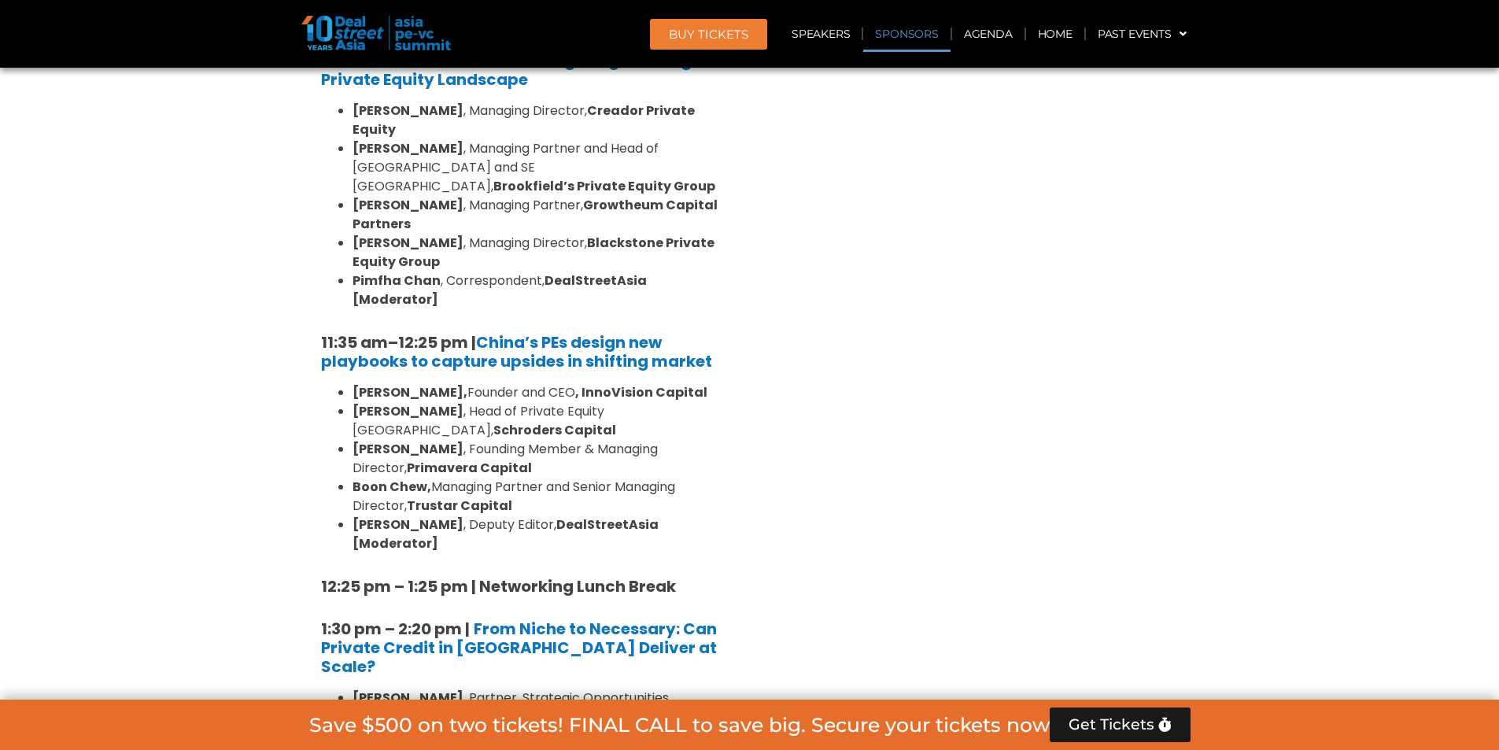
click at [907, 41] on link "Sponsors" at bounding box center [906, 34] width 87 height 36
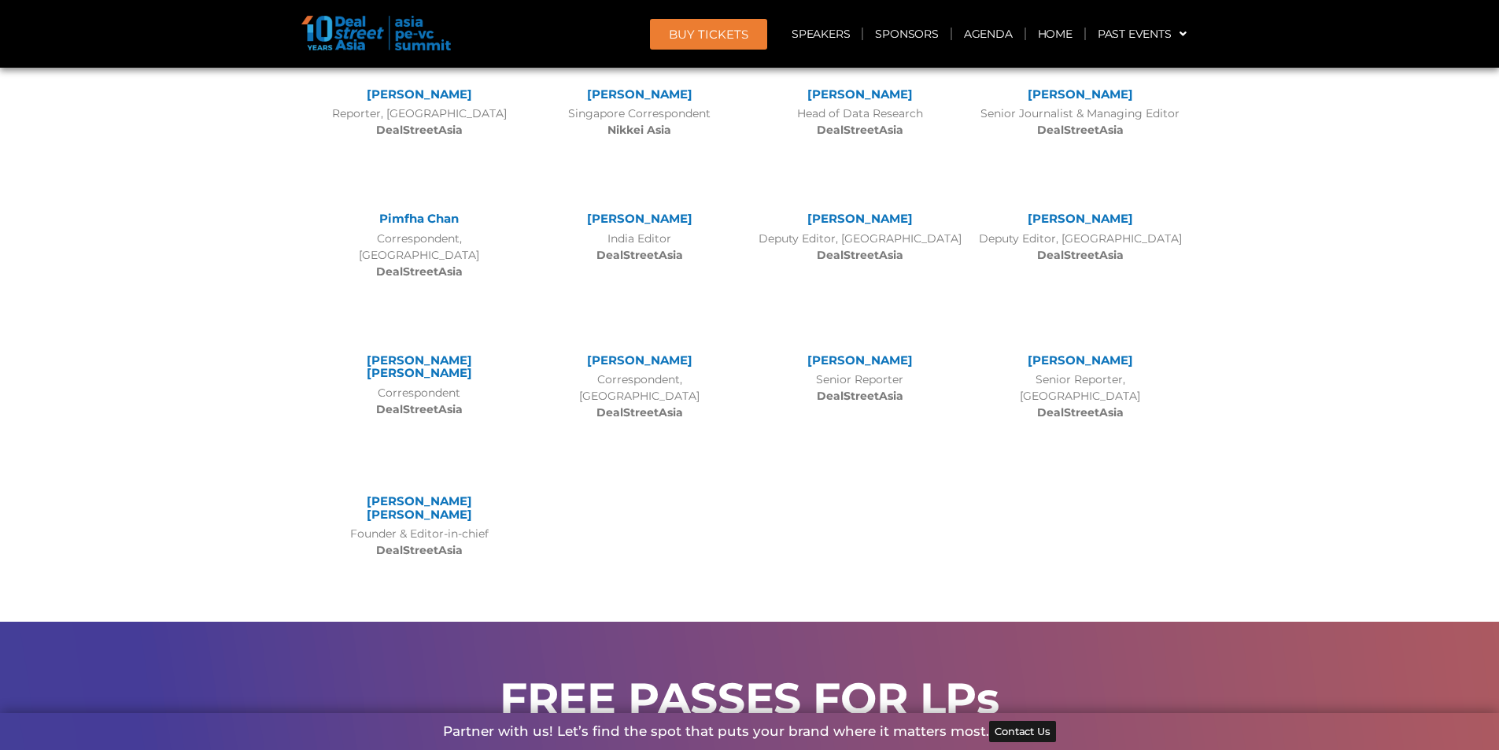
scroll to position [15657, 0]
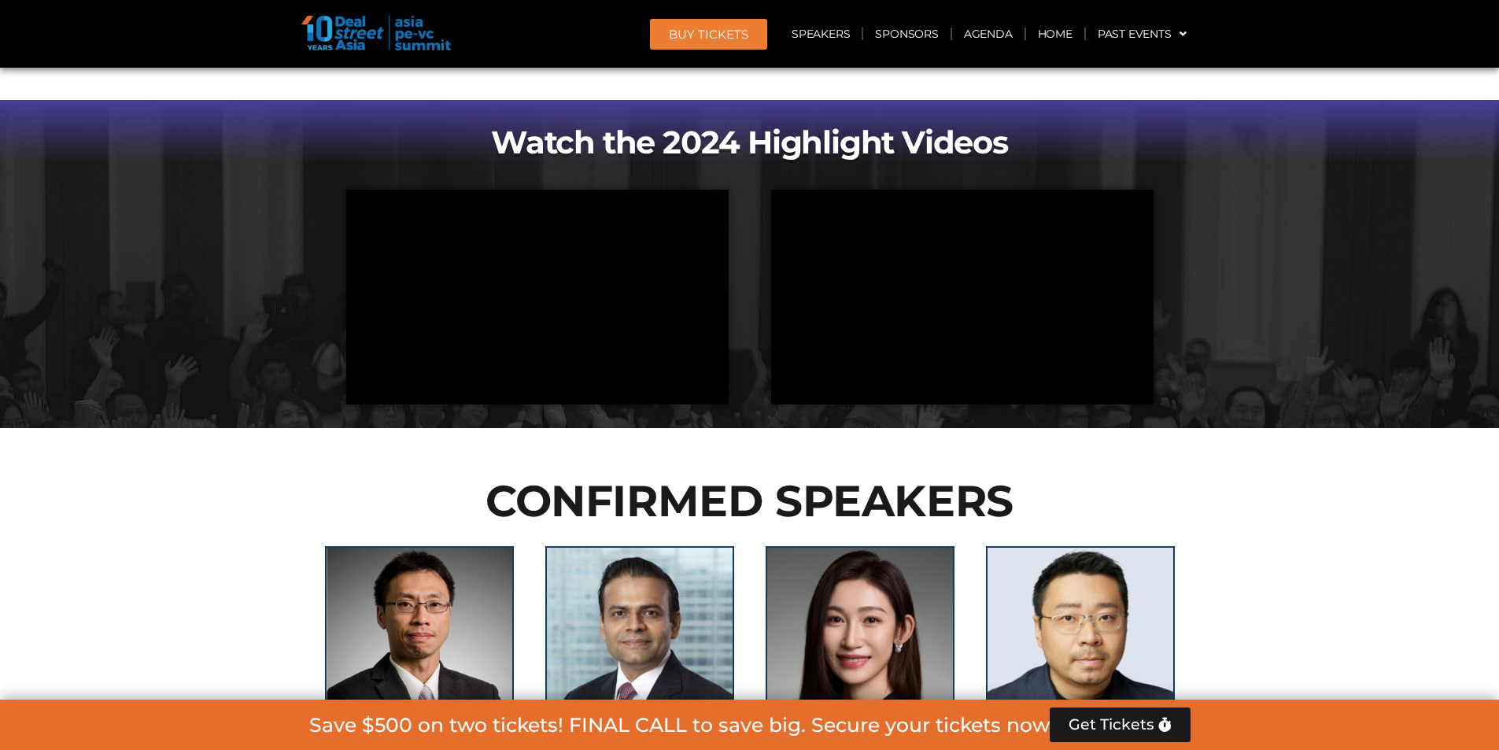
scroll to position [1259, 0]
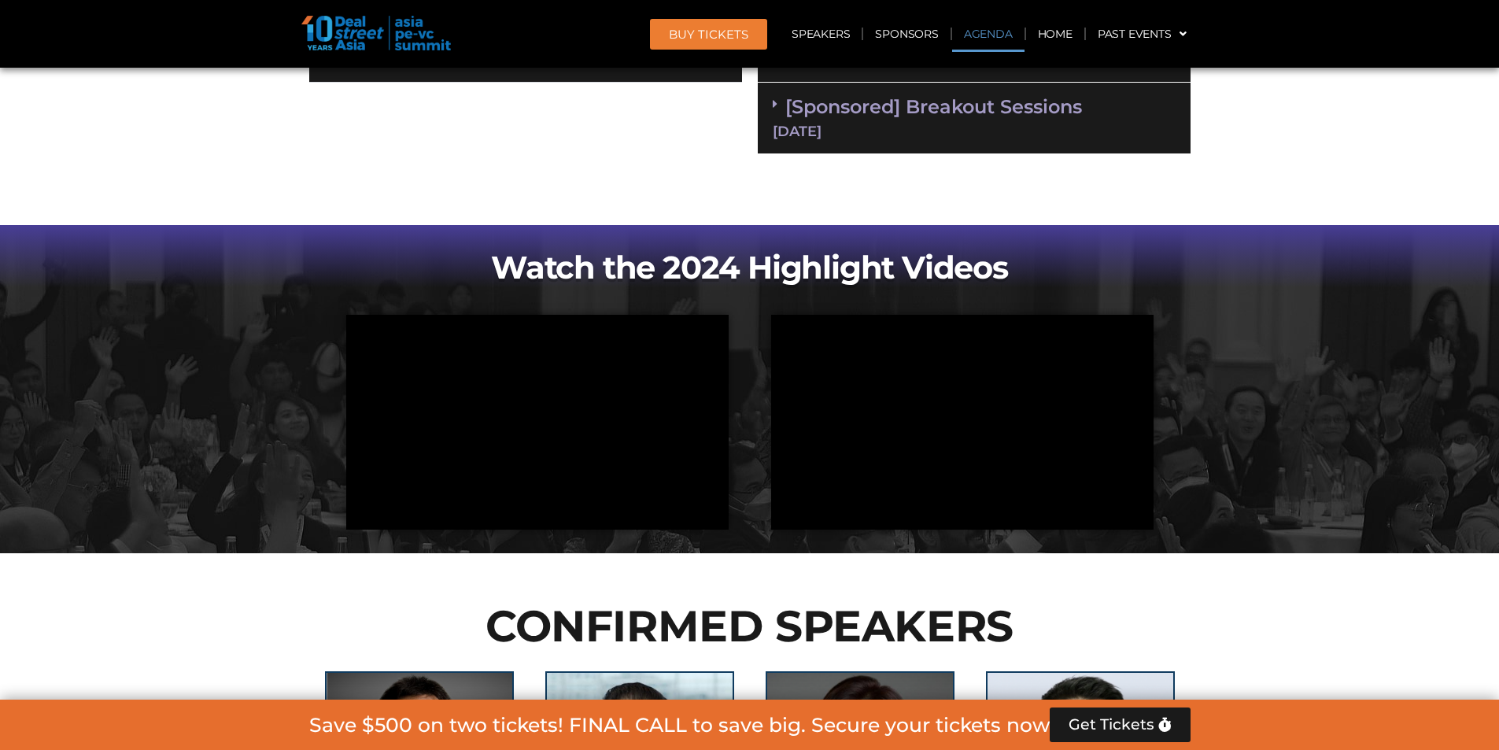
click at [975, 31] on link "Agenda" at bounding box center [988, 34] width 72 height 36
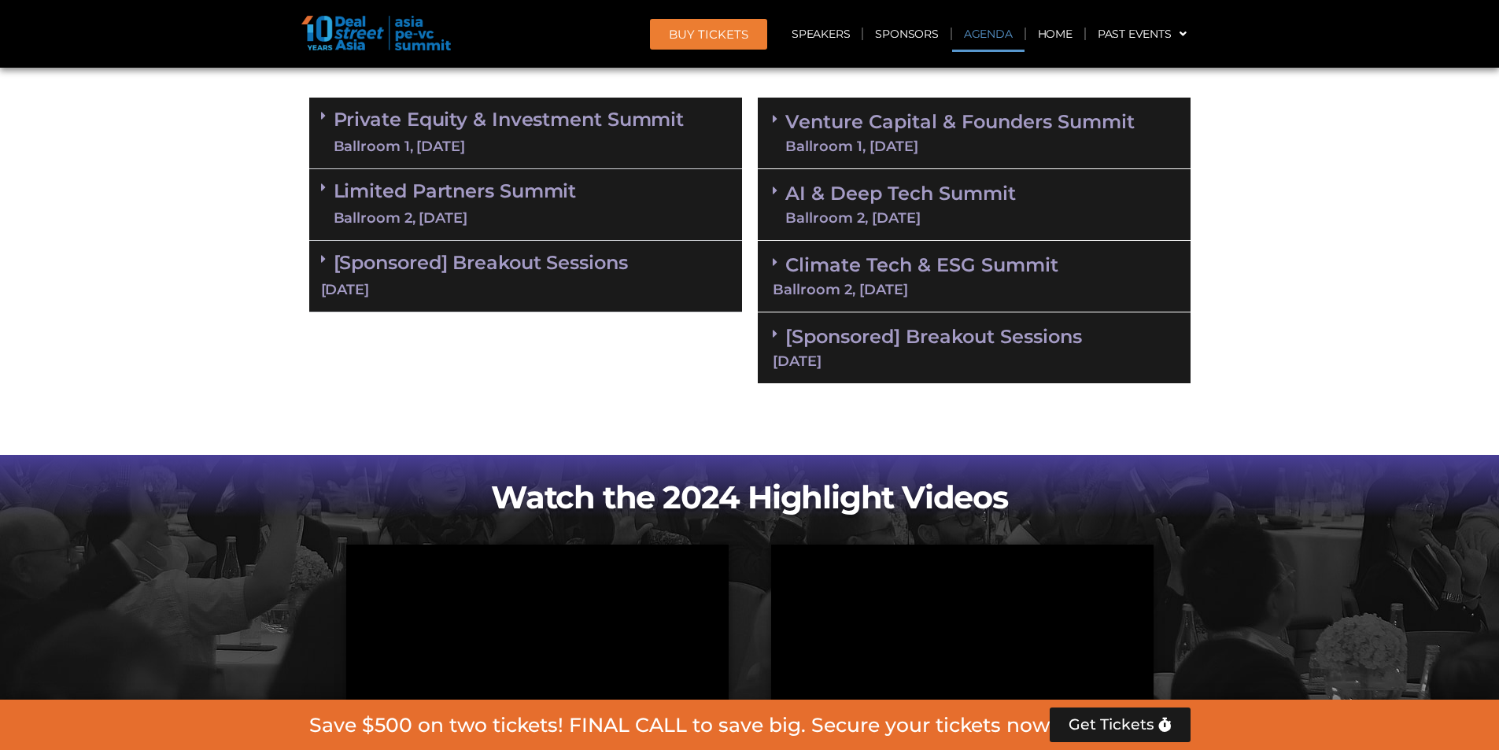
scroll to position [908, 0]
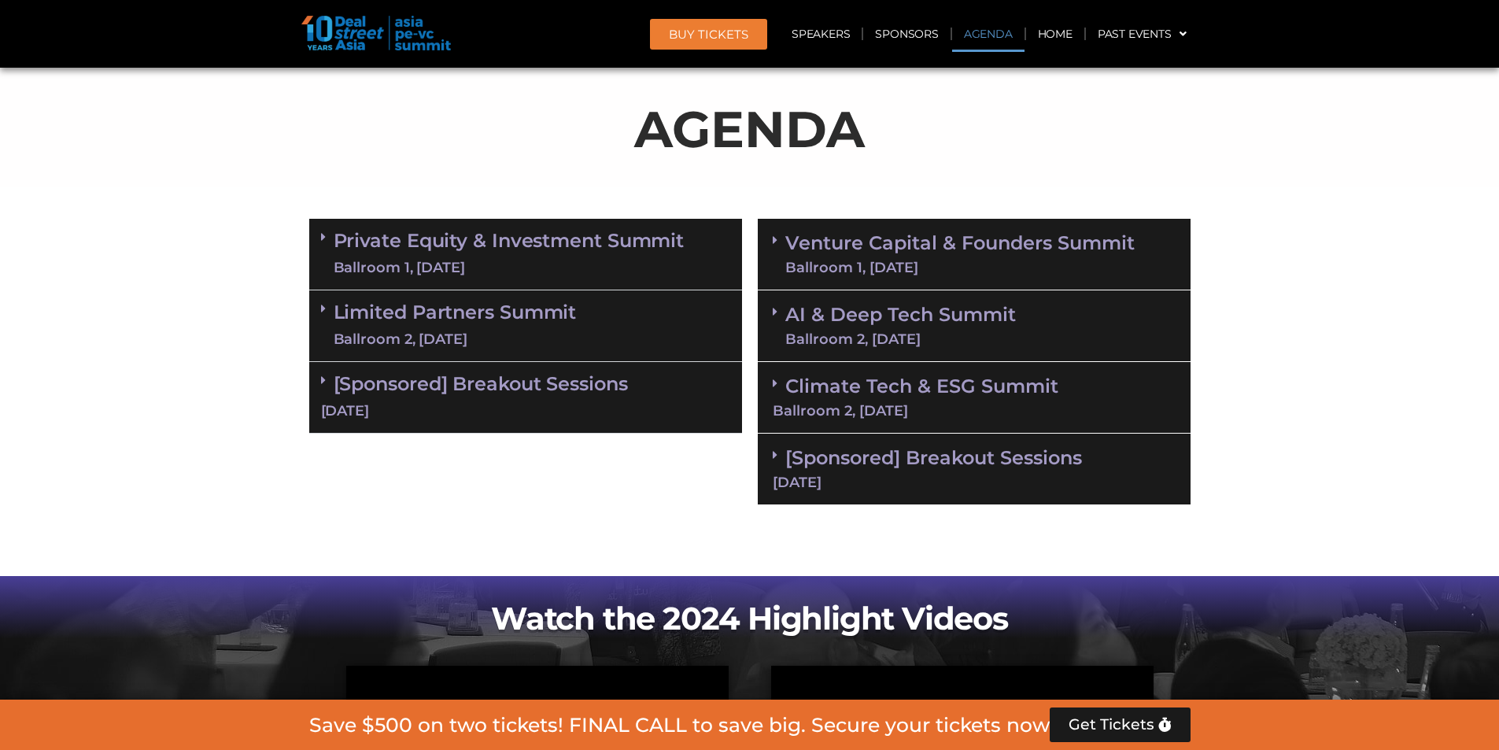
click at [1290, 410] on section "Private Equity & Investment Summit Ballroom 1, [DATE] 8:00 am – 9:00 am | Regis…" at bounding box center [749, 362] width 1499 height 302
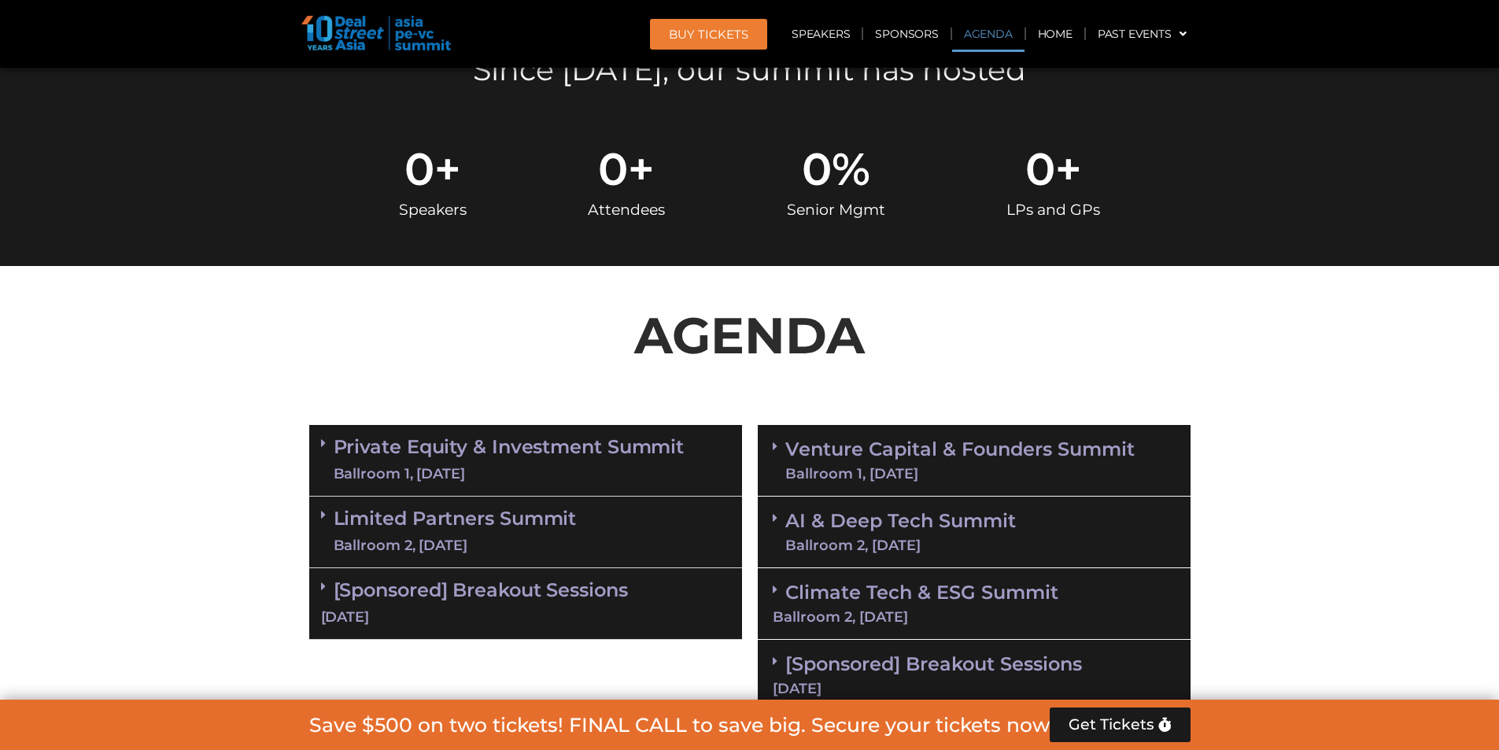
scroll to position [515, 0]
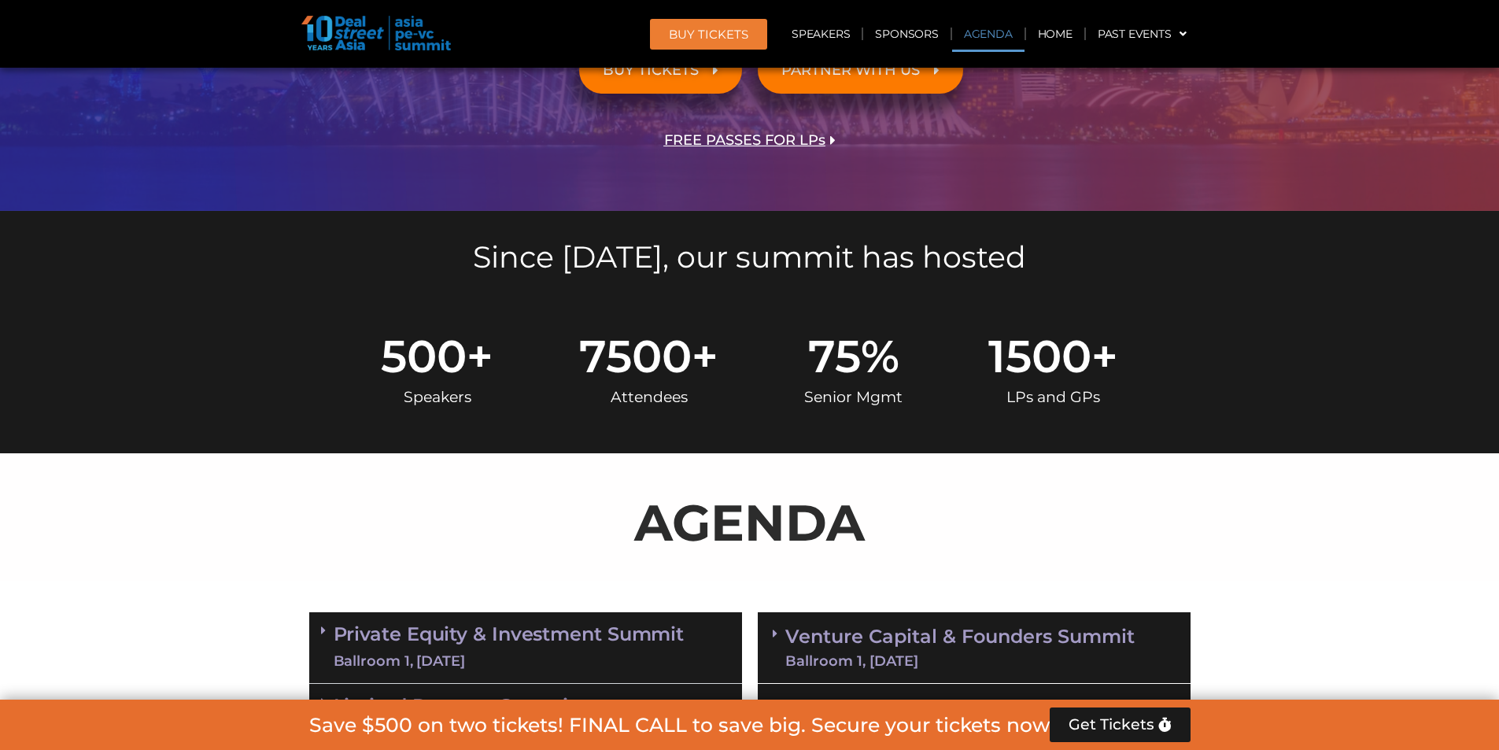
click at [995, 31] on link "Agenda" at bounding box center [988, 34] width 72 height 36
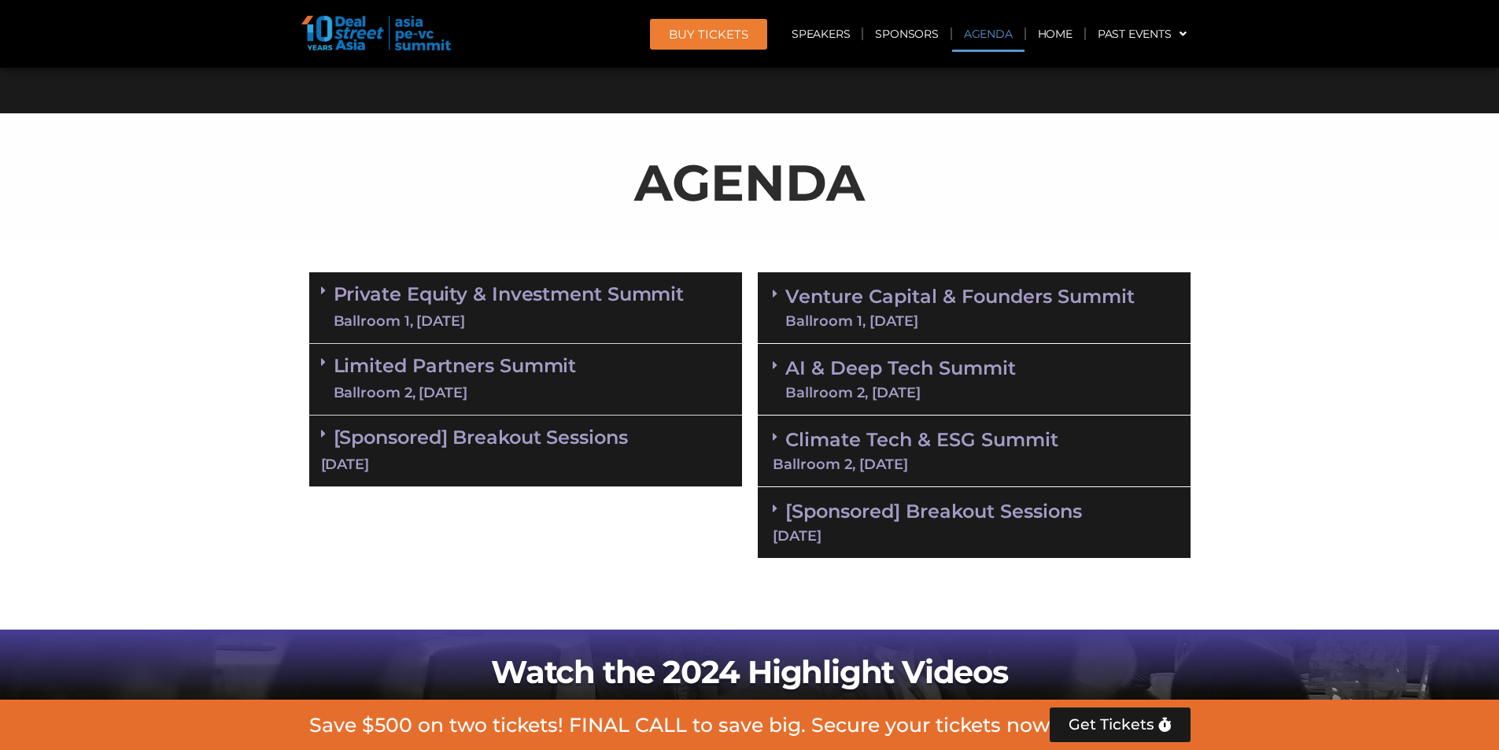
scroll to position [908, 0]
